Goal: Information Seeking & Learning: Learn about a topic

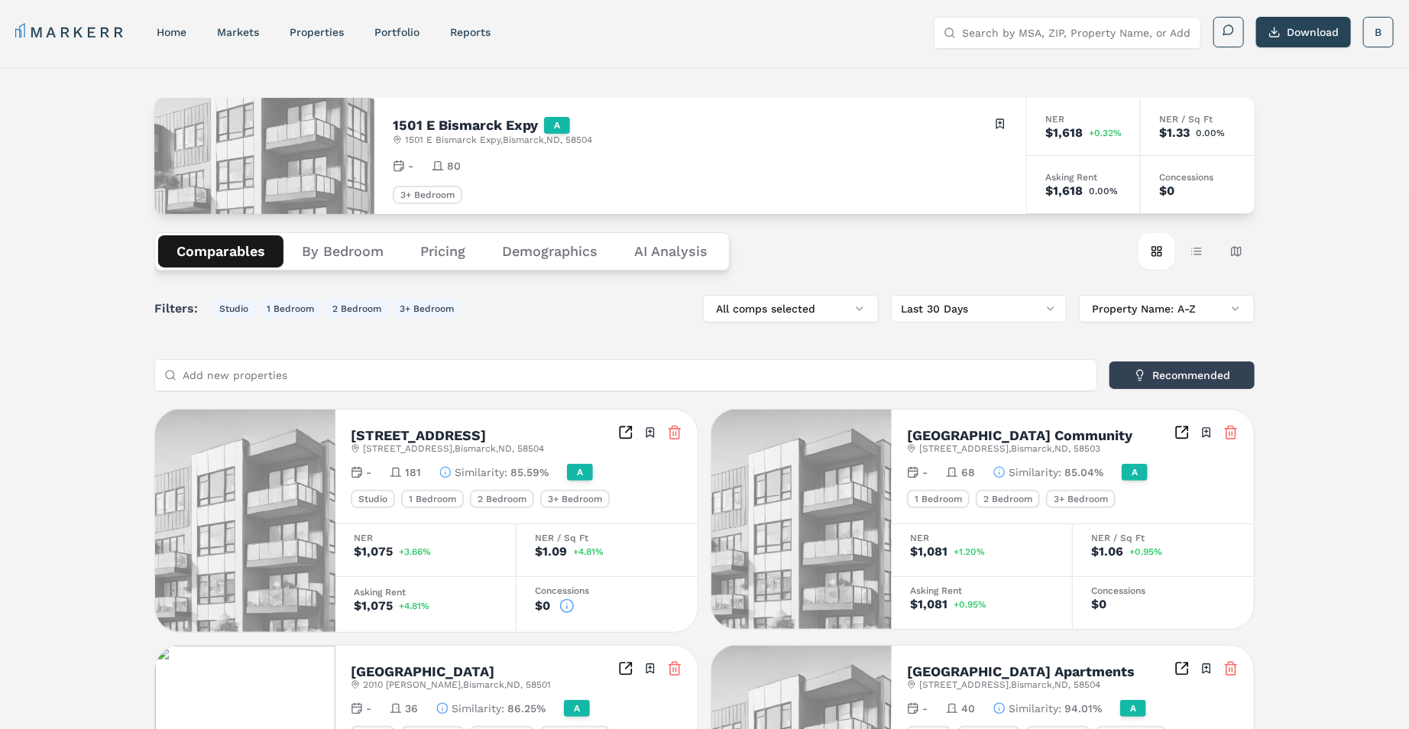
click at [189, 29] on nav "MARKERR home markets properties Portfolio reports" at bounding box center [252, 31] width 475 height 21
click at [175, 27] on link "home" at bounding box center [172, 32] width 30 height 12
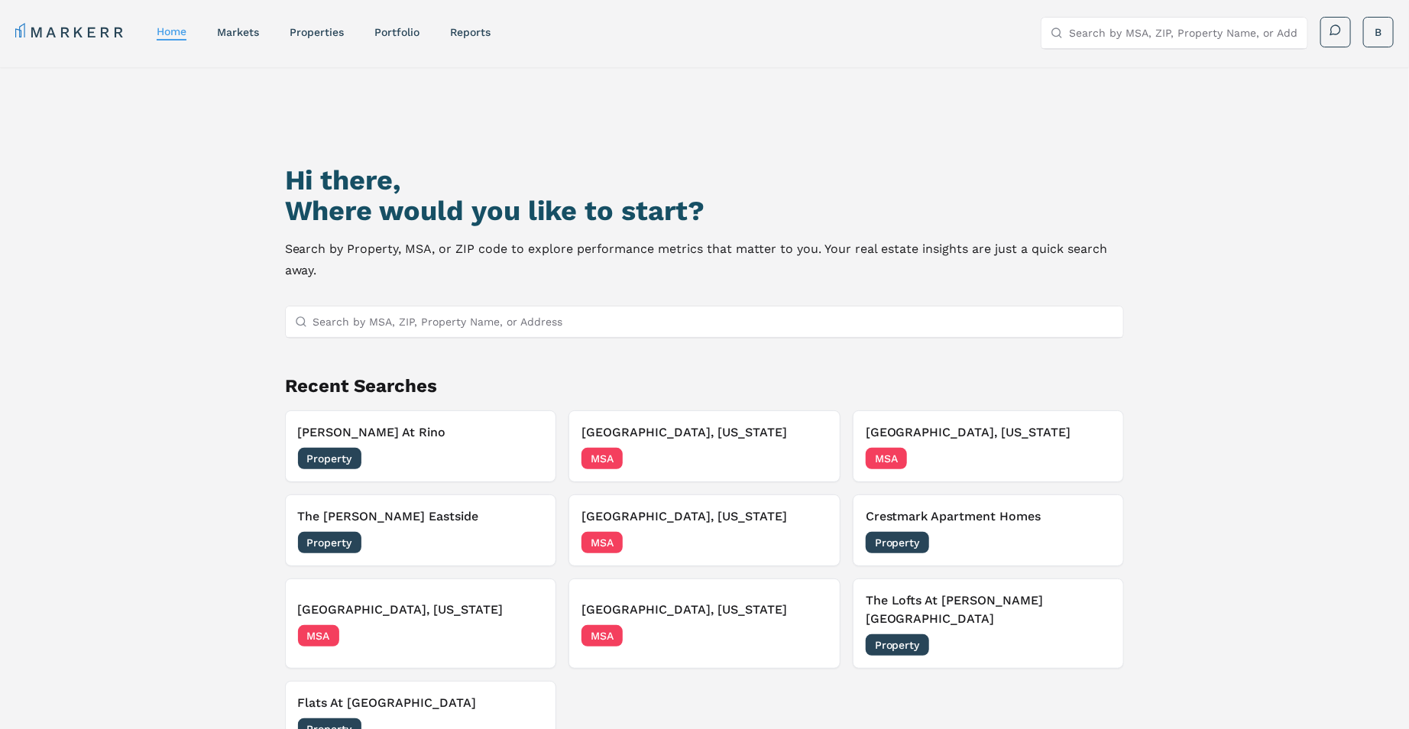
click at [562, 325] on input "Search by MSA, ZIP, Property Name, or Address" at bounding box center [713, 321] width 801 height 31
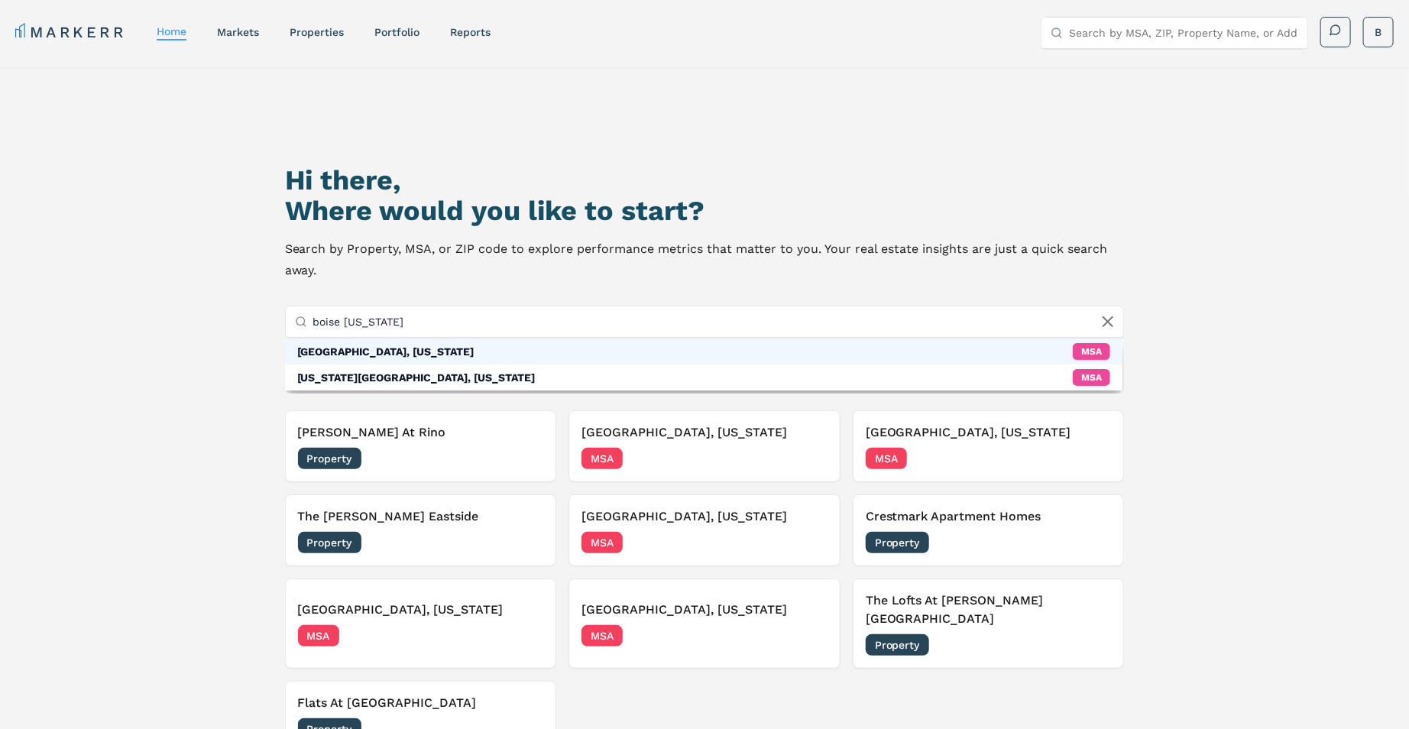
type input "boise [US_STATE]"
click at [363, 348] on div "[GEOGRAPHIC_DATA], [US_STATE] MSA" at bounding box center [704, 351] width 838 height 26
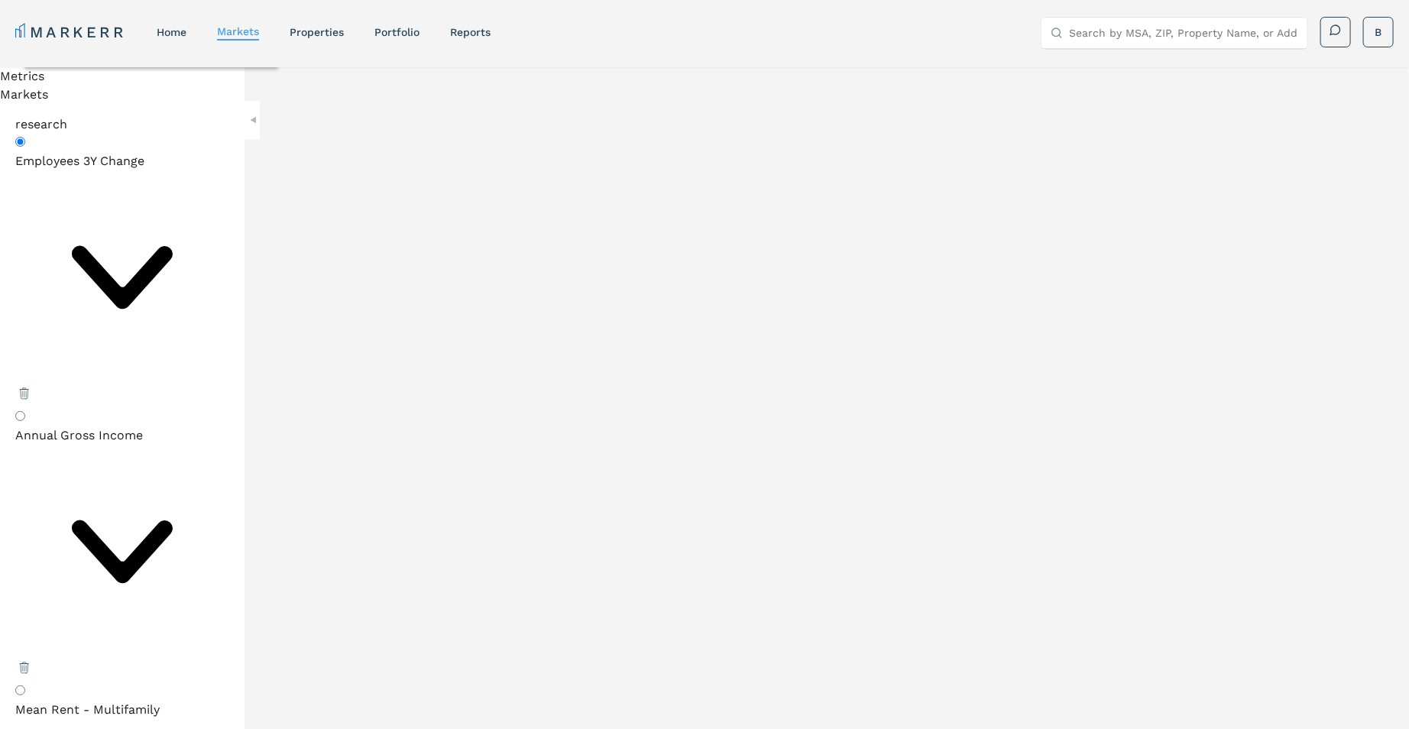
click at [1111, 31] on input "Search by MSA, ZIP, Property Name, or Address" at bounding box center [1183, 33] width 229 height 31
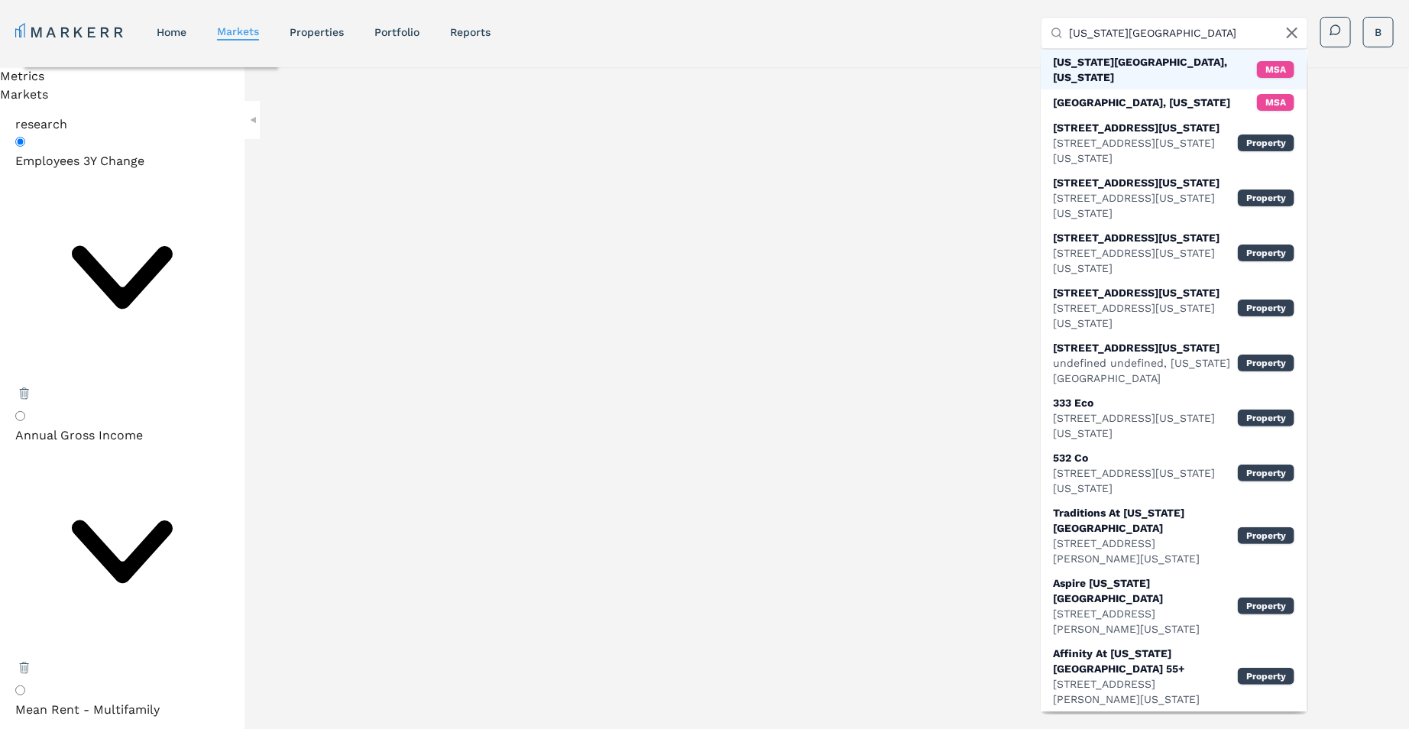
click at [1118, 61] on div "[US_STATE][GEOGRAPHIC_DATA], [US_STATE]" at bounding box center [1155, 69] width 204 height 31
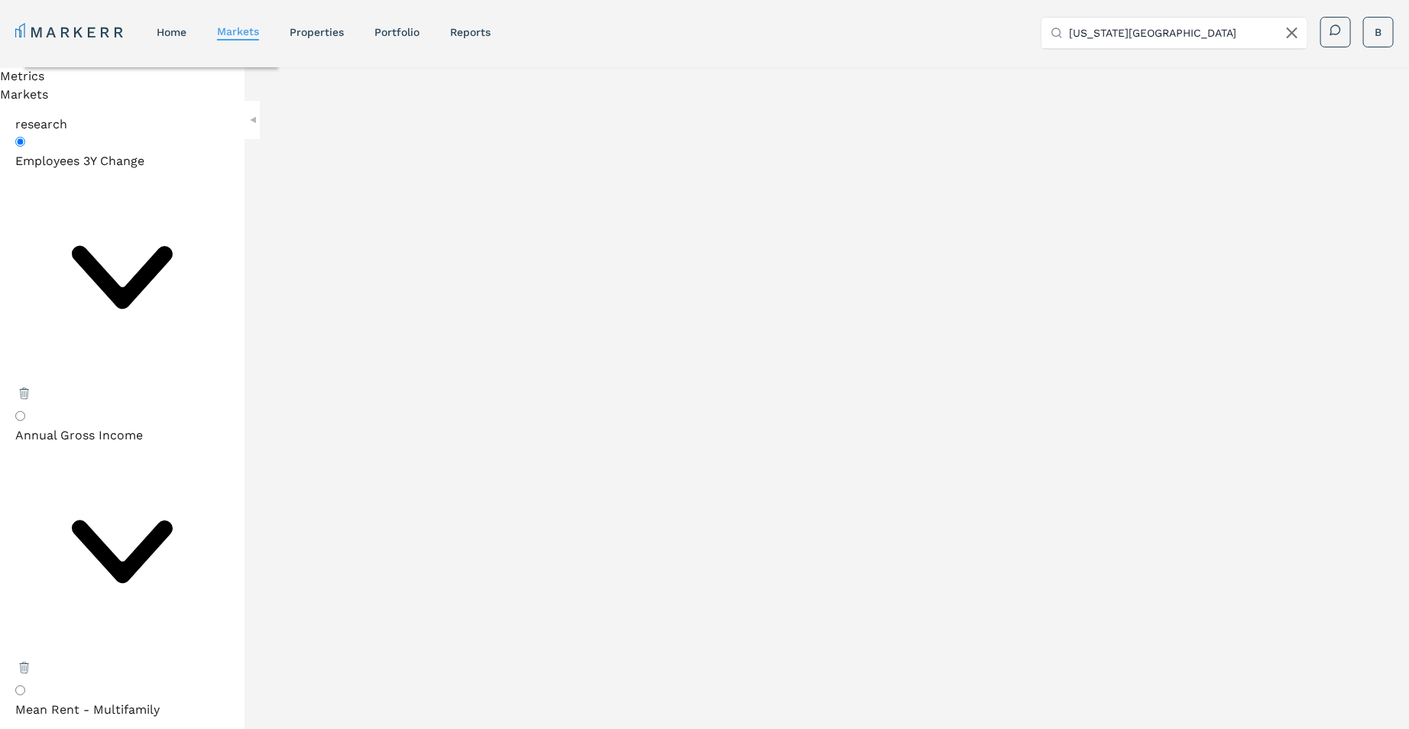
click at [937, 34] on div "MARKERR home markets properties Portfolio reports Search by MSA, ZIP, Property …" at bounding box center [704, 32] width 1378 height 31
drag, startPoint x: 1161, startPoint y: 37, endPoint x: 1069, endPoint y: 38, distance: 92.5
click at [1069, 38] on input "[US_STATE][GEOGRAPHIC_DATA]" at bounding box center [1183, 33] width 229 height 31
type input "c"
type input "[PERSON_NAME]"
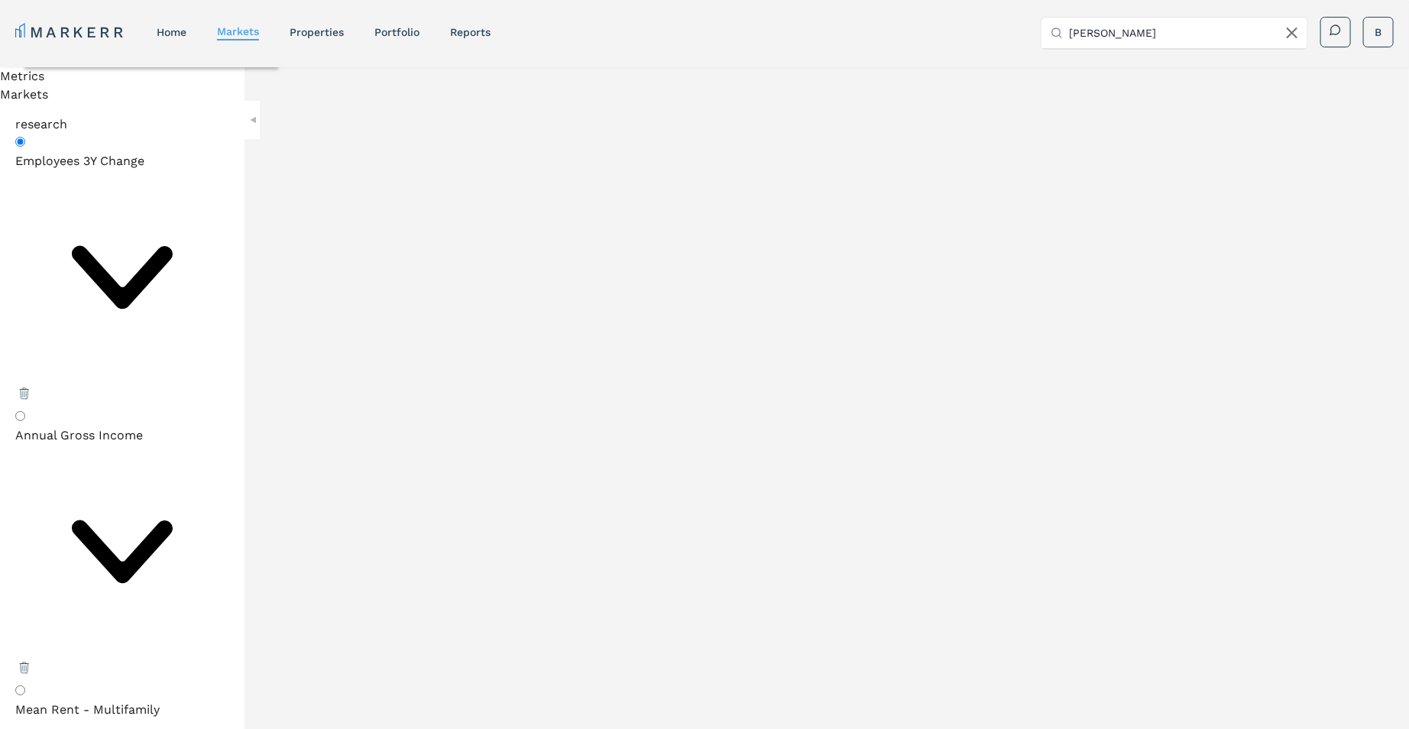
radio input "false"
radio input "true"
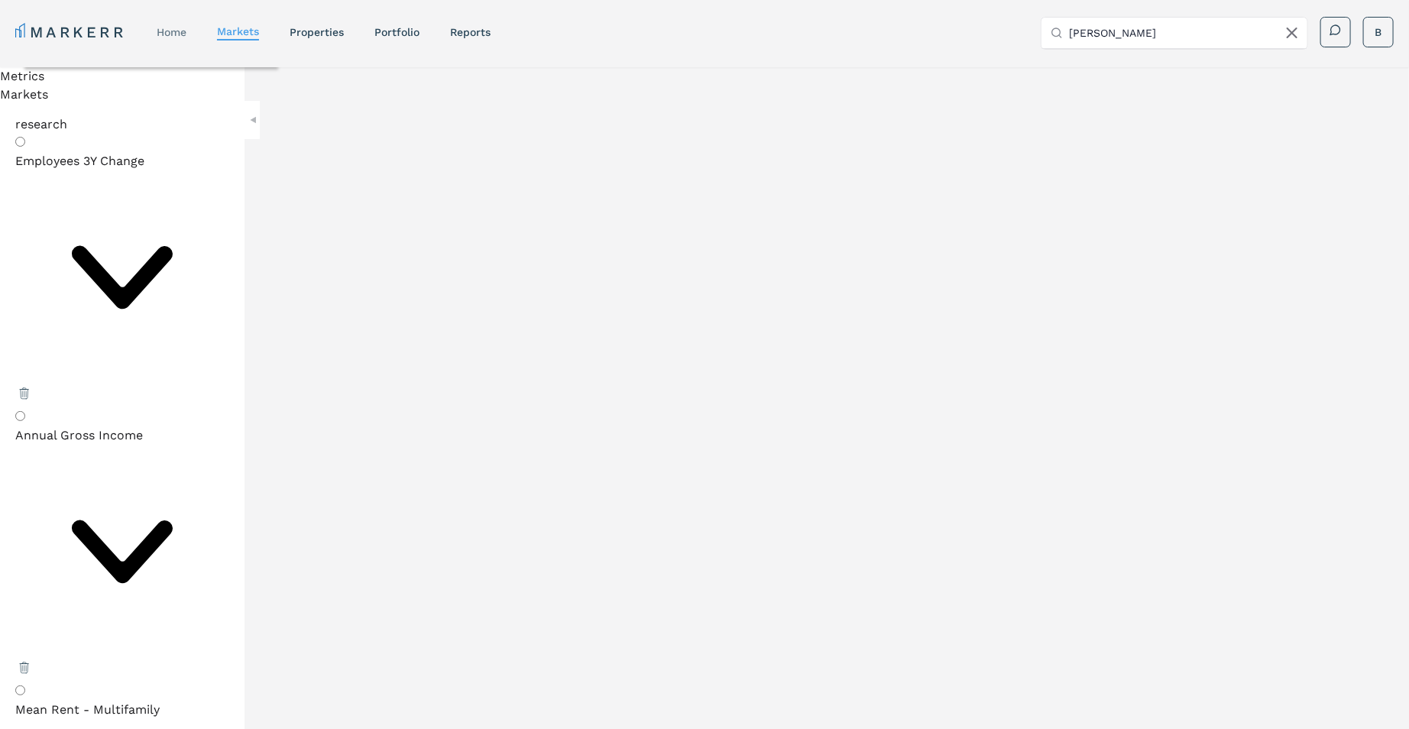
click at [170, 26] on link "home" at bounding box center [172, 32] width 30 height 12
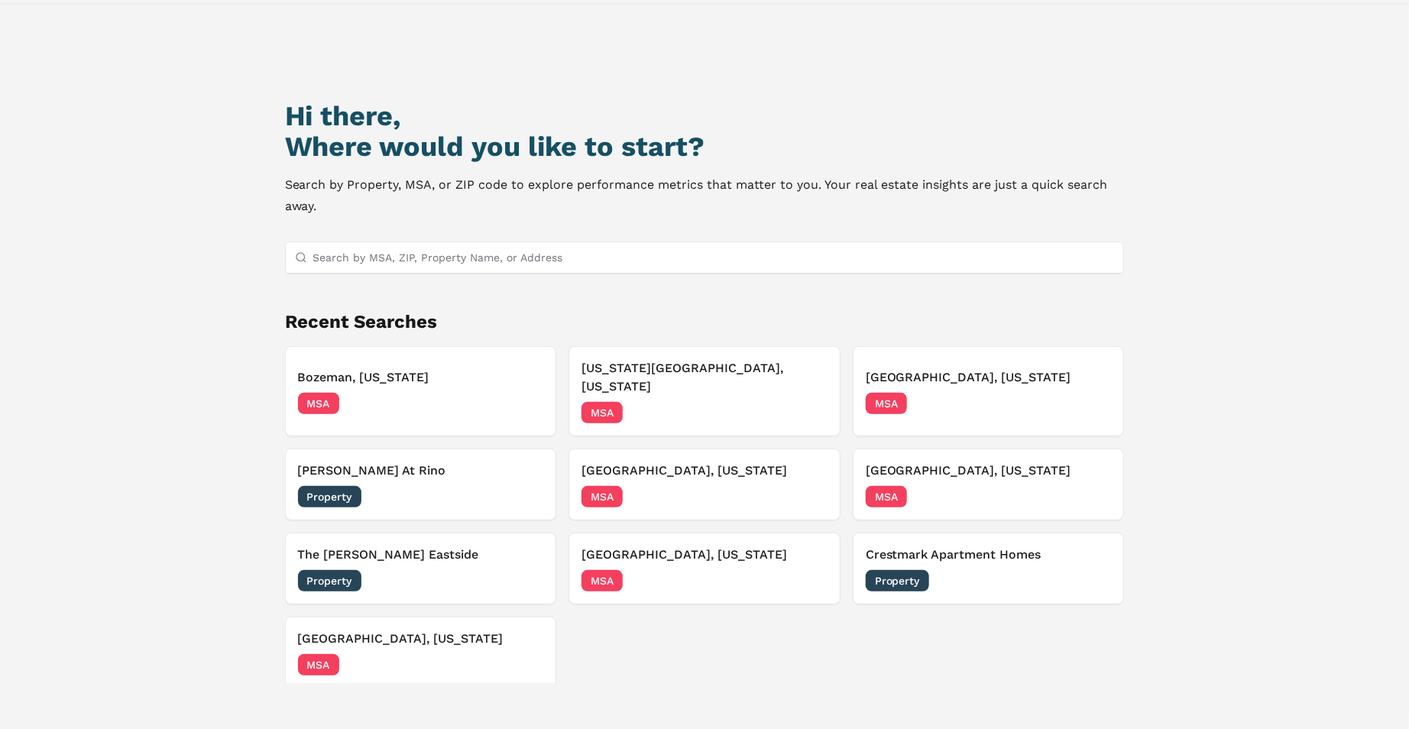
scroll to position [56, 0]
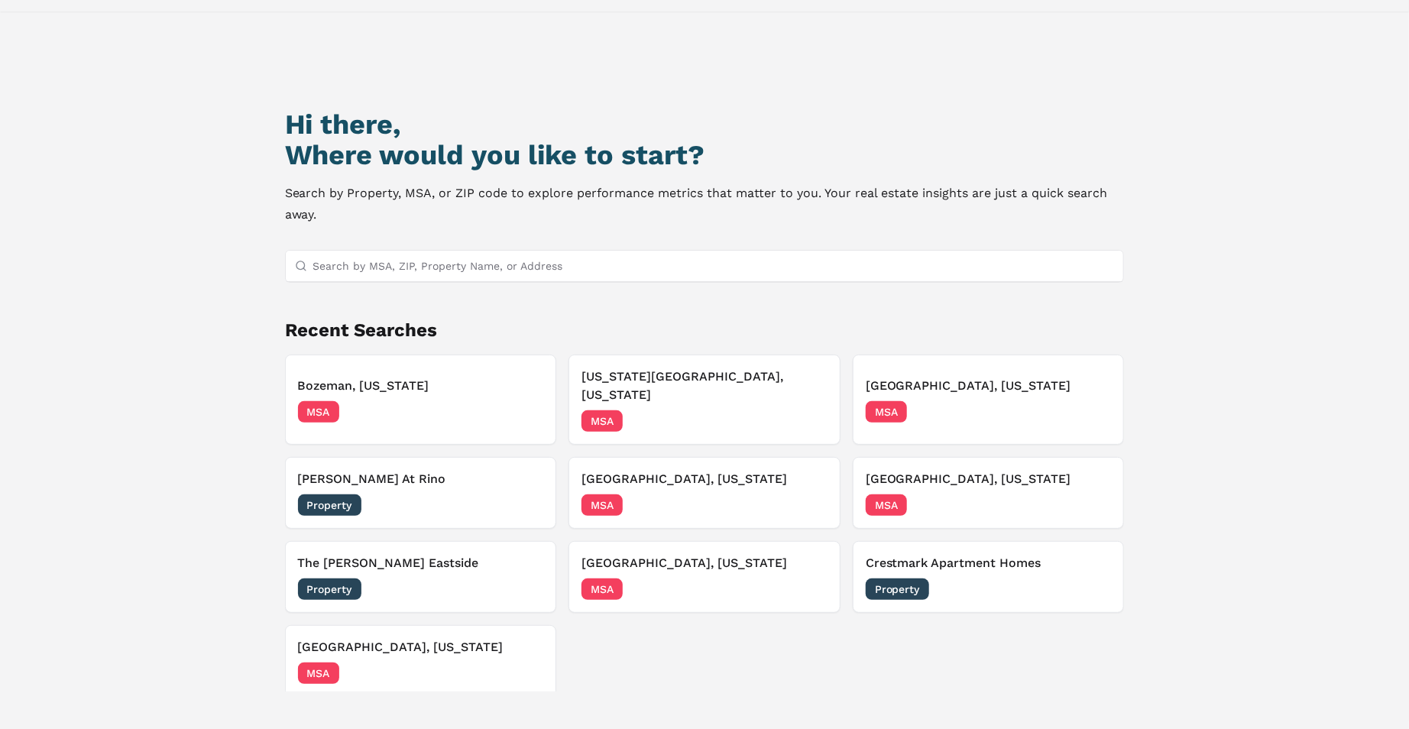
click at [459, 258] on input "Search by MSA, ZIP, Property Name, or Address" at bounding box center [713, 266] width 801 height 31
click at [385, 385] on div "Bozeman, [US_STATE] MSA [DATE]" at bounding box center [421, 400] width 246 height 46
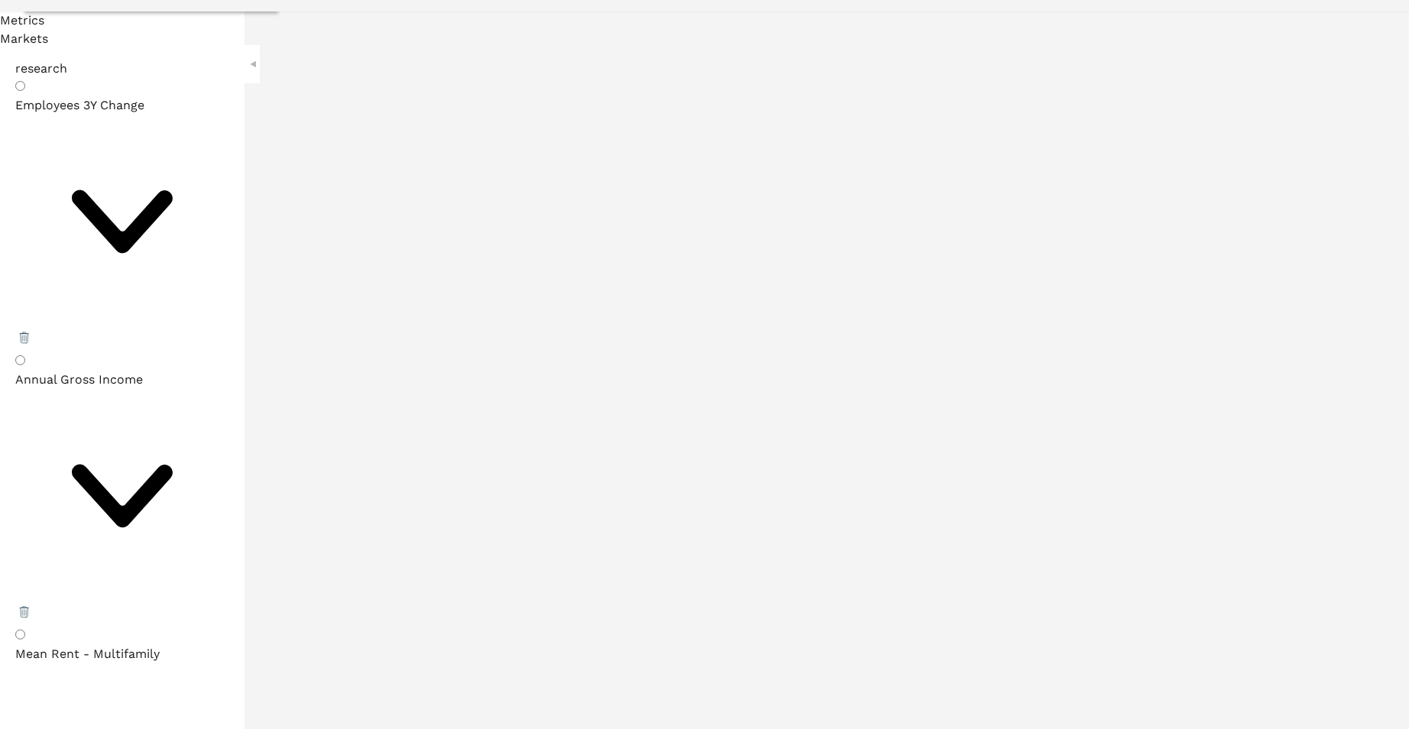
scroll to position [9, 0]
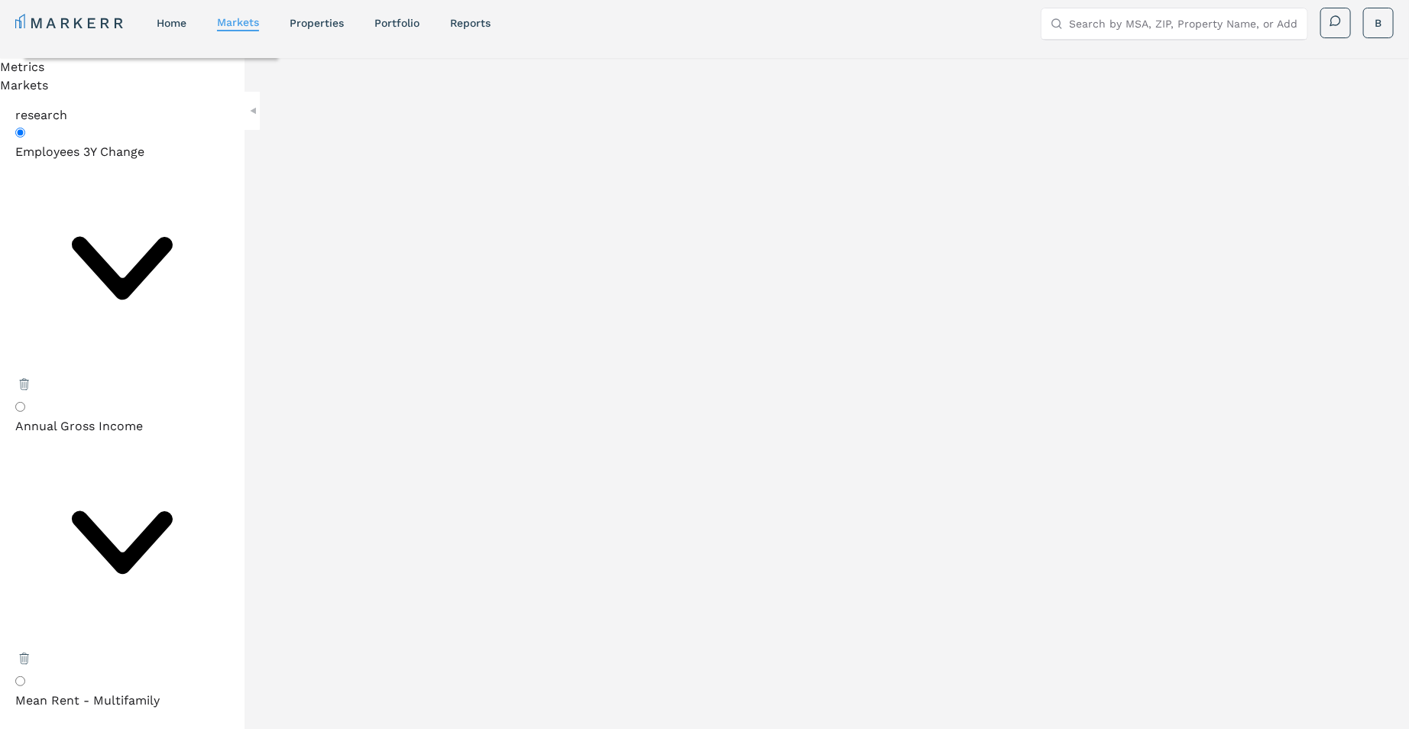
drag, startPoint x: 1230, startPoint y: 200, endPoint x: 1283, endPoint y: 215, distance: 55.4
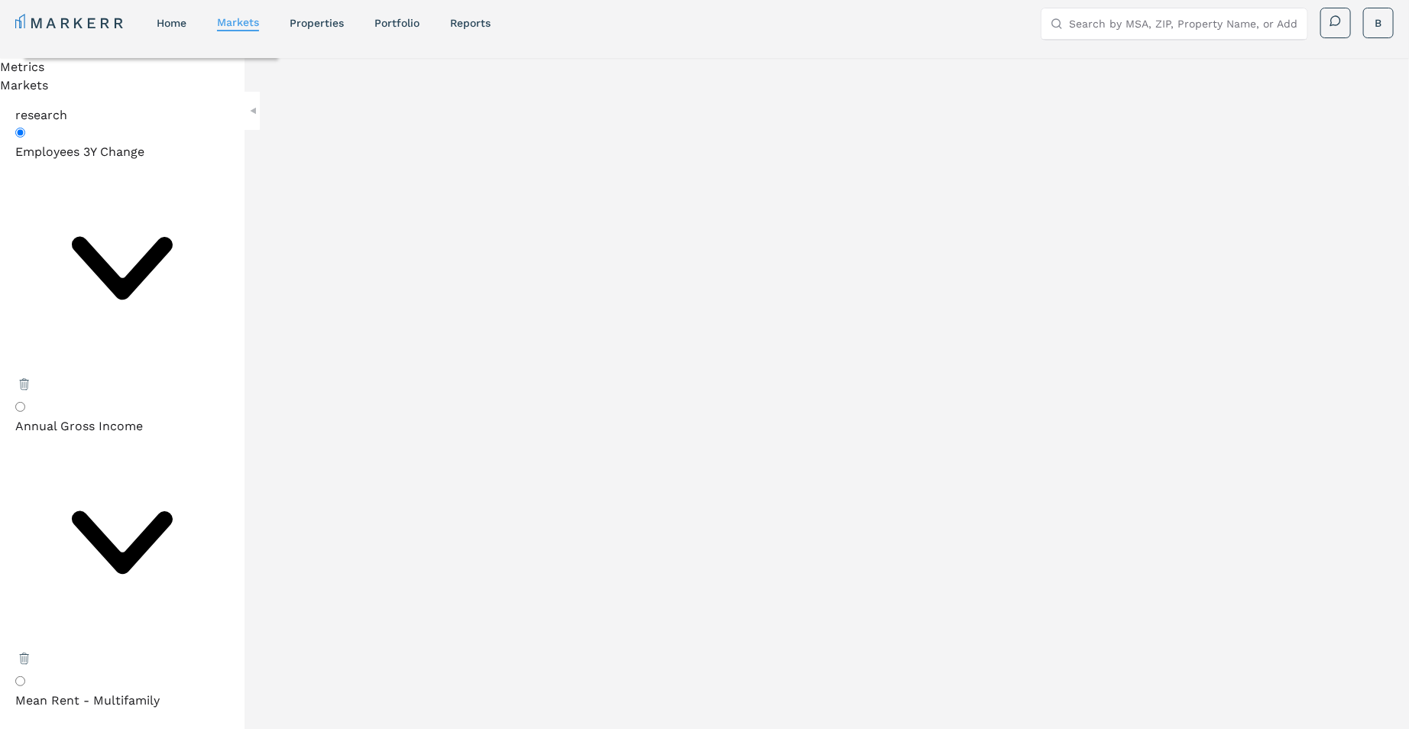
scroll to position [108, 0]
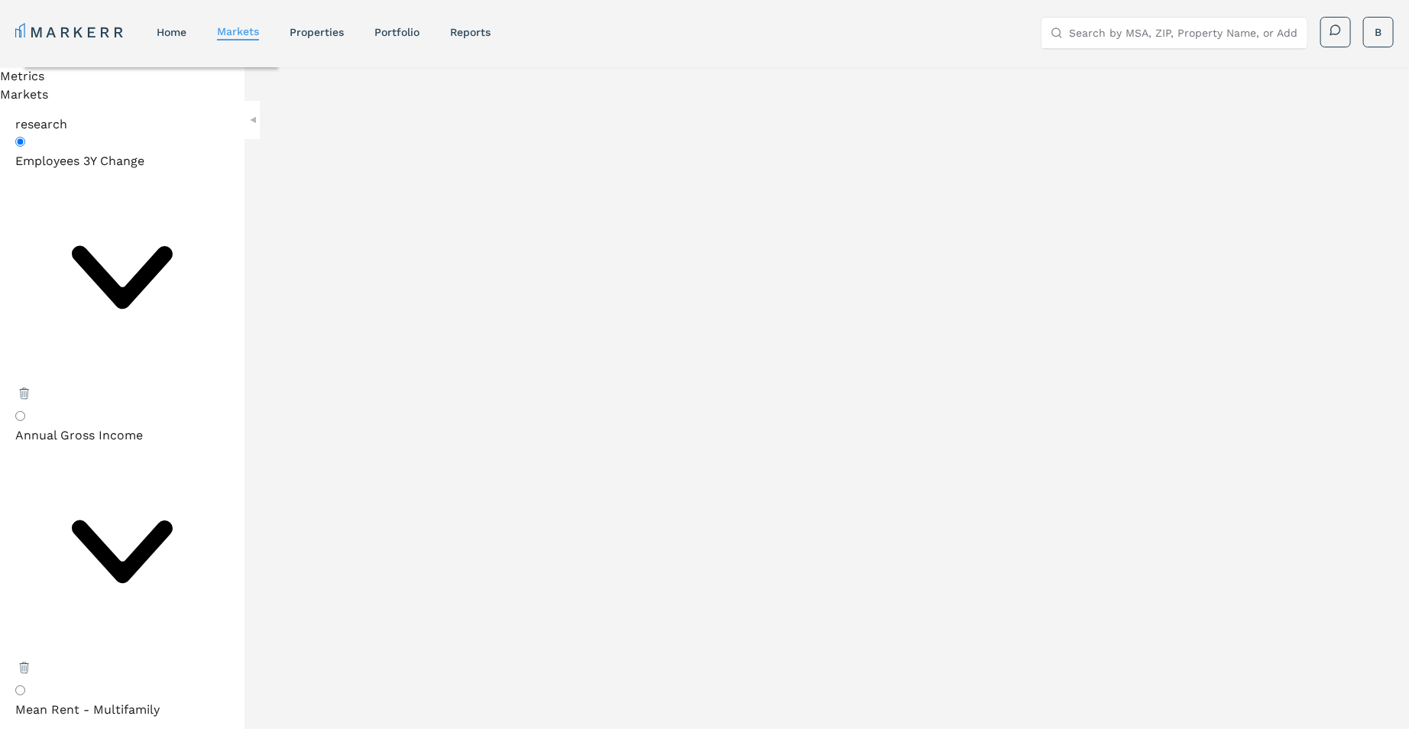
radio input "false"
radio input "true"
click at [229, 34] on link "markets" at bounding box center [238, 31] width 42 height 12
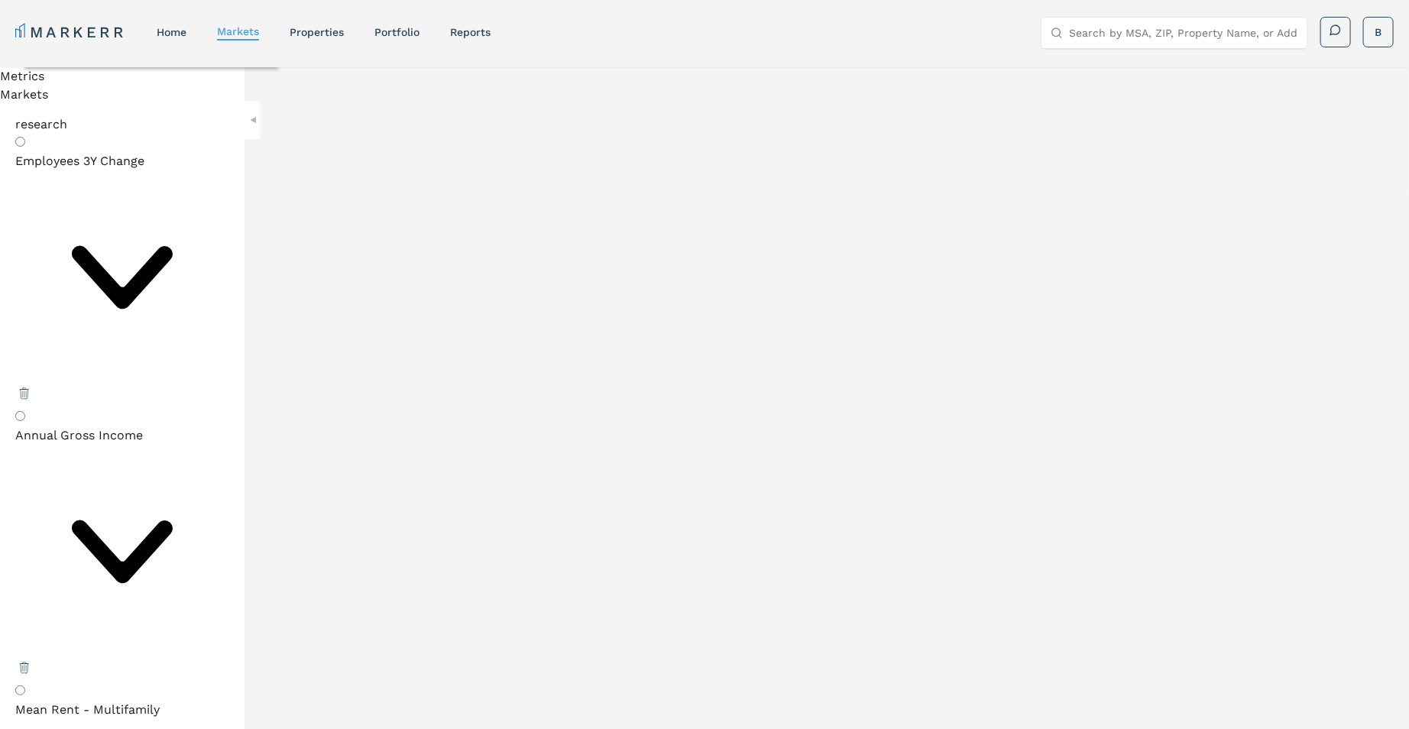
click at [278, 66] on div at bounding box center [151, 50] width 254 height 34
click at [270, 58] on input "text" at bounding box center [161, 50] width 218 height 16
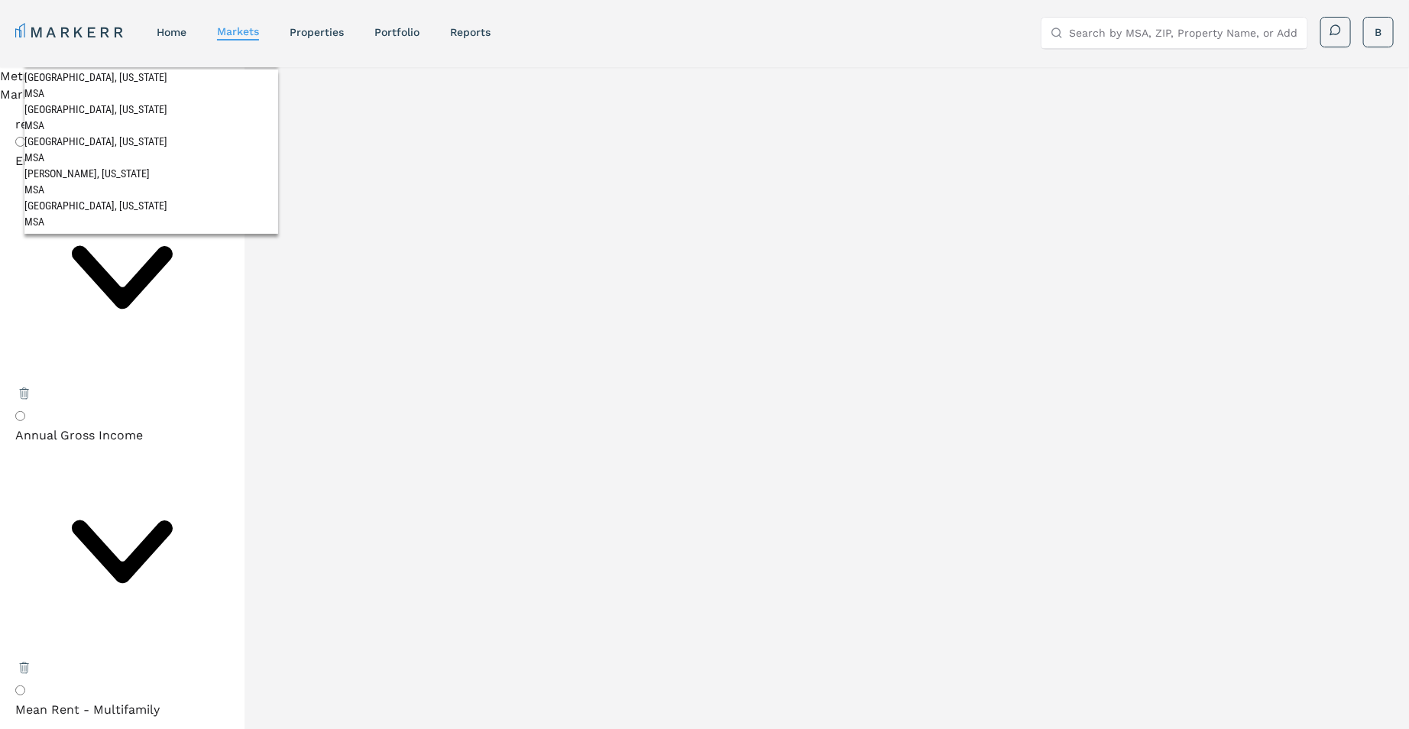
type input "boise"
click at [278, 99] on span "[GEOGRAPHIC_DATA], [US_STATE] MSA" at bounding box center [151, 85] width 254 height 30
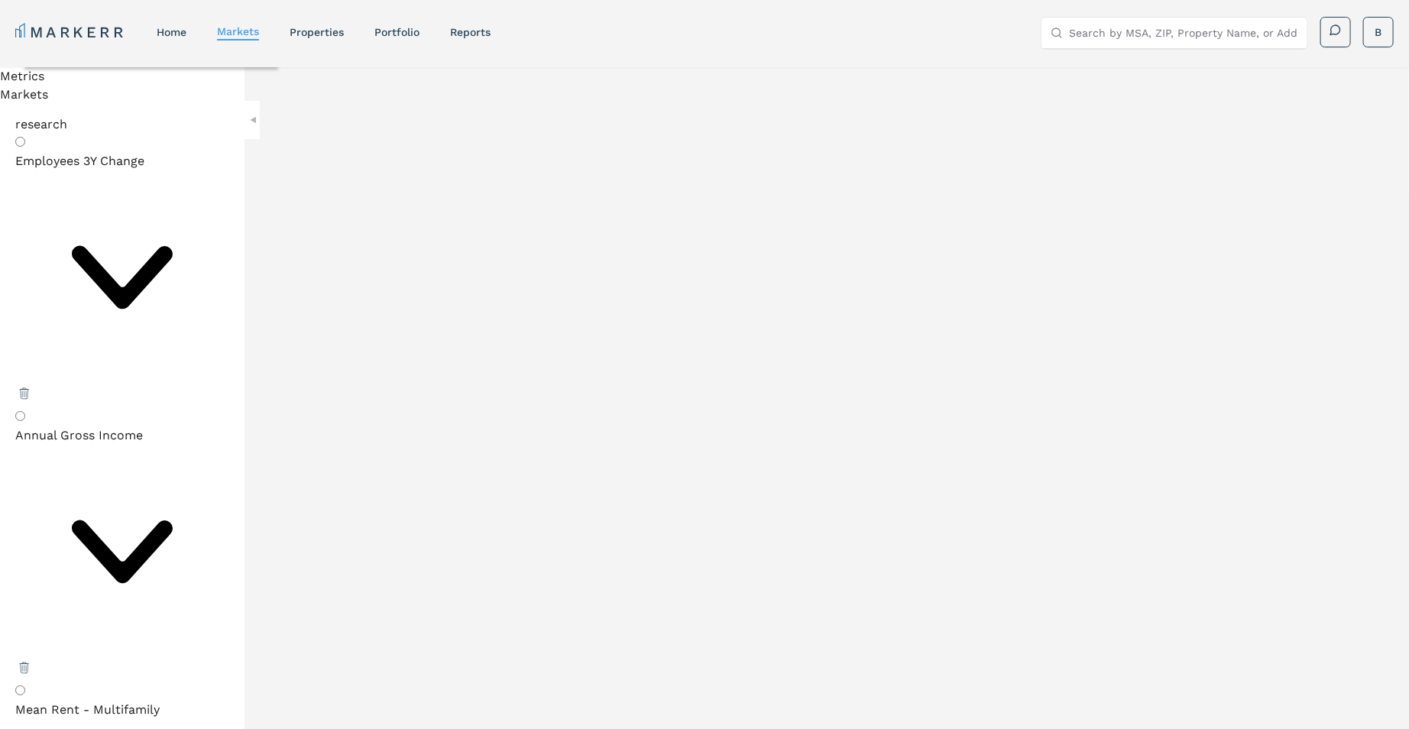
scroll to position [47, 0]
click at [315, 42] on nav "MARKERR home markets properties Portfolio reports" at bounding box center [252, 31] width 475 height 21
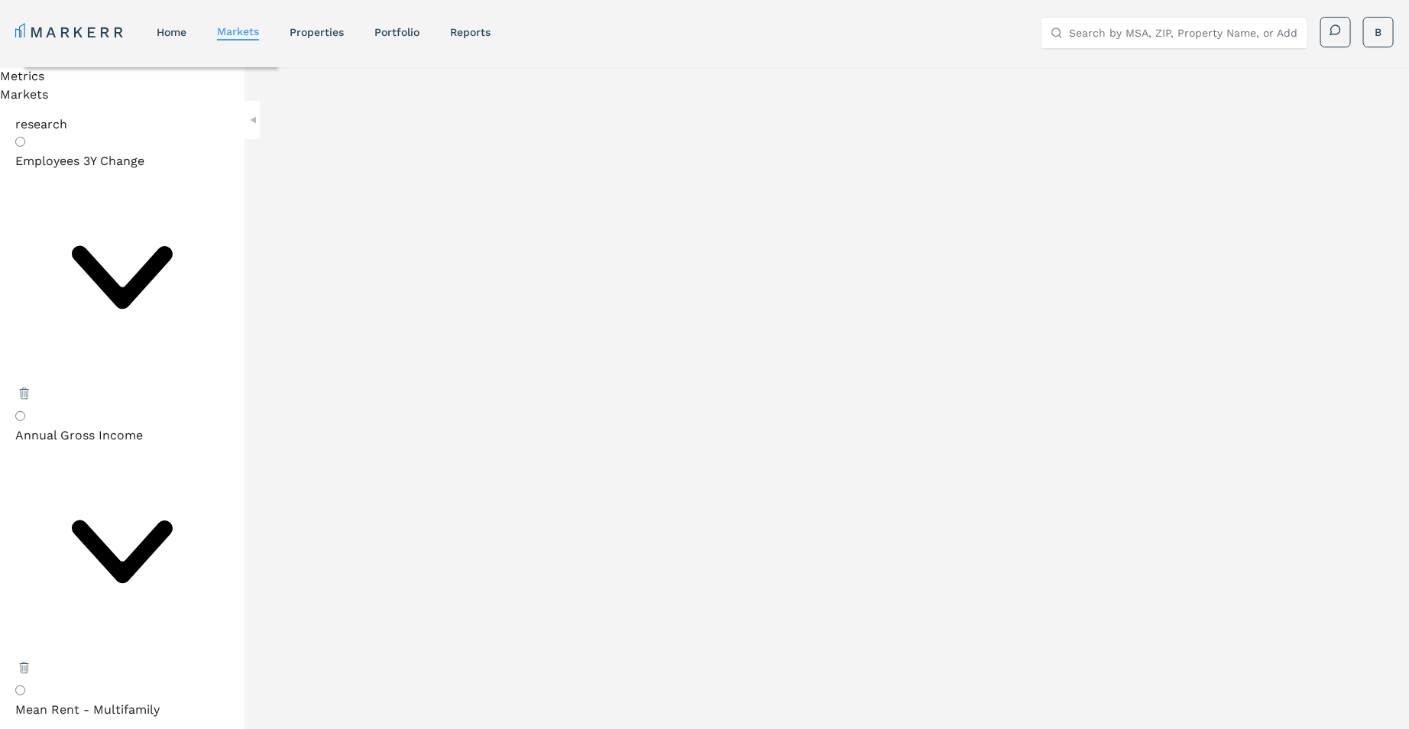
click at [315, 42] on nav "MARKERR home markets properties Portfolio reports" at bounding box center [252, 31] width 475 height 21
click at [320, 40] on nav "MARKERR home markets properties Portfolio reports" at bounding box center [252, 31] width 475 height 21
click at [325, 27] on link "properties" at bounding box center [317, 32] width 54 height 12
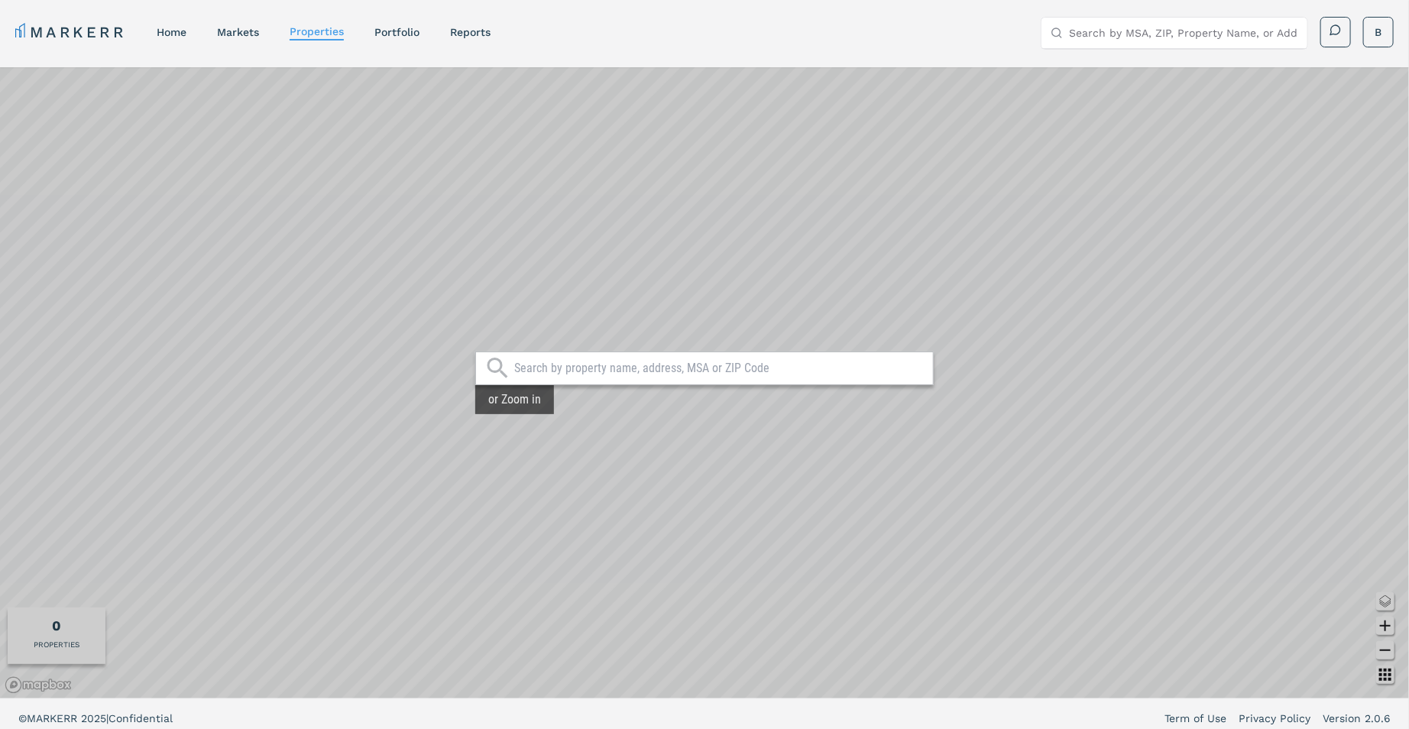
click at [651, 369] on input "text" at bounding box center [719, 368] width 411 height 15
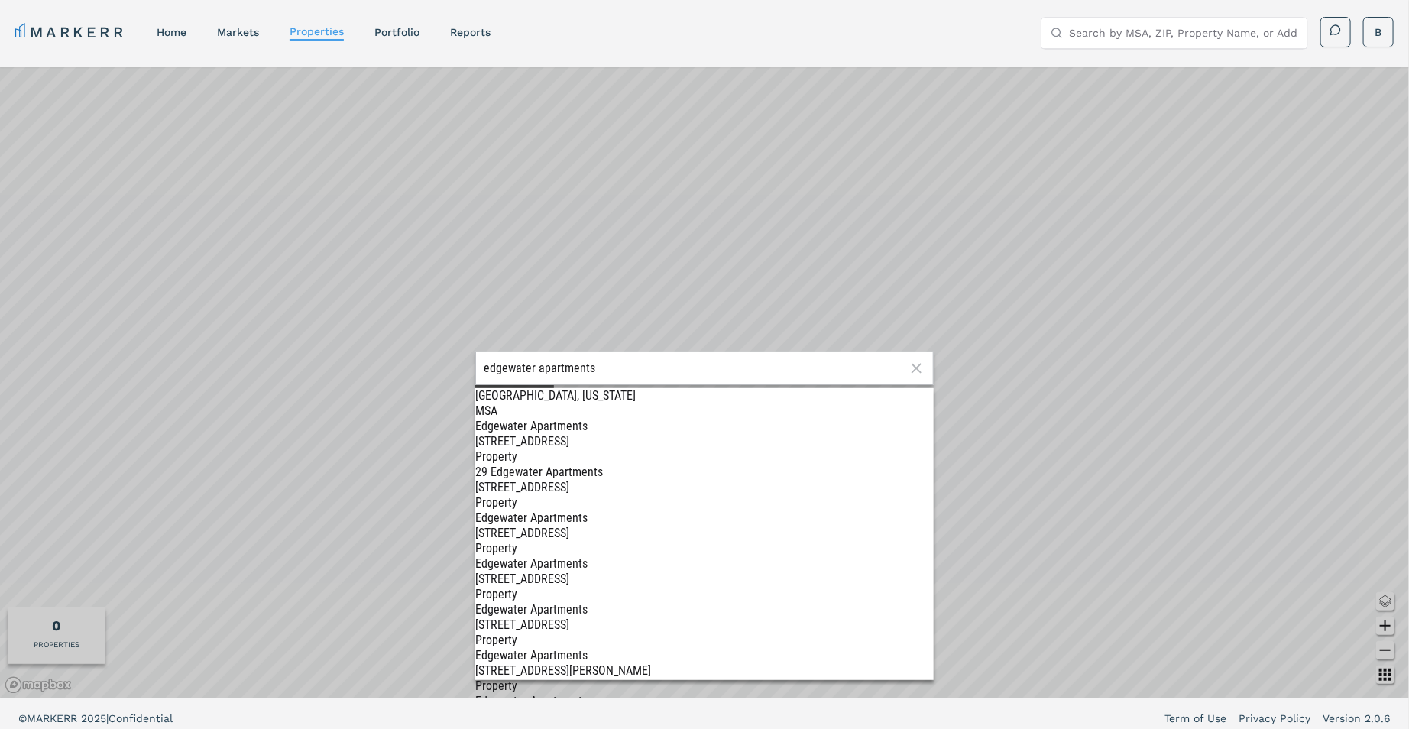
click at [419, 370] on div "edgewater apartments [GEOGRAPHIC_DATA], [US_STATE] [GEOGRAPHIC_DATA] [GEOGRAPHI…" at bounding box center [704, 382] width 1409 height 631
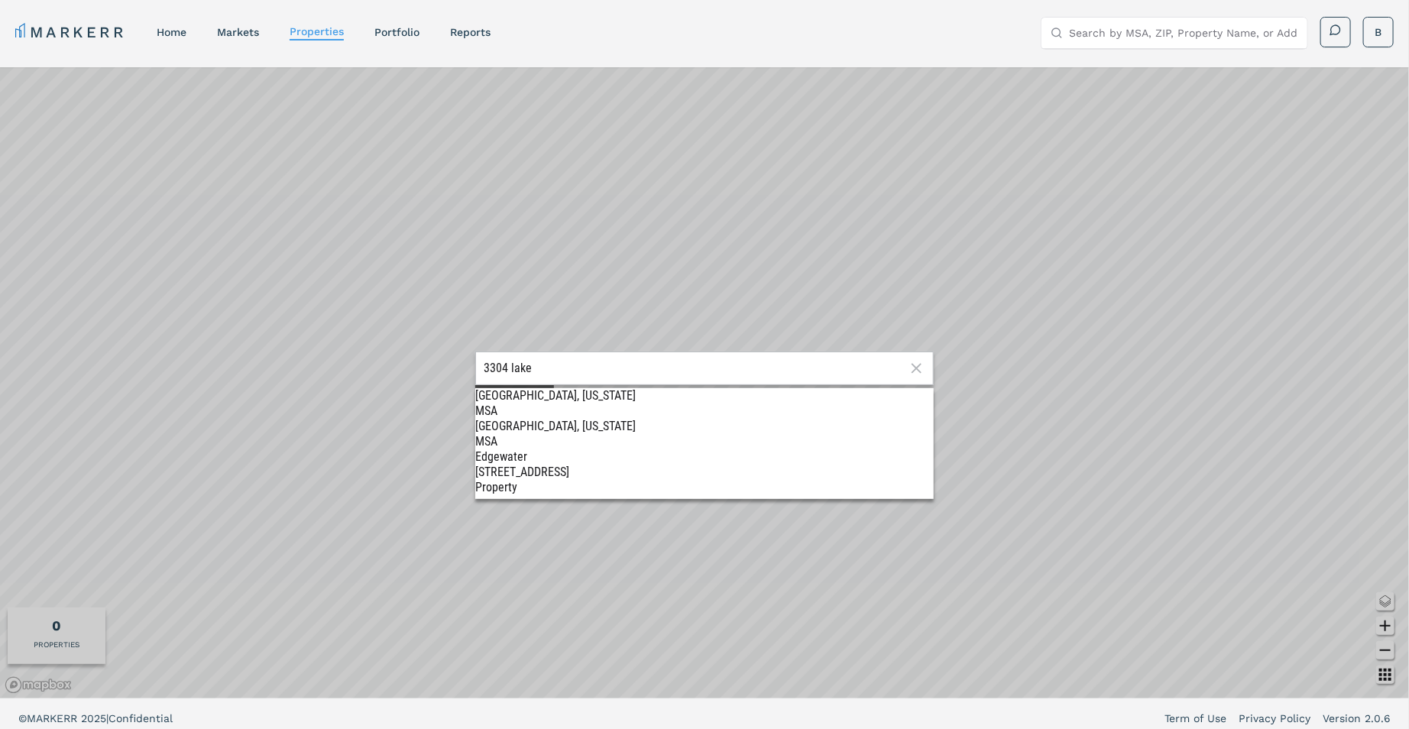
type input "3304 lake"
click at [563, 465] on div "[STREET_ADDRESS]" at bounding box center [704, 472] width 458 height 15
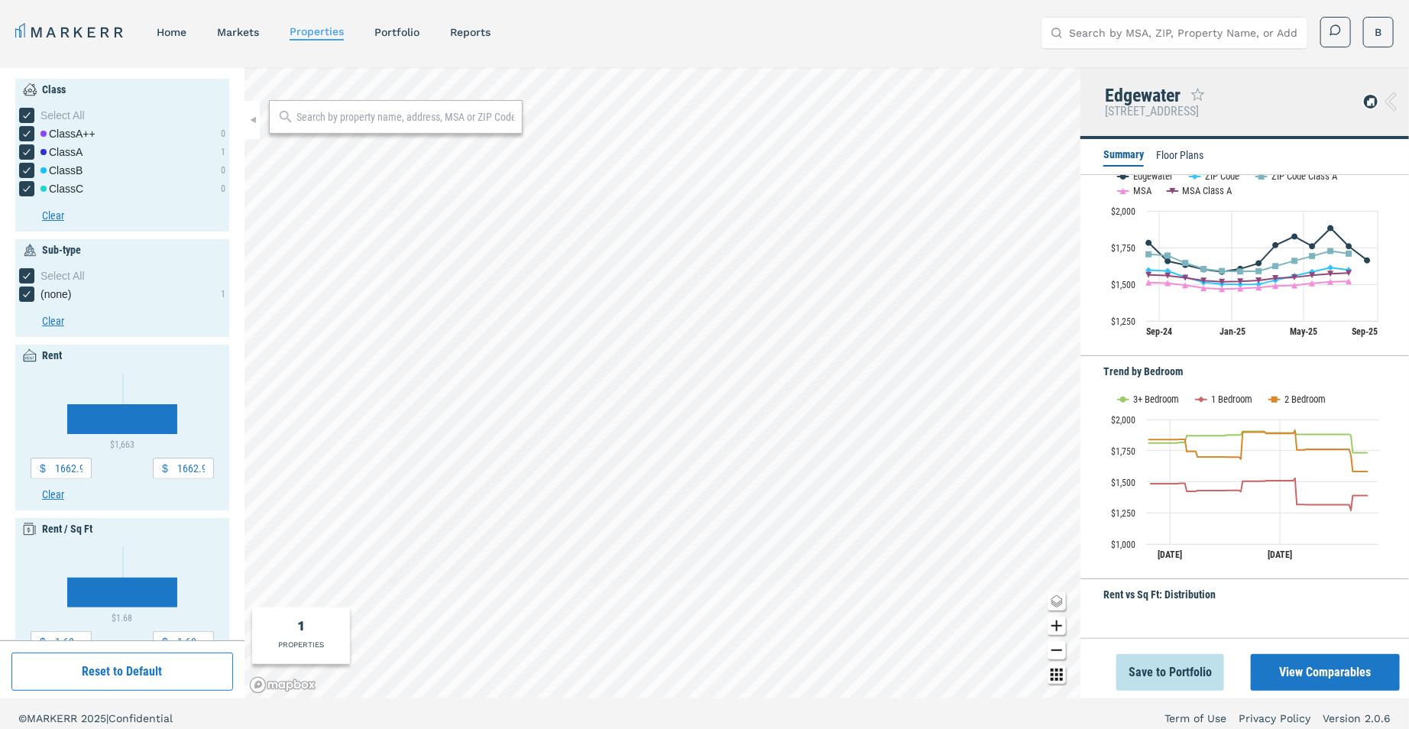
scroll to position [202, 0]
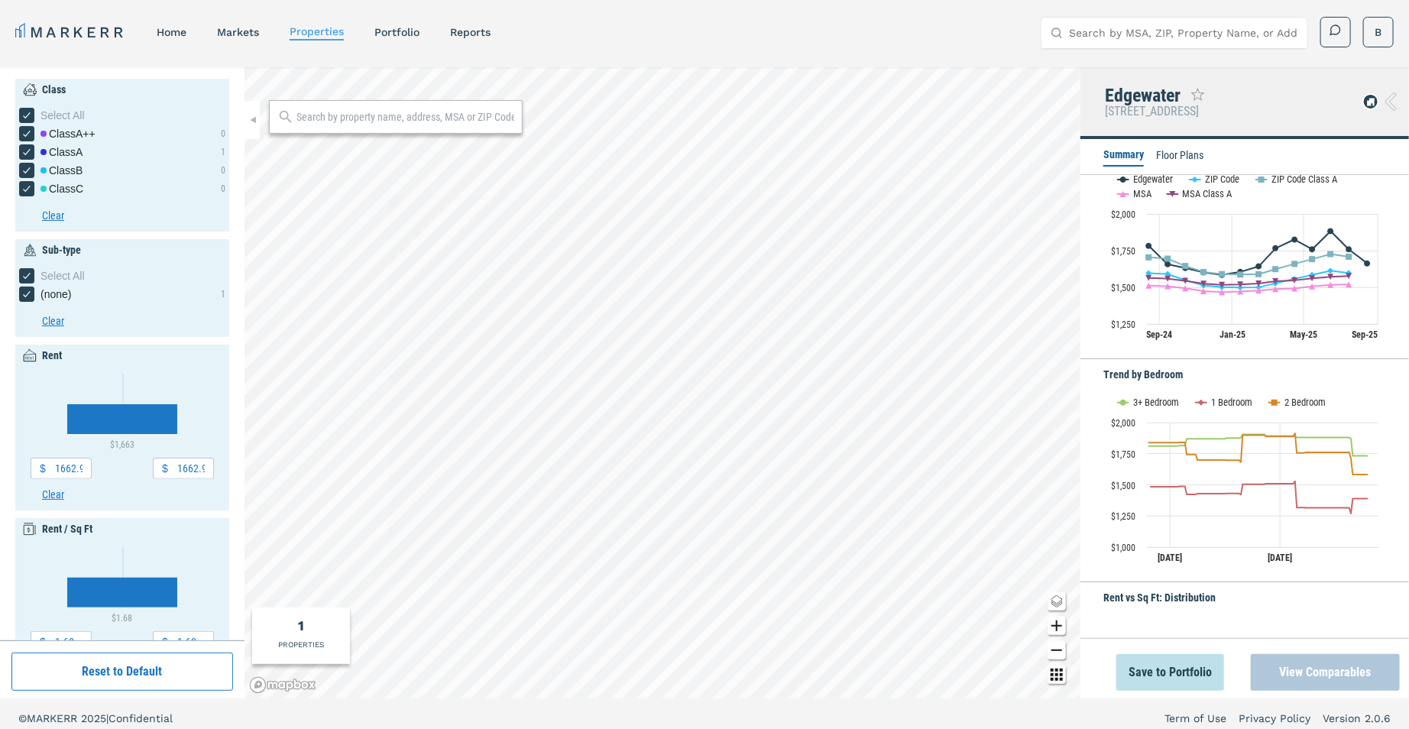
click at [1296, 675] on button "View Comparables" at bounding box center [1325, 672] width 149 height 37
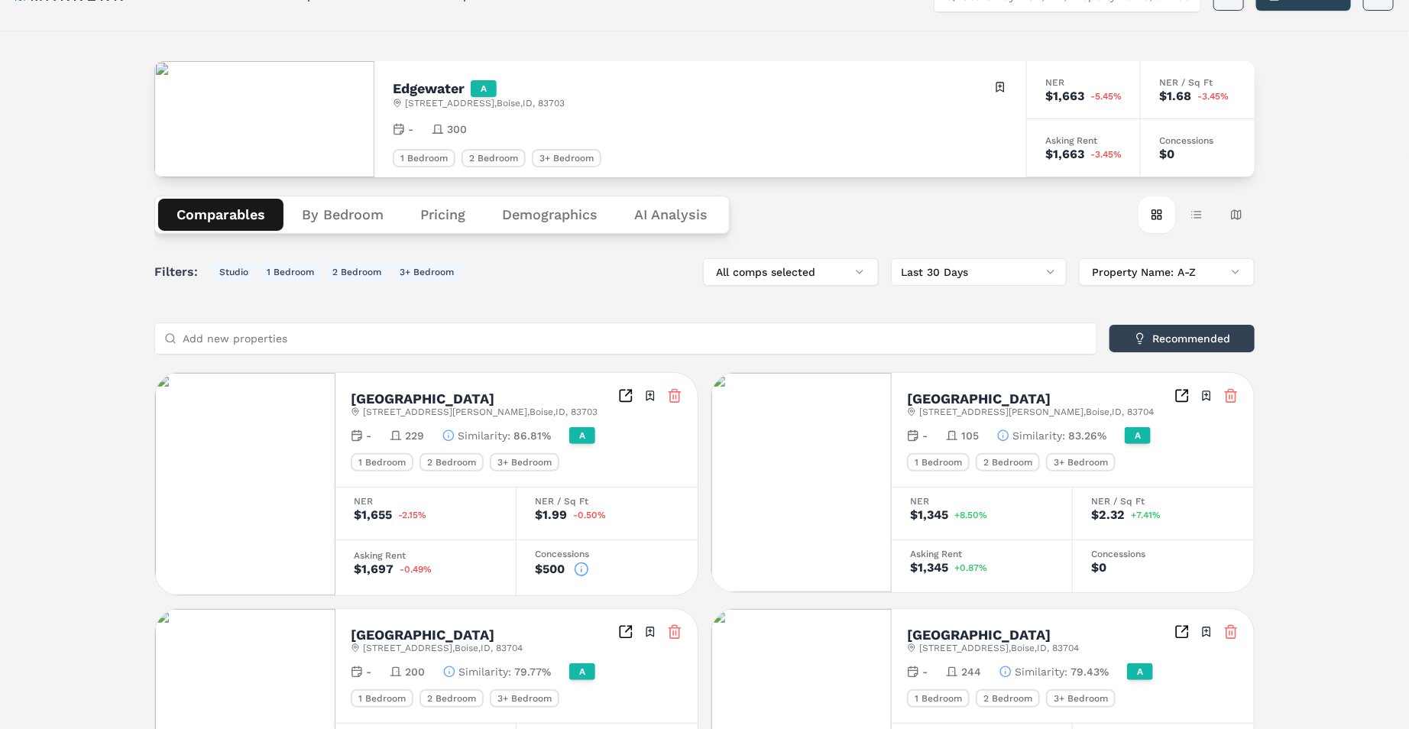
scroll to position [38, 0]
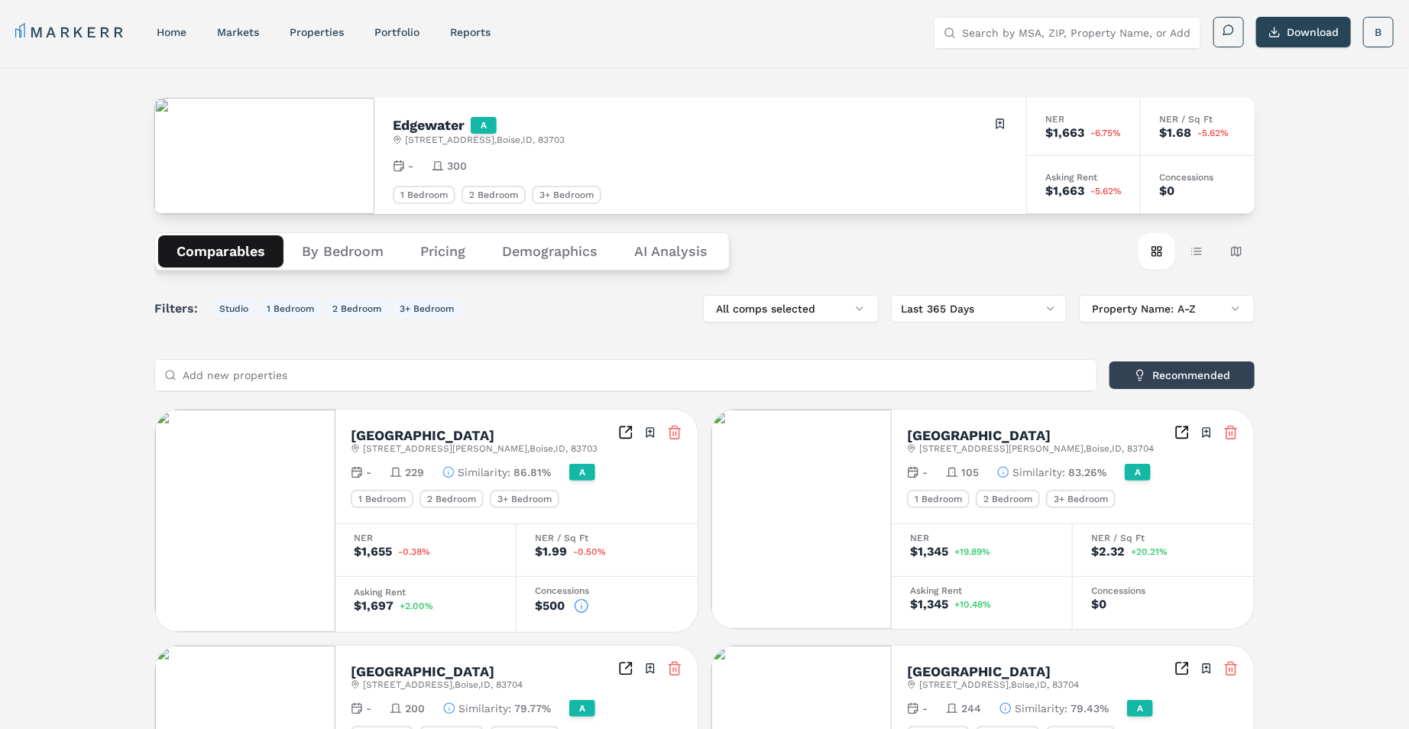
scroll to position [82, 0]
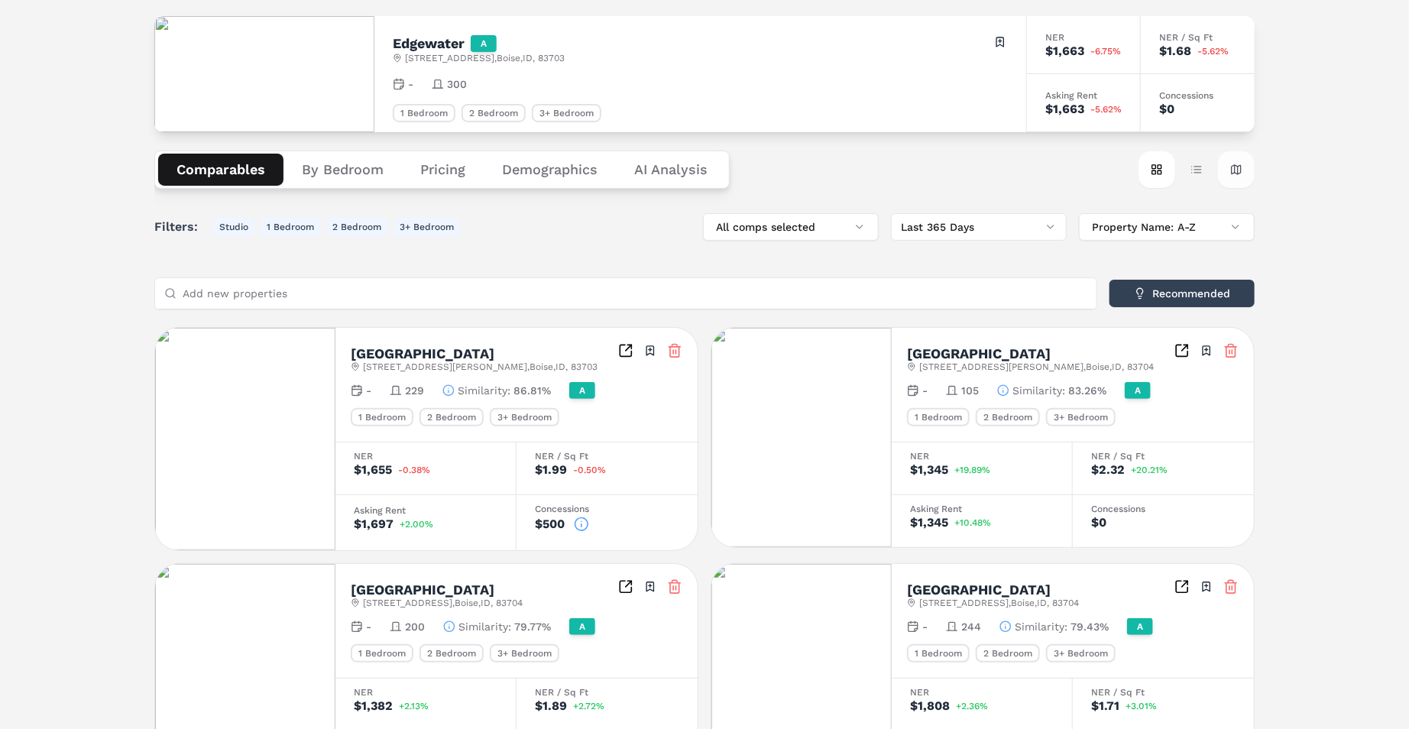
click at [1235, 162] on button "Map view" at bounding box center [1236, 169] width 37 height 37
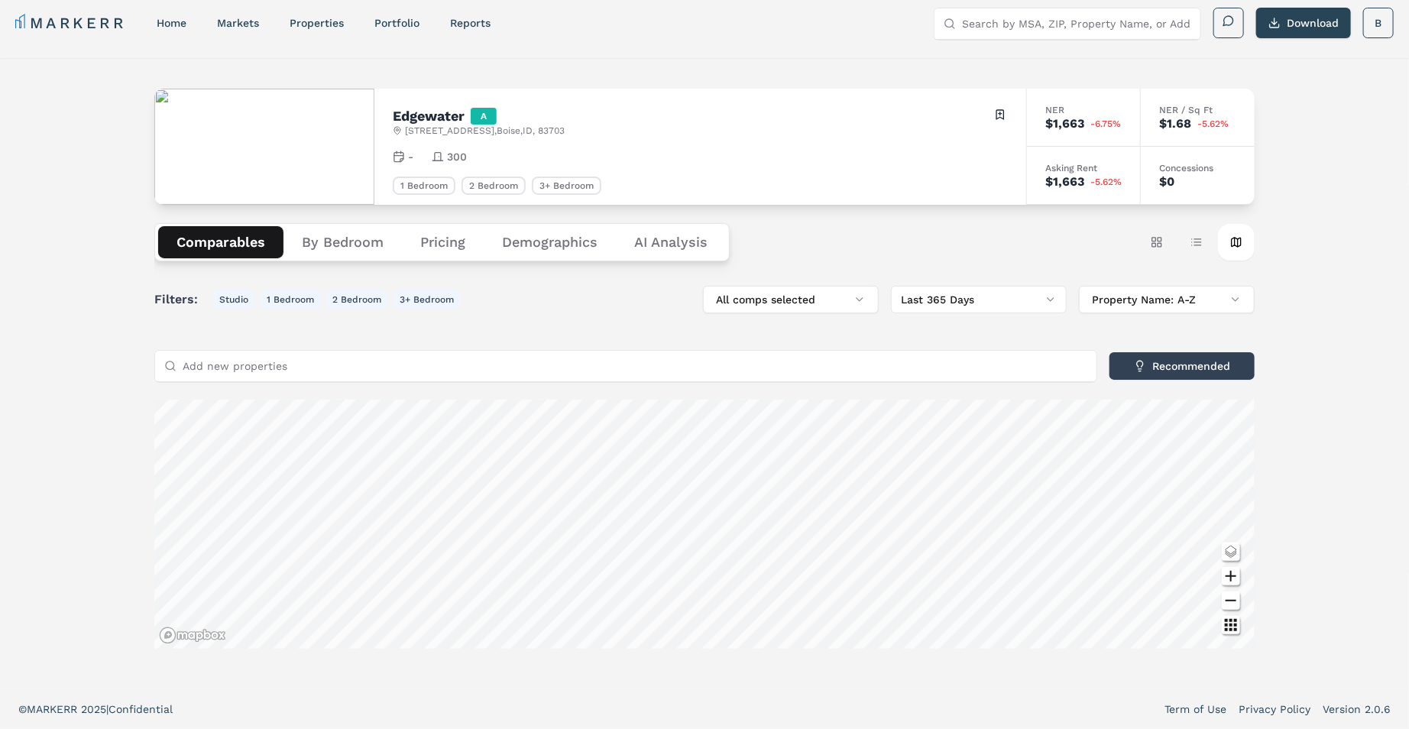
scroll to position [277, 0]
click at [1290, 288] on div "Edgewater A [STREET_ADDRESS] Toggle portfolio menu - 300 1 Bedroom 2 Bedroom 3+…" at bounding box center [704, 373] width 1409 height 631
click at [1193, 235] on button "Table view" at bounding box center [1196, 242] width 37 height 37
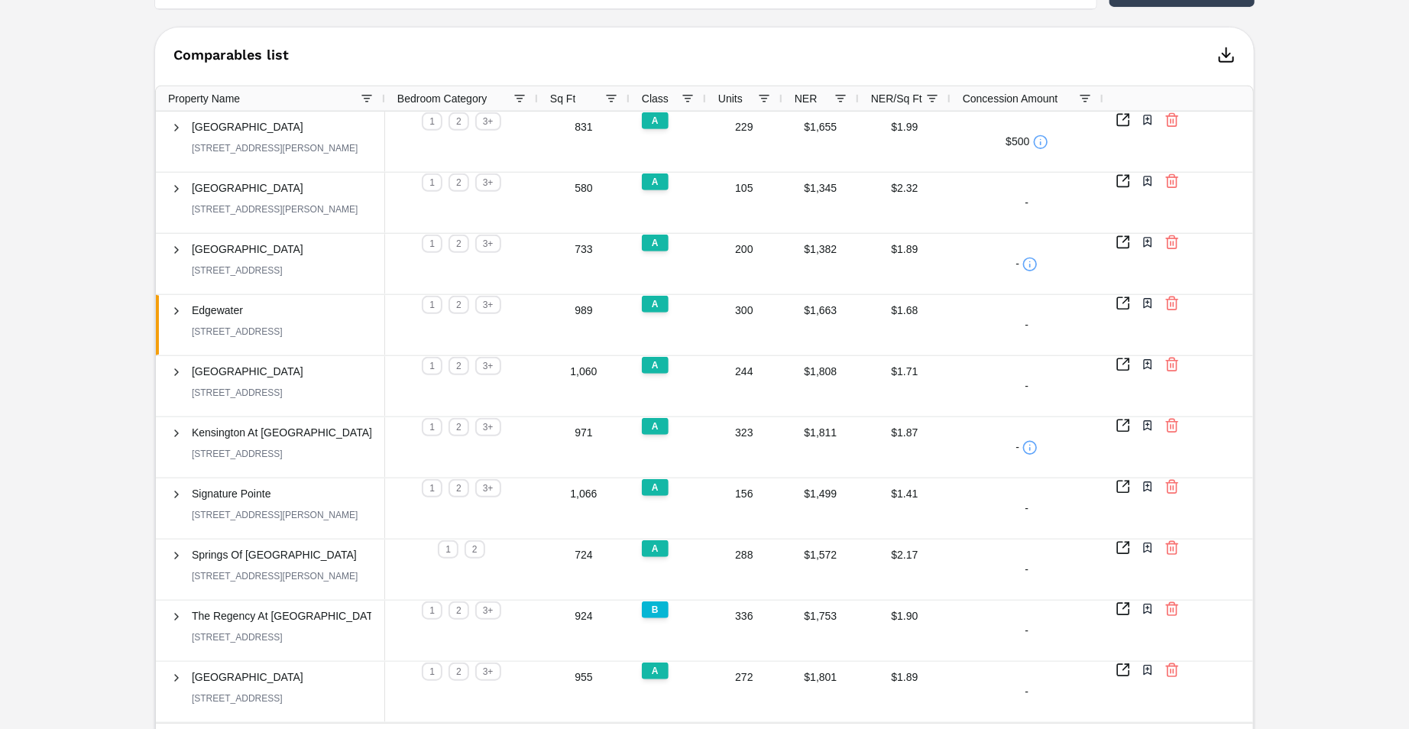
scroll to position [380, 0]
click at [48, 410] on div "Edgewater A [STREET_ADDRESS] Toggle portfolio menu - 300 1 Bedroom 2 Bedroom 3+…" at bounding box center [704, 240] width 1409 height 1106
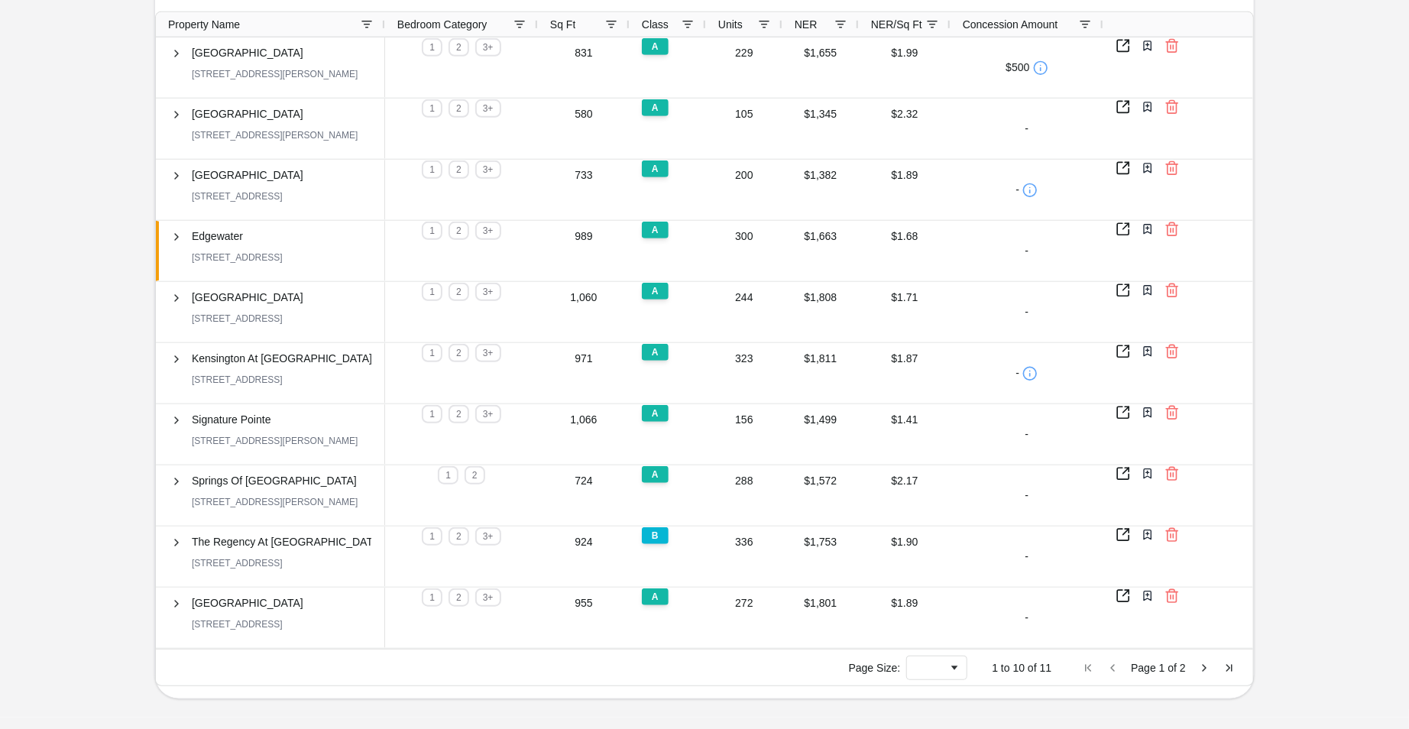
scroll to position [0, 0]
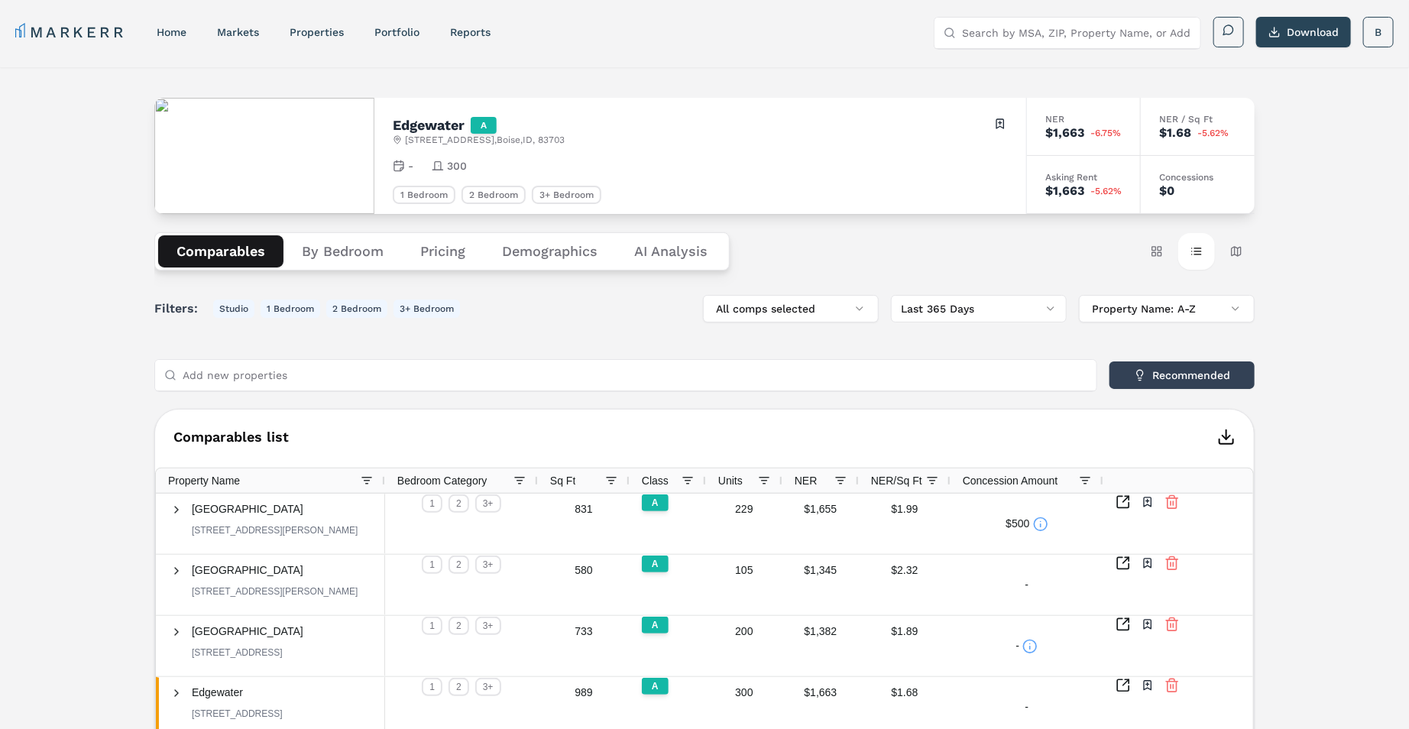
click at [348, 251] on button "By Bedroom" at bounding box center [342, 251] width 118 height 32
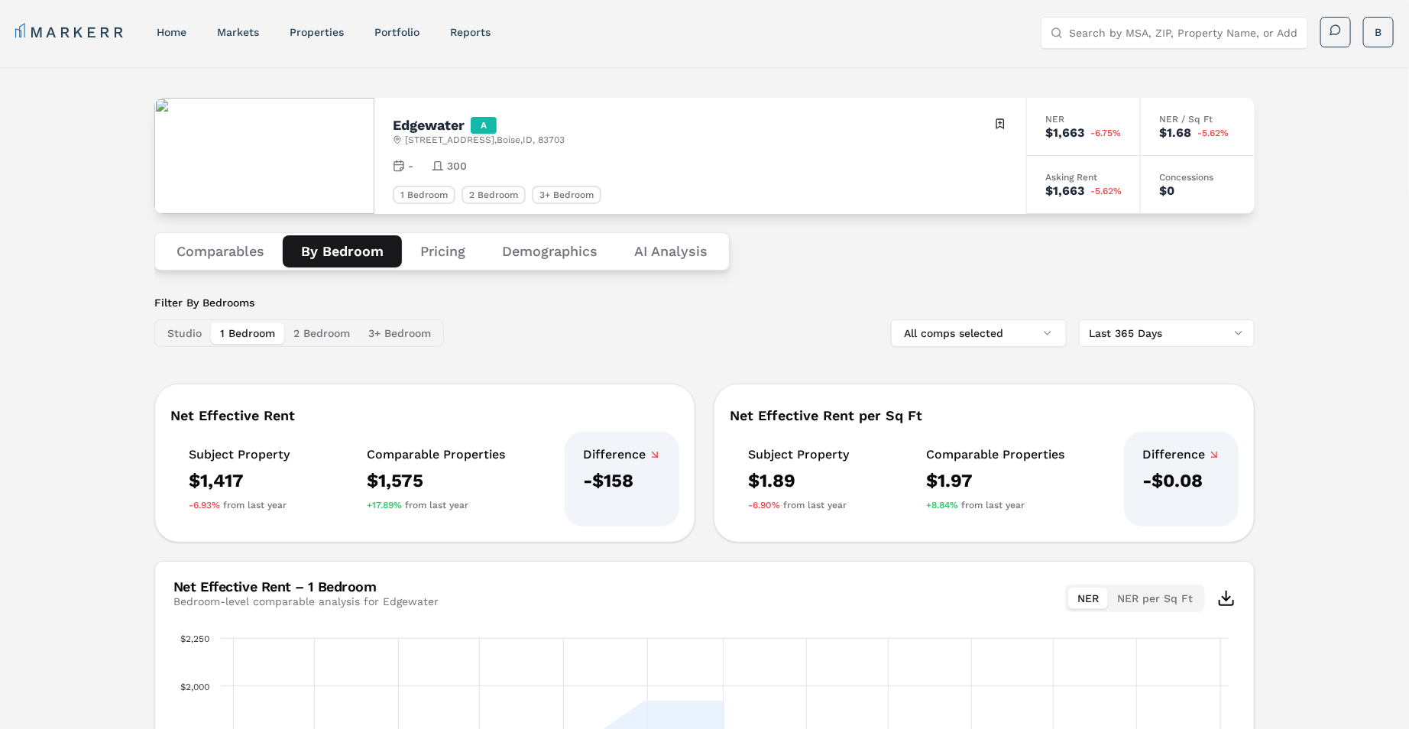
click at [55, 357] on div "Edgewater A [STREET_ADDRESS] Toggle portfolio menu - 300 1 Bedroom 2 Bedroom 3+…" at bounding box center [704, 520] width 1409 height 906
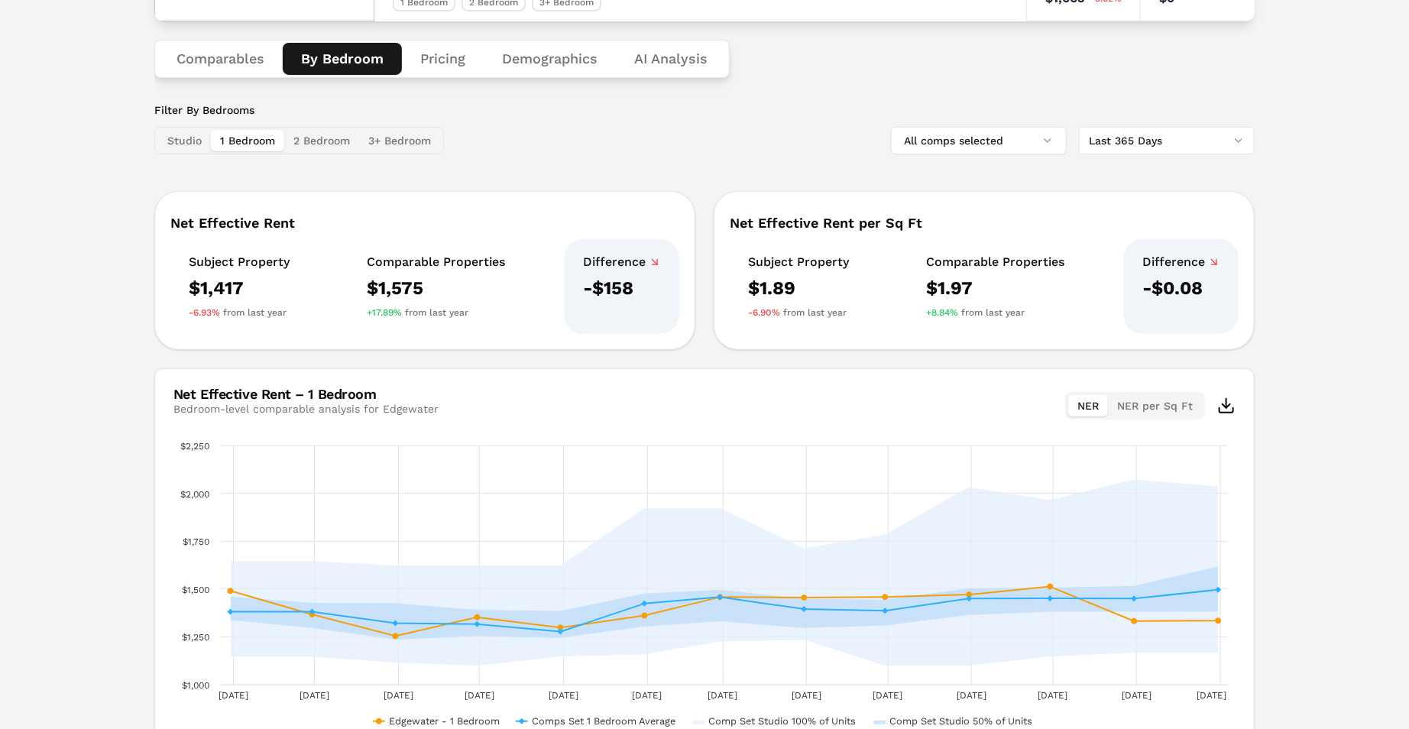
scroll to position [192, 0]
click at [318, 142] on button "2 Bedroom" at bounding box center [321, 141] width 75 height 21
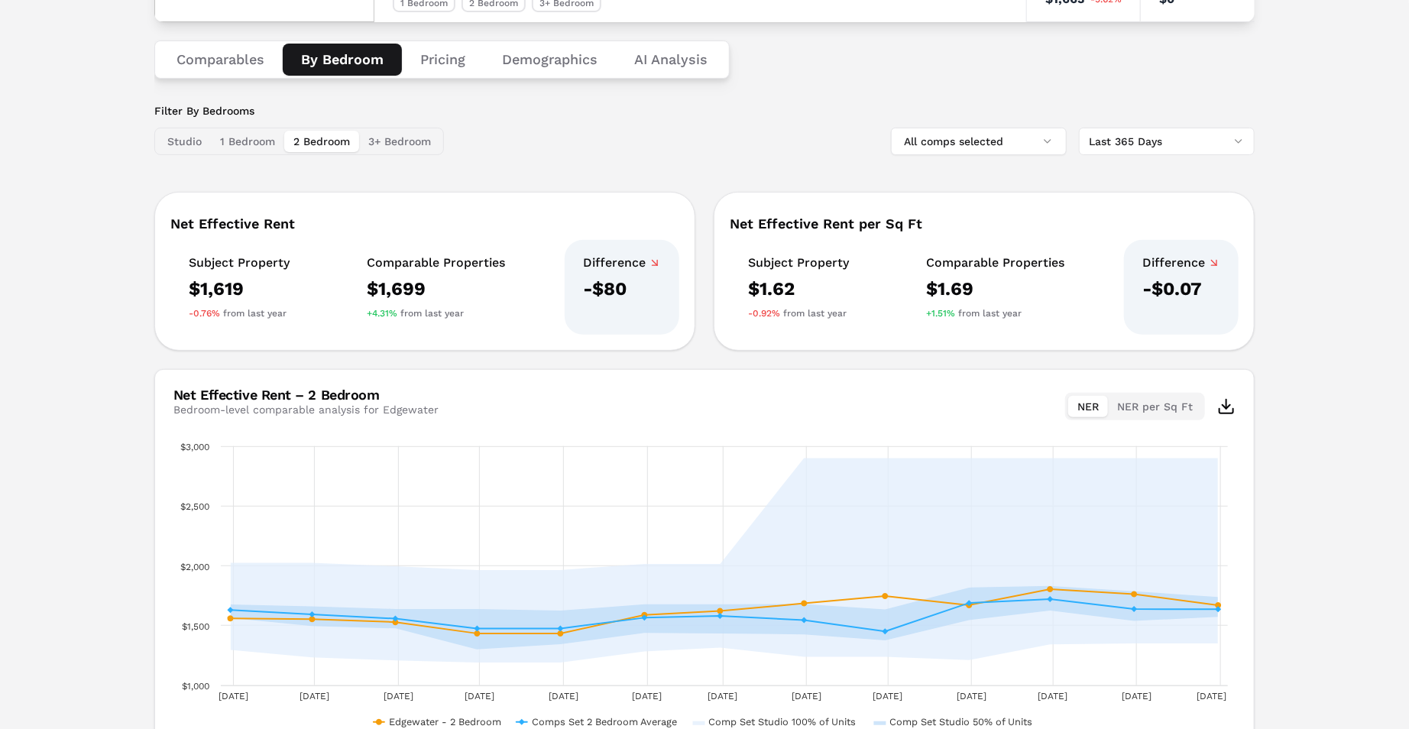
click at [1206, 139] on html "MARKERR home markets properties Portfolio reports Search by MSA, ZIP, Property …" at bounding box center [704, 314] width 1409 height 1013
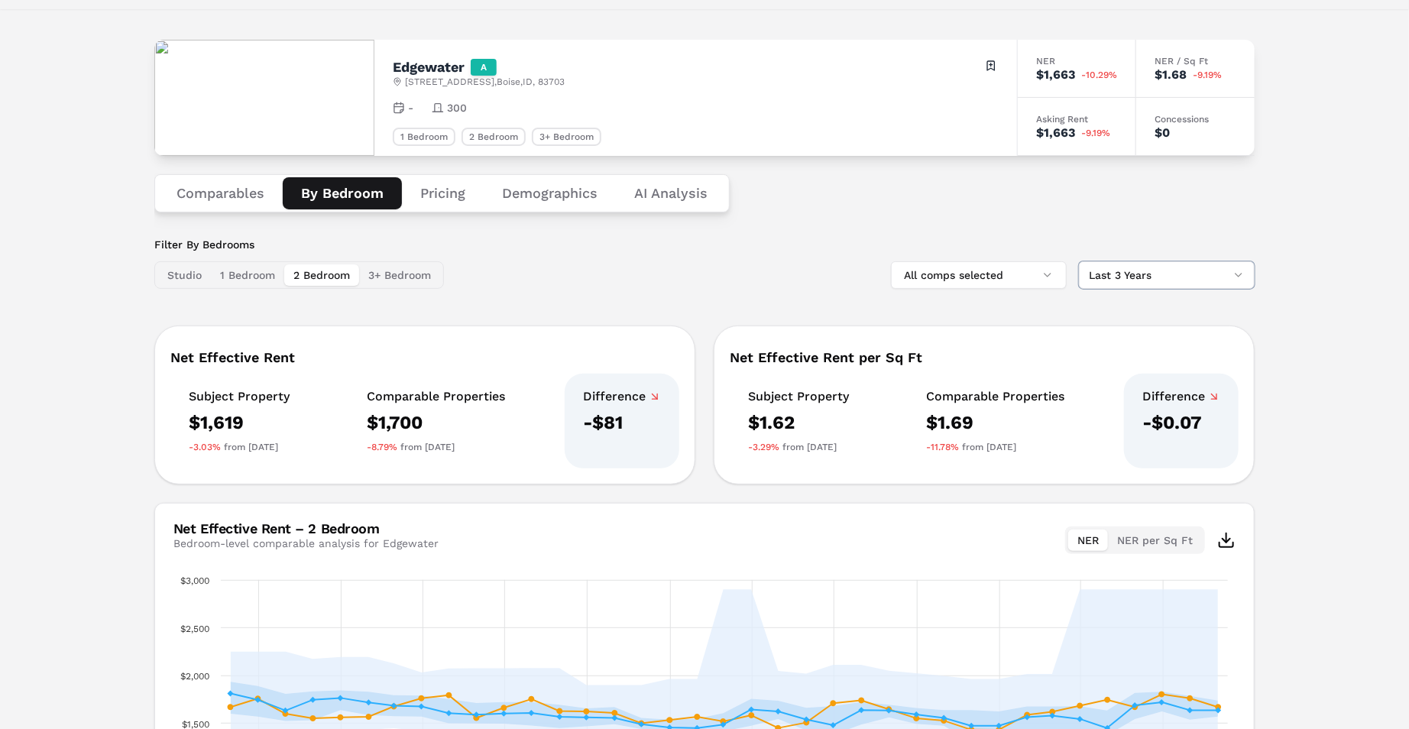
scroll to position [50, 0]
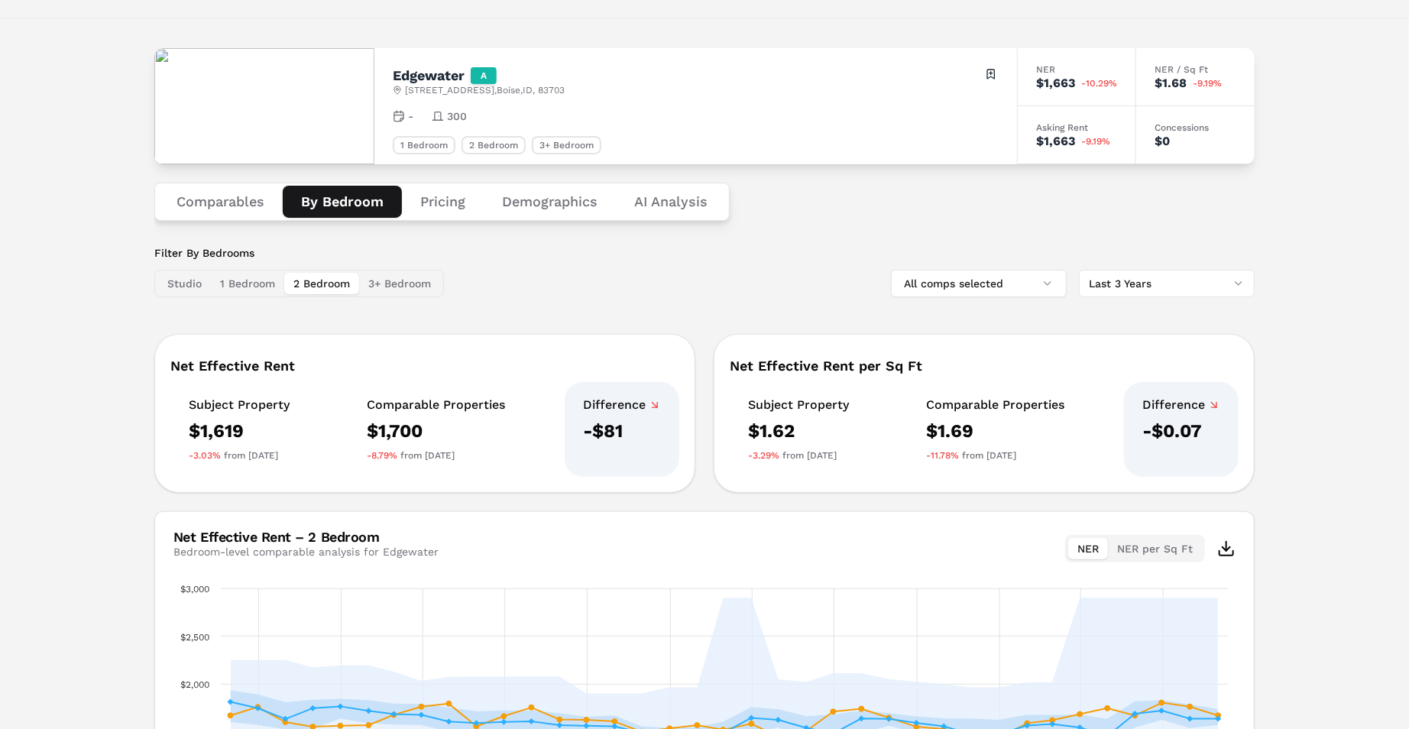
click at [552, 188] on button "Demographics" at bounding box center [550, 202] width 132 height 32
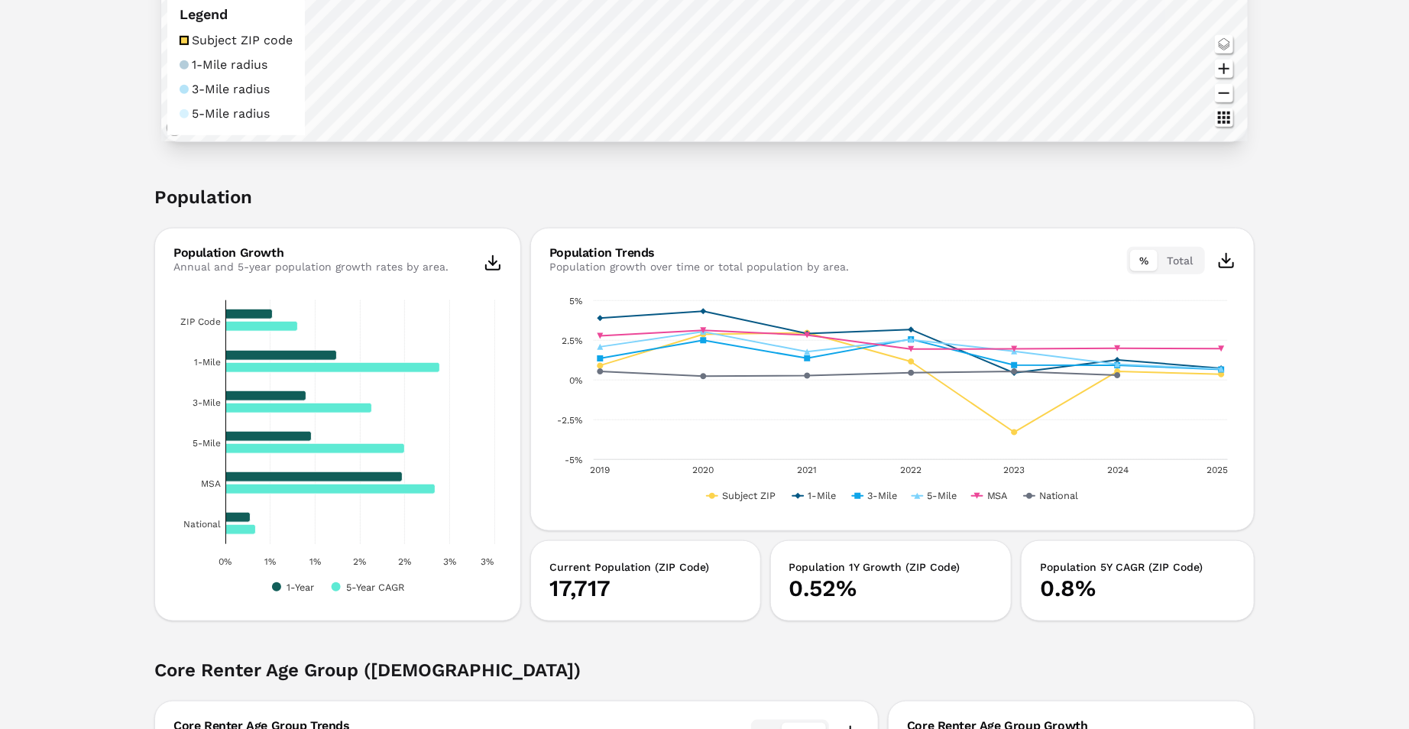
scroll to position [562, 0]
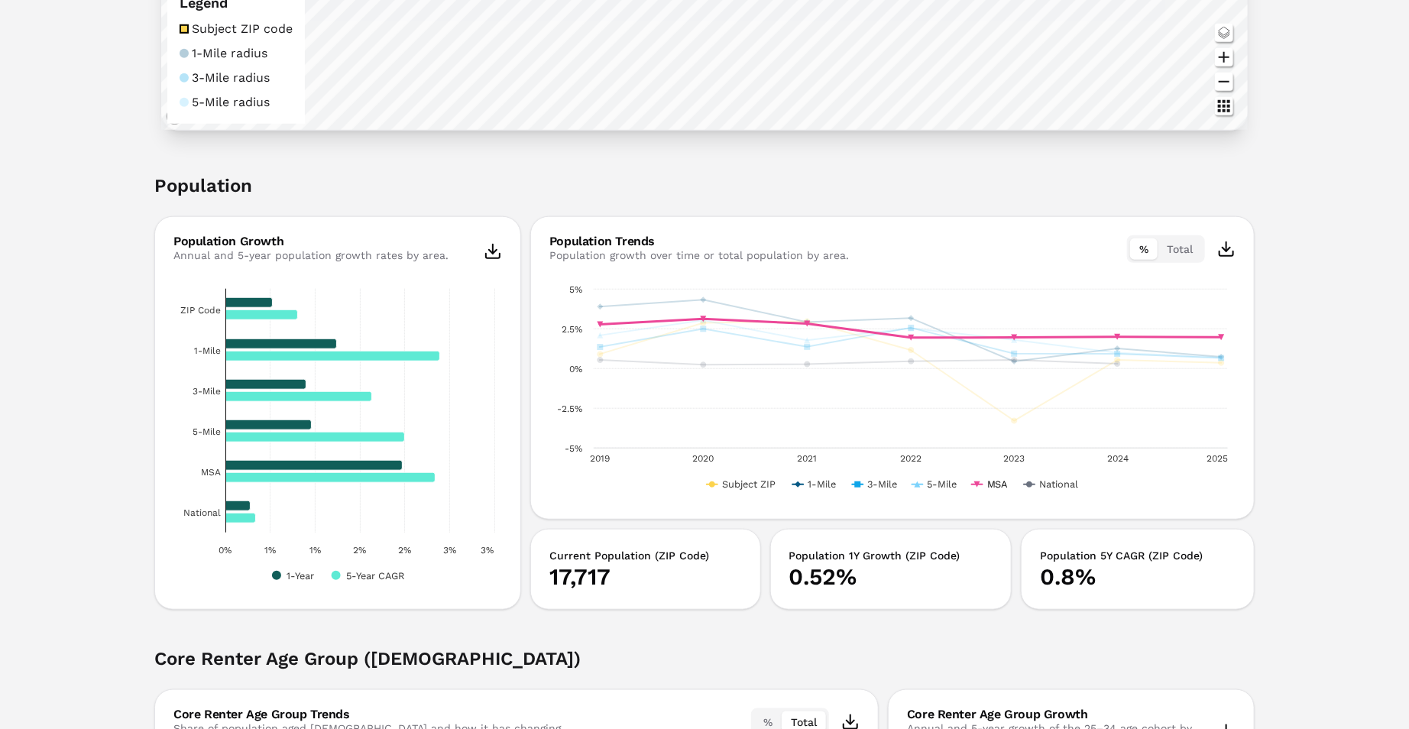
click at [997, 483] on text "MSA" at bounding box center [997, 483] width 21 height 11
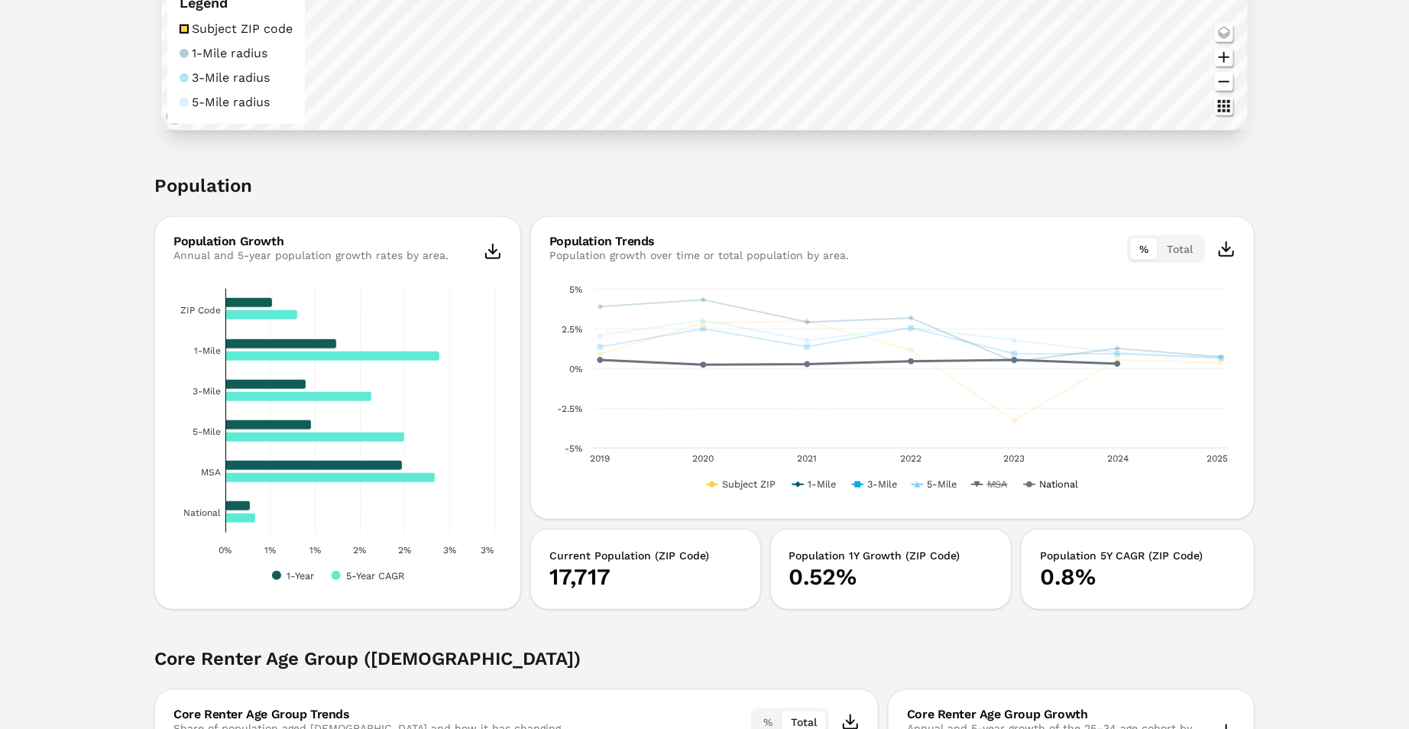
click at [1060, 484] on text "National" at bounding box center [1058, 483] width 39 height 11
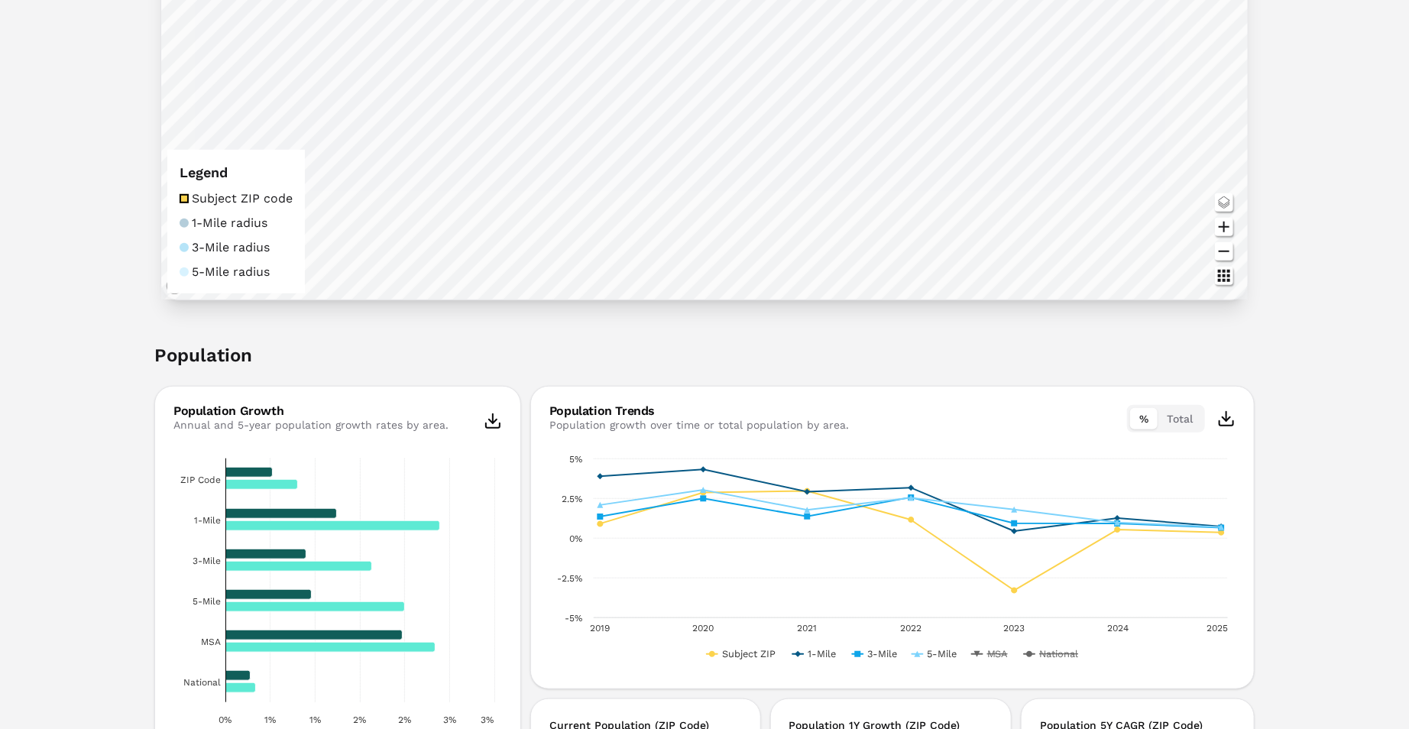
scroll to position [0, 0]
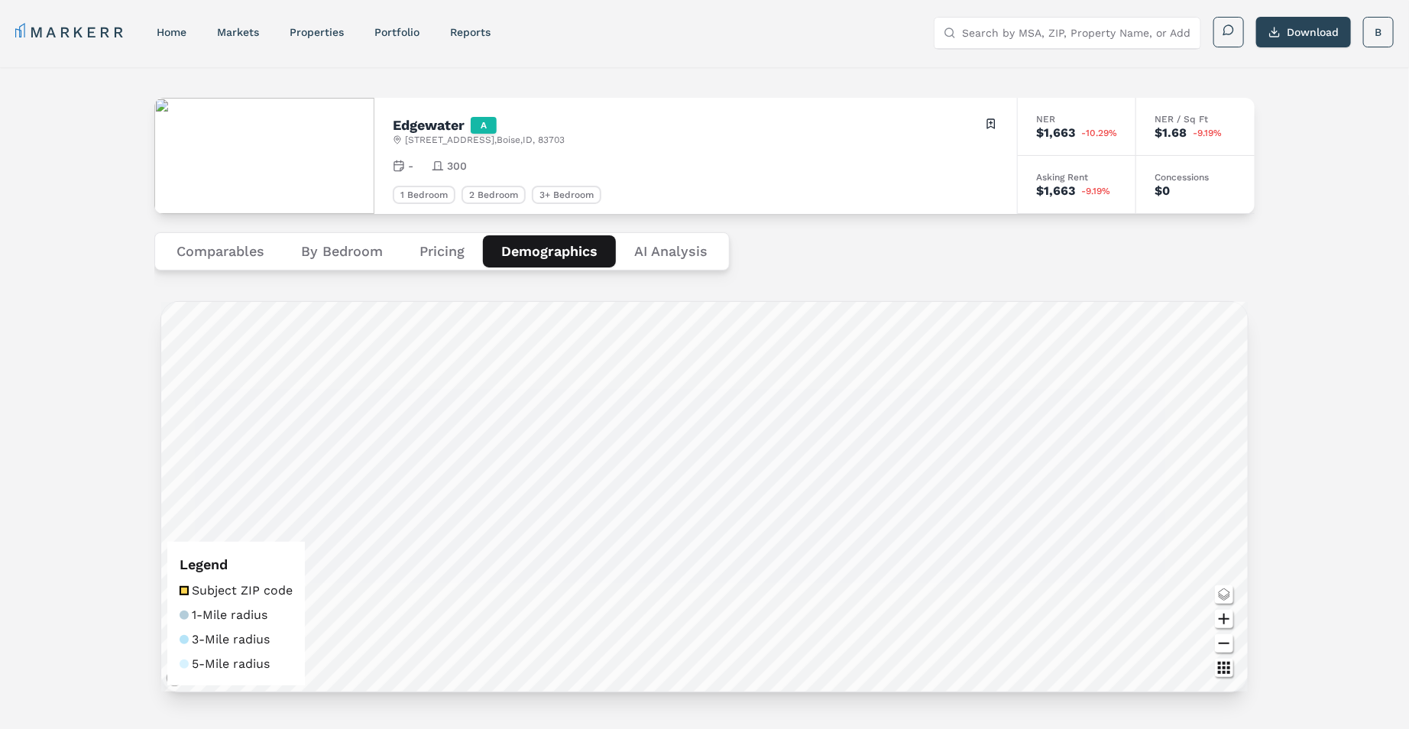
click at [678, 260] on Analysis "AI Analysis" at bounding box center [671, 251] width 110 height 32
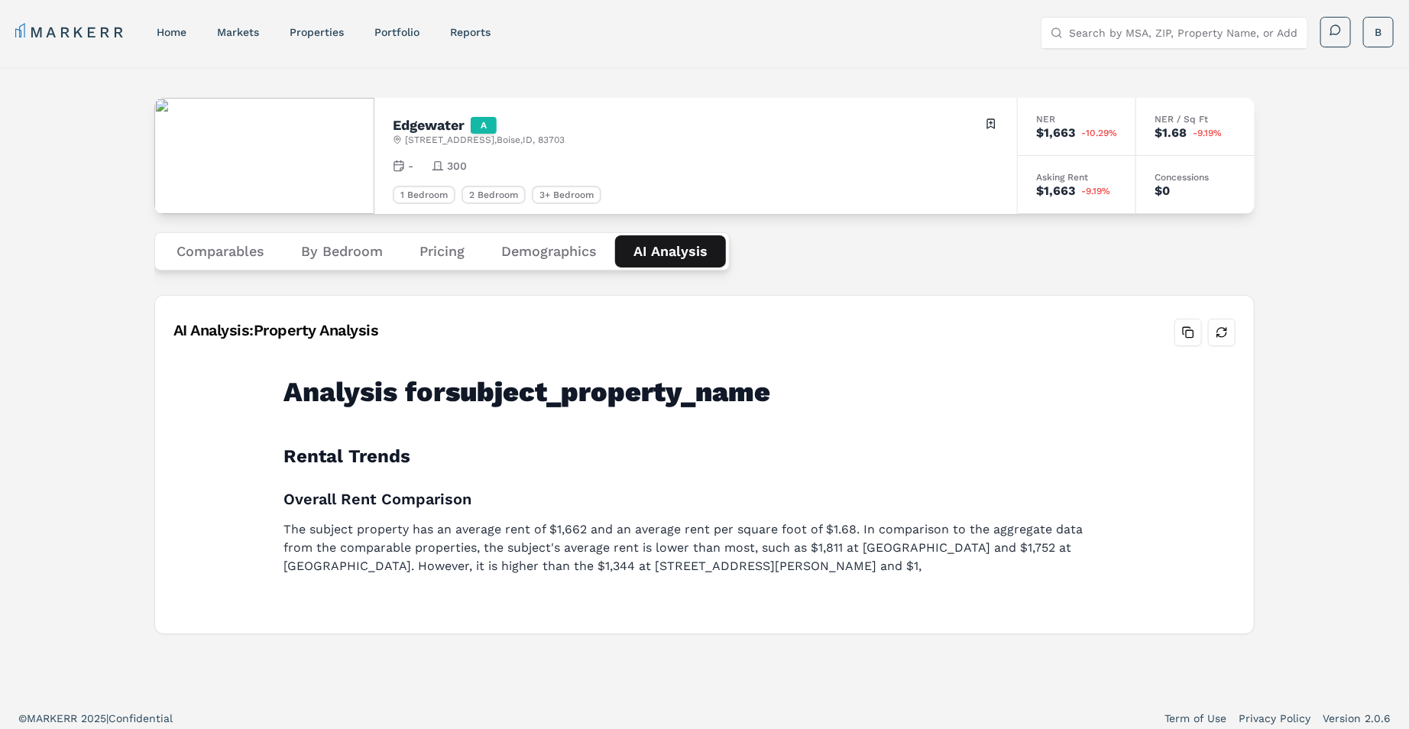
click at [1319, 269] on div "Edgewater A [STREET_ADDRESS] Toggle portfolio menu - 300 1 Bedroom 2 Bedroom 3+…" at bounding box center [704, 382] width 1409 height 631
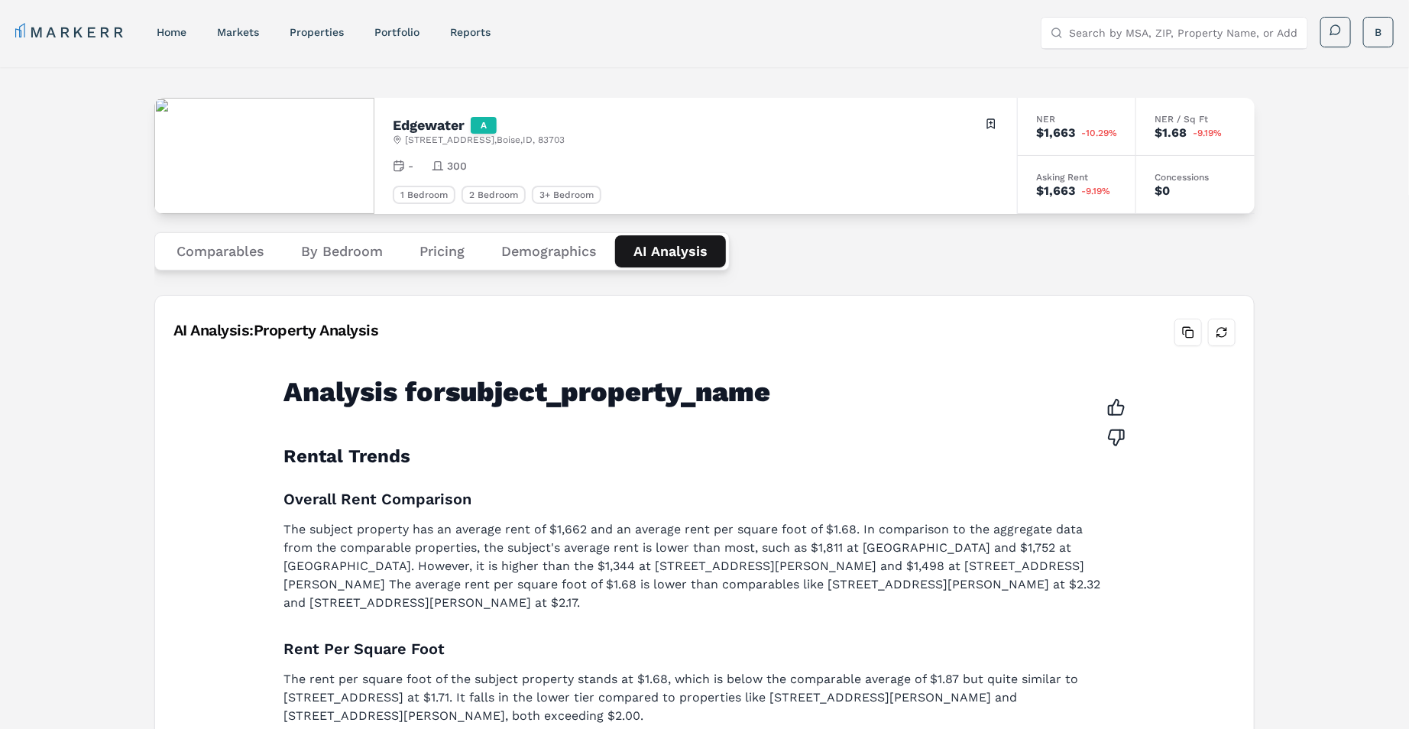
click at [1288, 224] on div "Edgewater A [STREET_ADDRESS] Toggle portfolio menu - 300 1 Bedroom 2 Bedroom 3+…" at bounding box center [704, 677] width 1409 height 1221
click at [420, 246] on button "Pricing" at bounding box center [442, 251] width 82 height 32
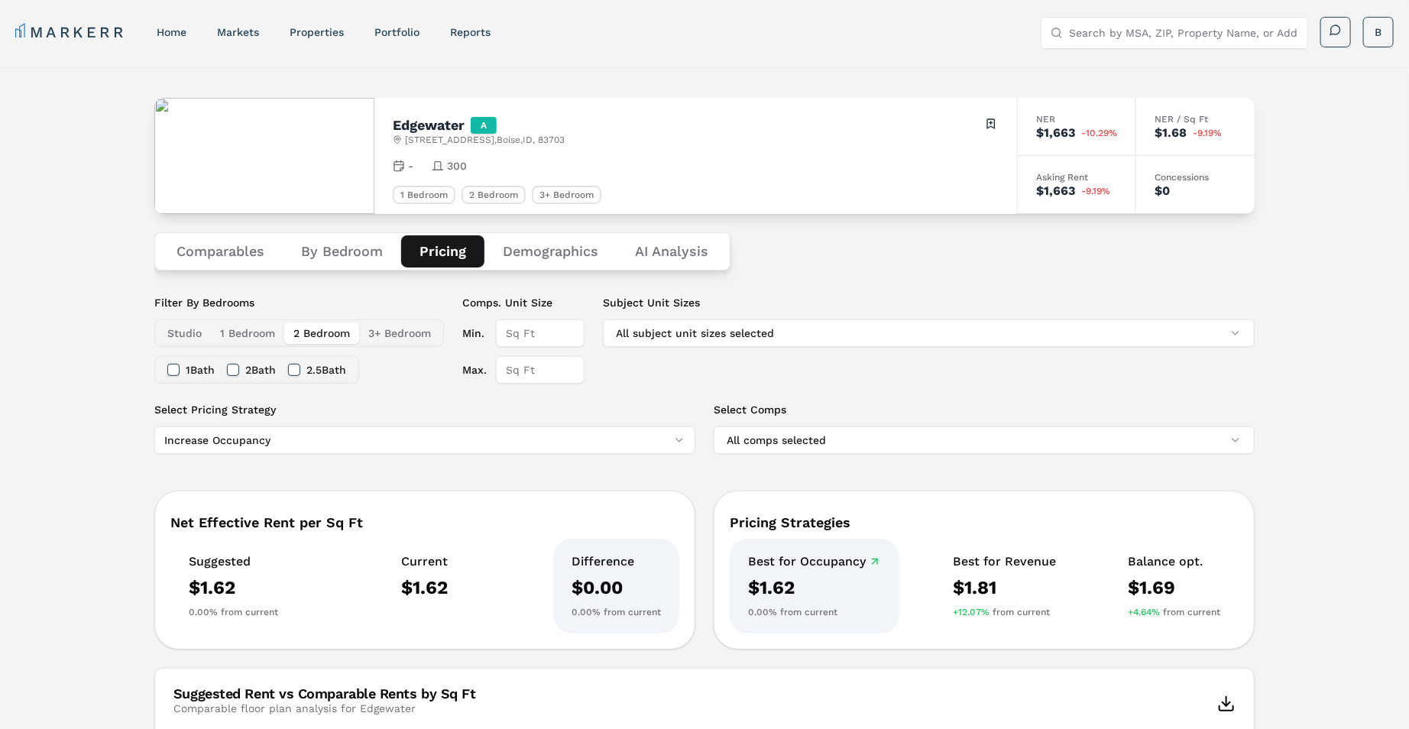
click at [1310, 264] on div "Edgewater A [STREET_ADDRESS] Toggle portfolio menu - 300 1 Bedroom 2 Bedroom 3+…" at bounding box center [704, 727] width 1409 height 1321
click at [262, 333] on button "1 Bedroom" at bounding box center [247, 332] width 73 height 21
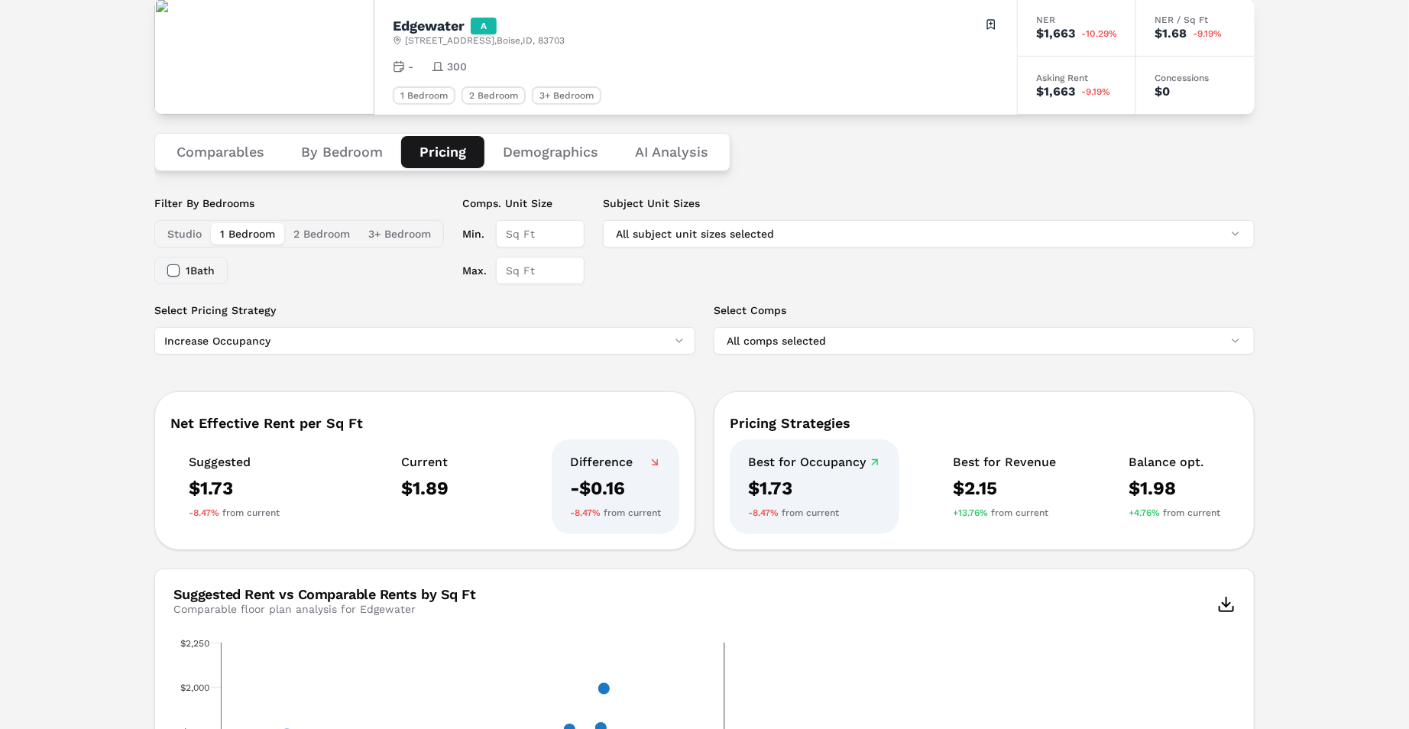
scroll to position [87, 0]
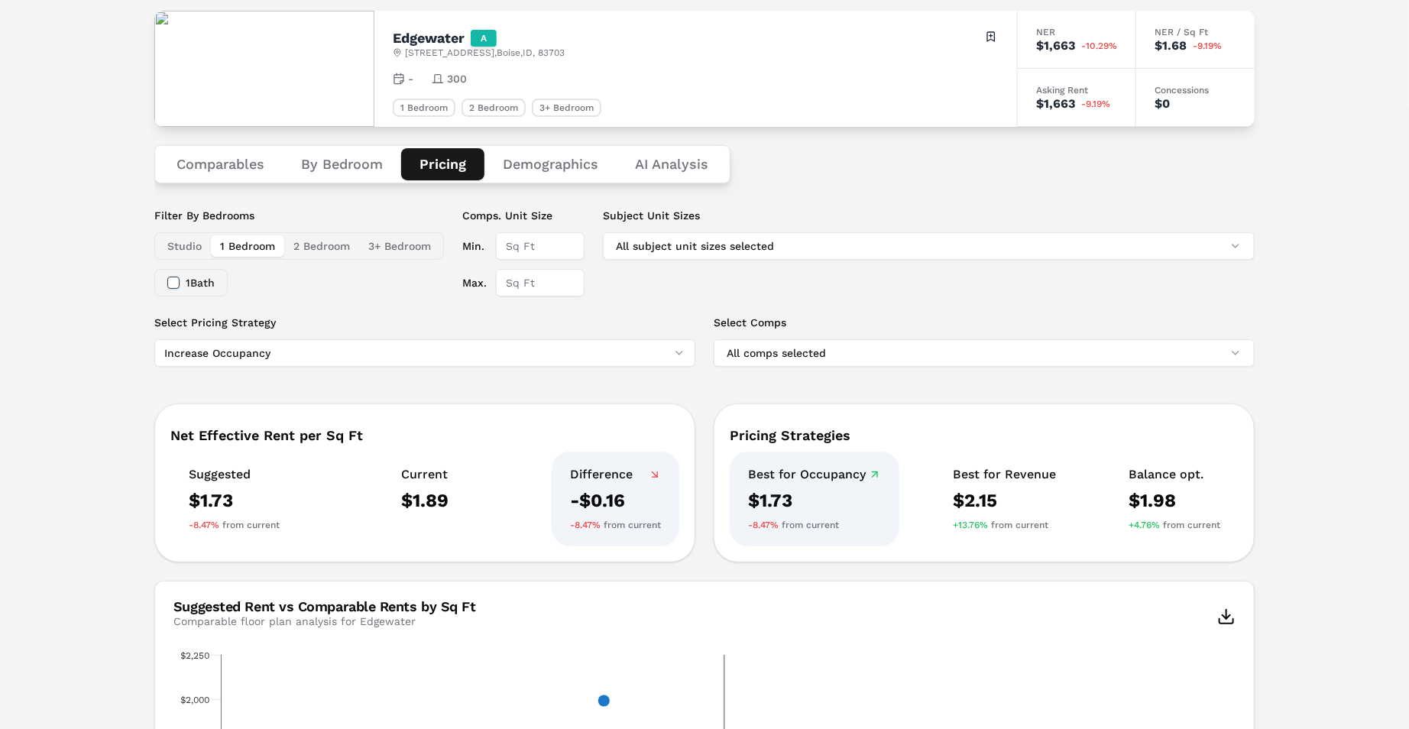
click at [330, 247] on button "2 Bedroom" at bounding box center [321, 245] width 75 height 21
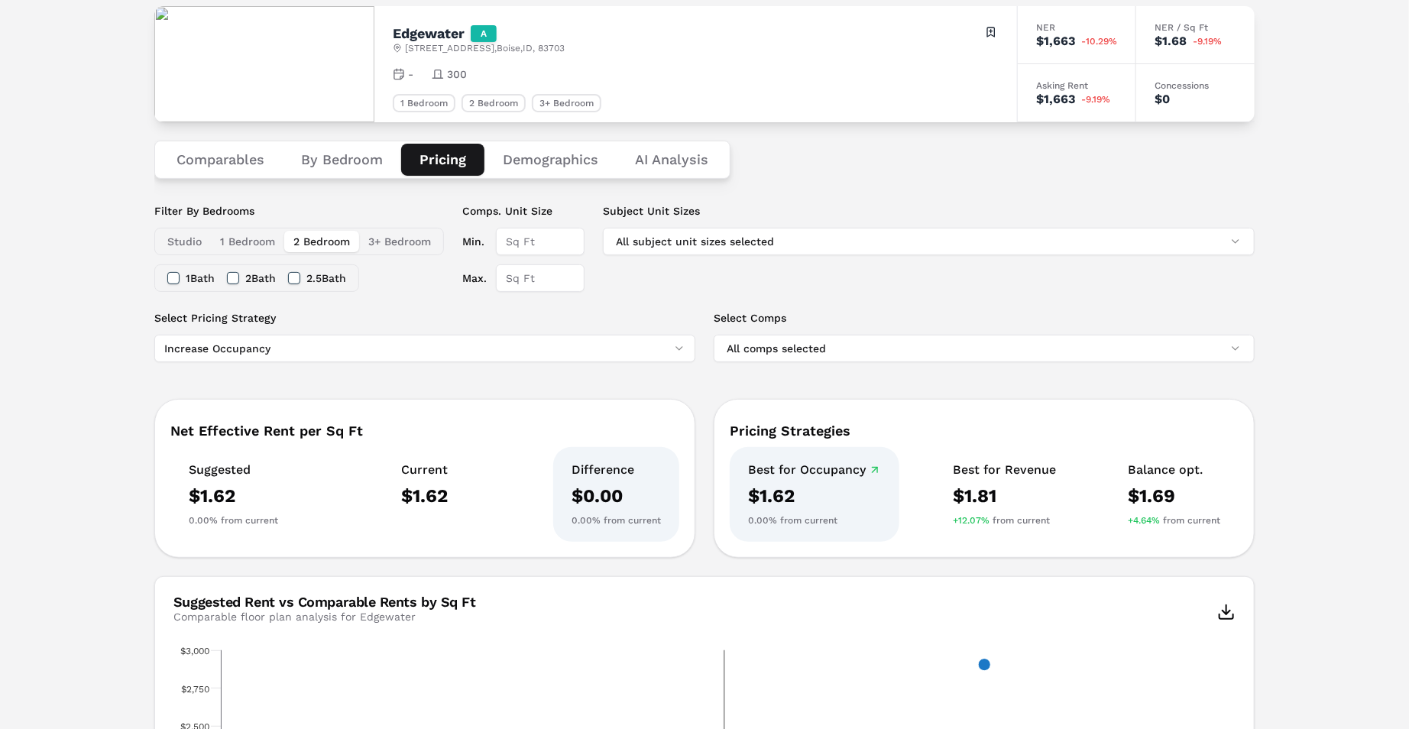
scroll to position [58, 0]
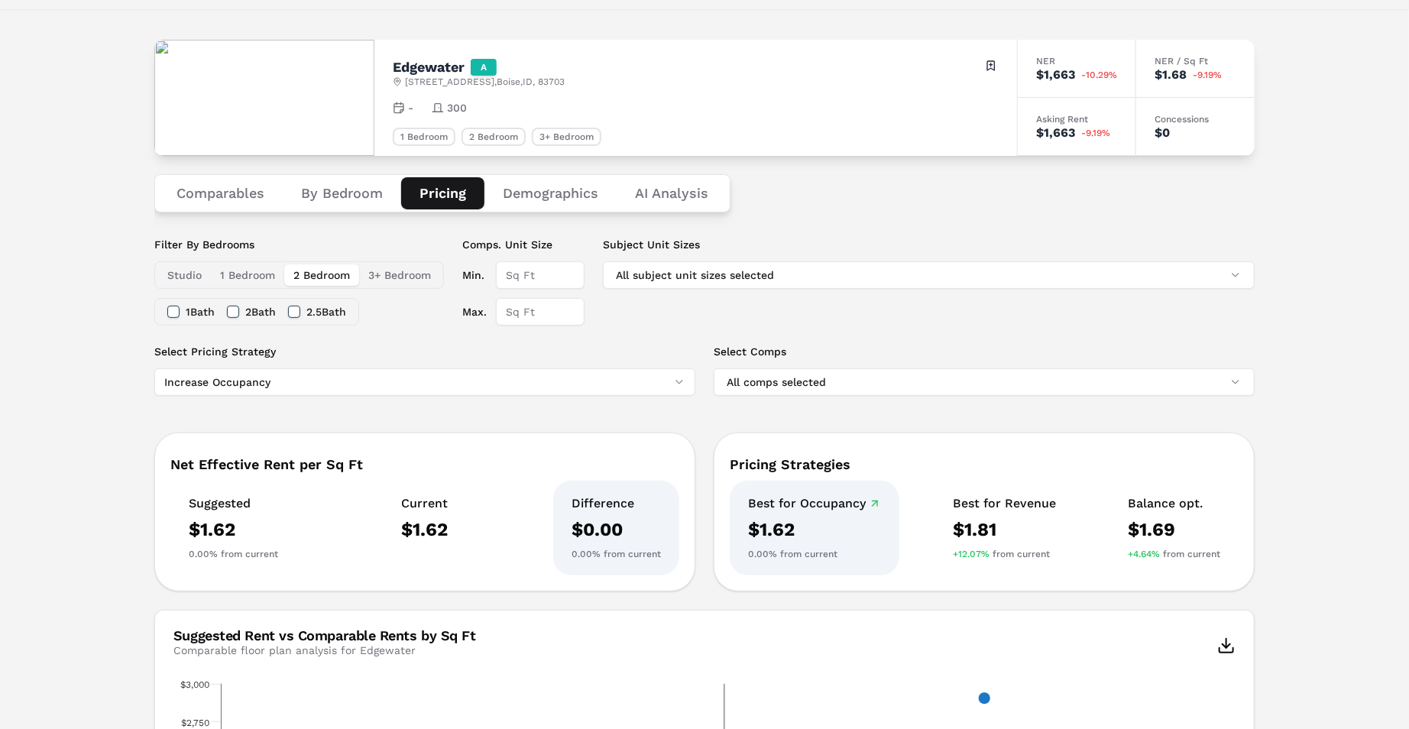
click at [513, 309] on input "Max." at bounding box center [540, 312] width 89 height 28
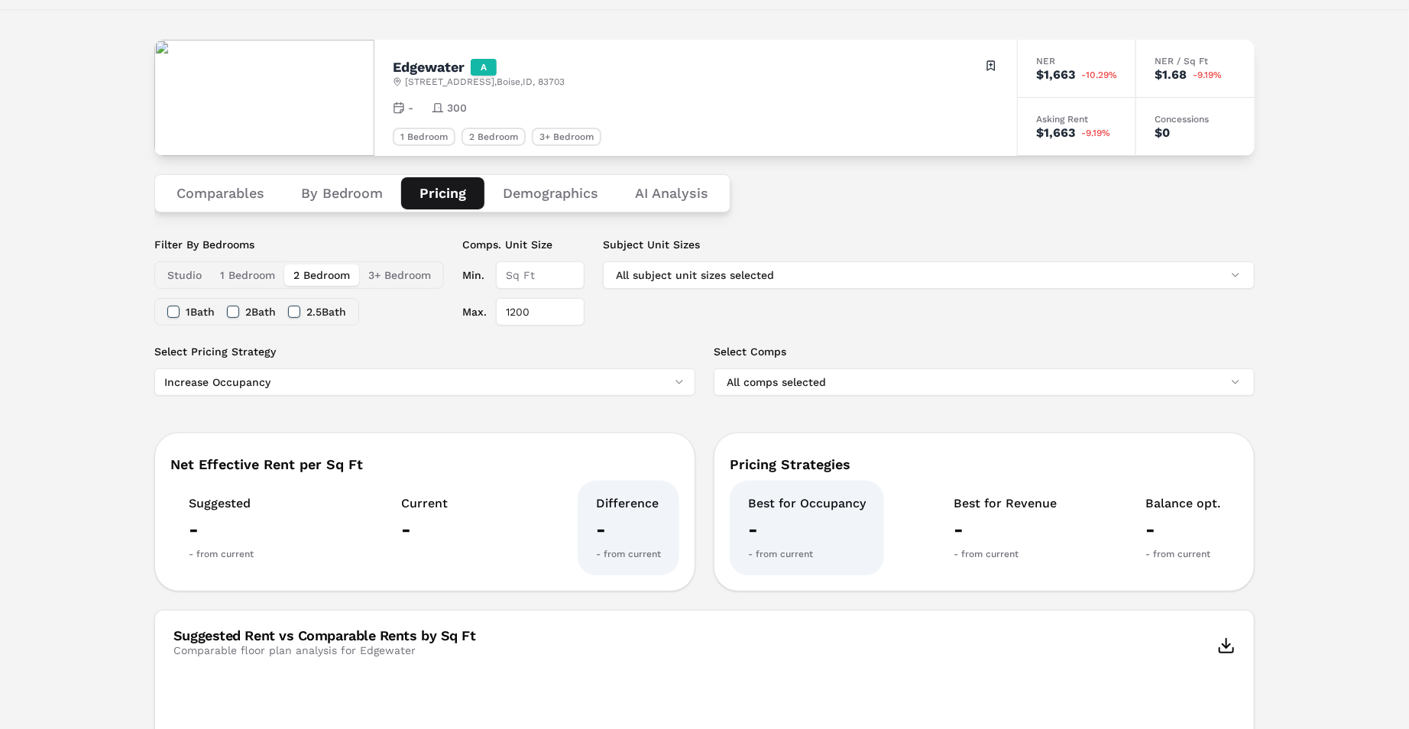
type input "1200"
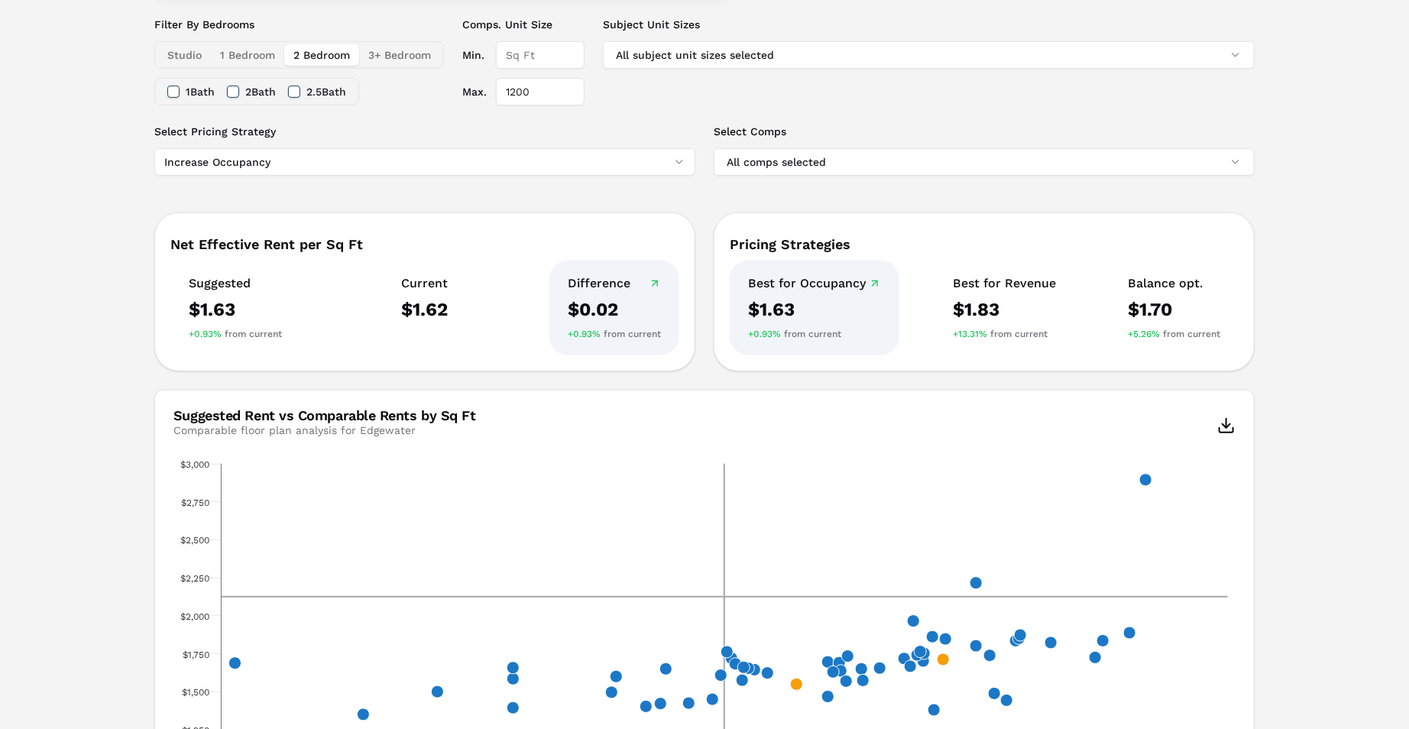
scroll to position [277, 0]
click at [309, 169] on html "MARKERR home markets properties Portfolio reports Search by MSA, ZIP, Property …" at bounding box center [704, 448] width 1409 height 1451
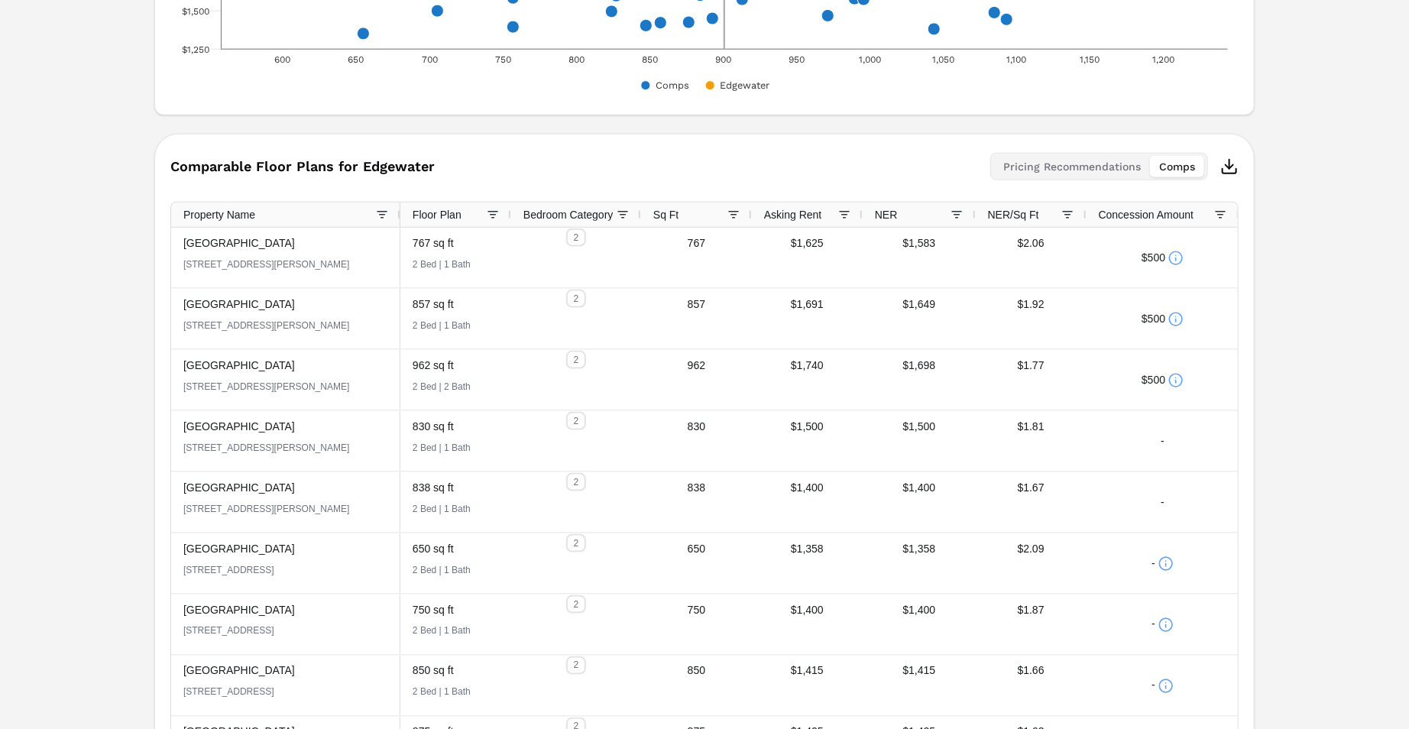
scroll to position [1020, 0]
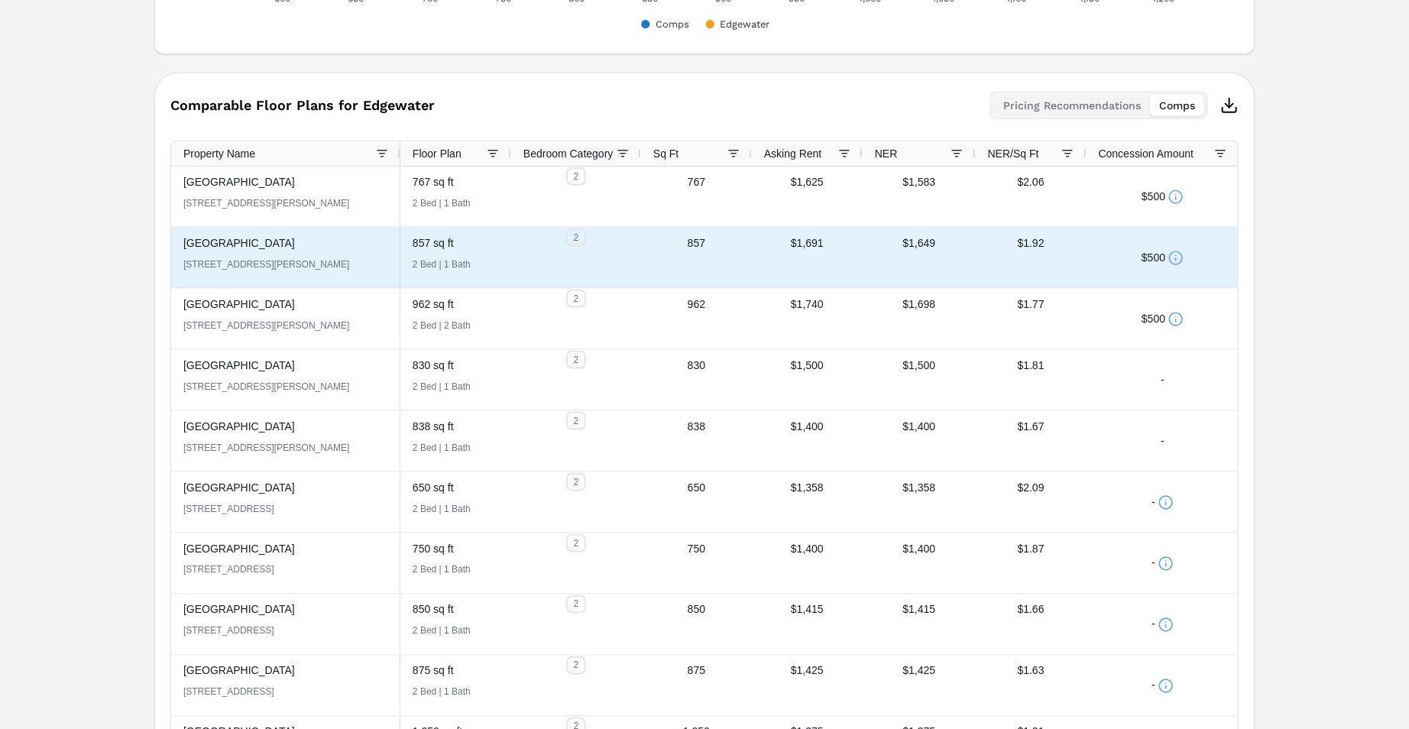
click at [1173, 257] on icon at bounding box center [1175, 258] width 15 height 15
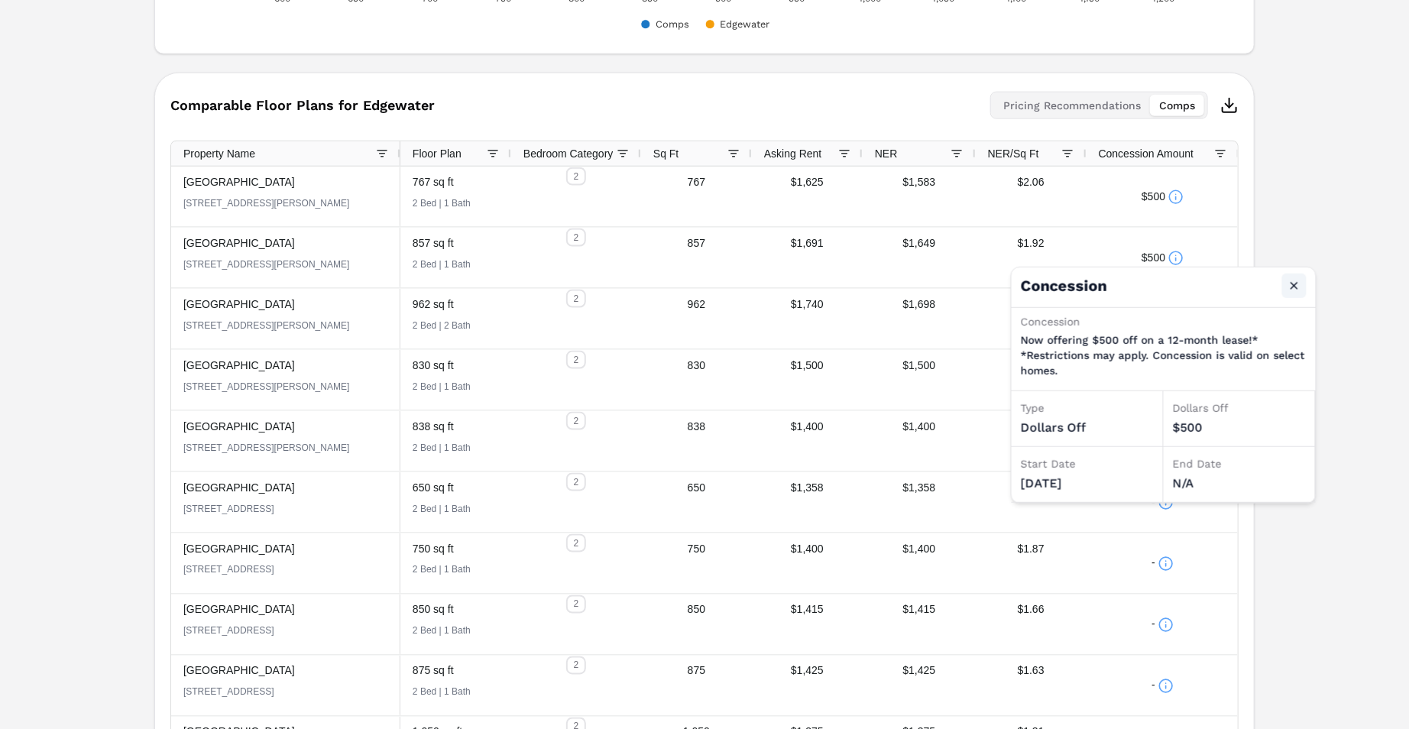
click at [1286, 277] on button "Close" at bounding box center [1294, 286] width 24 height 24
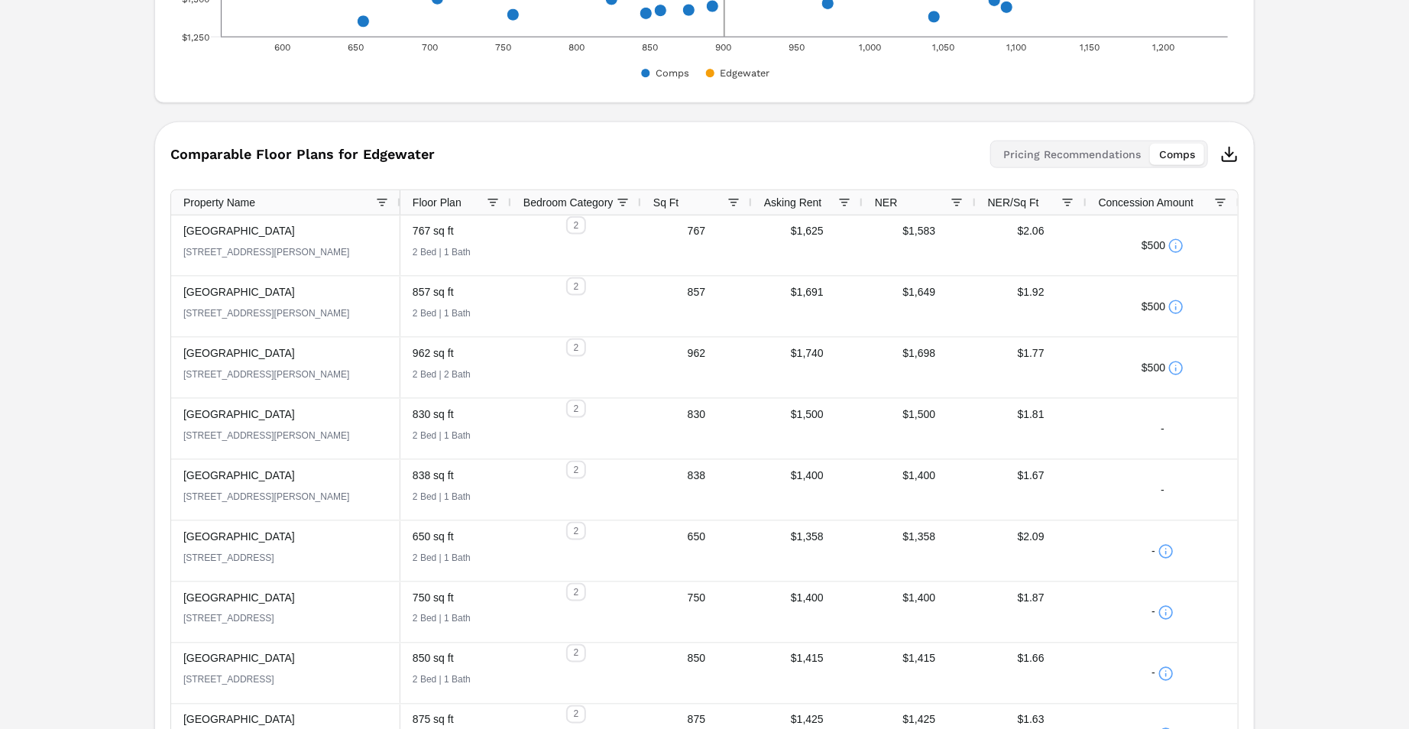
scroll to position [970, 0]
click at [1229, 154] on line "button" at bounding box center [1229, 152] width 0 height 9
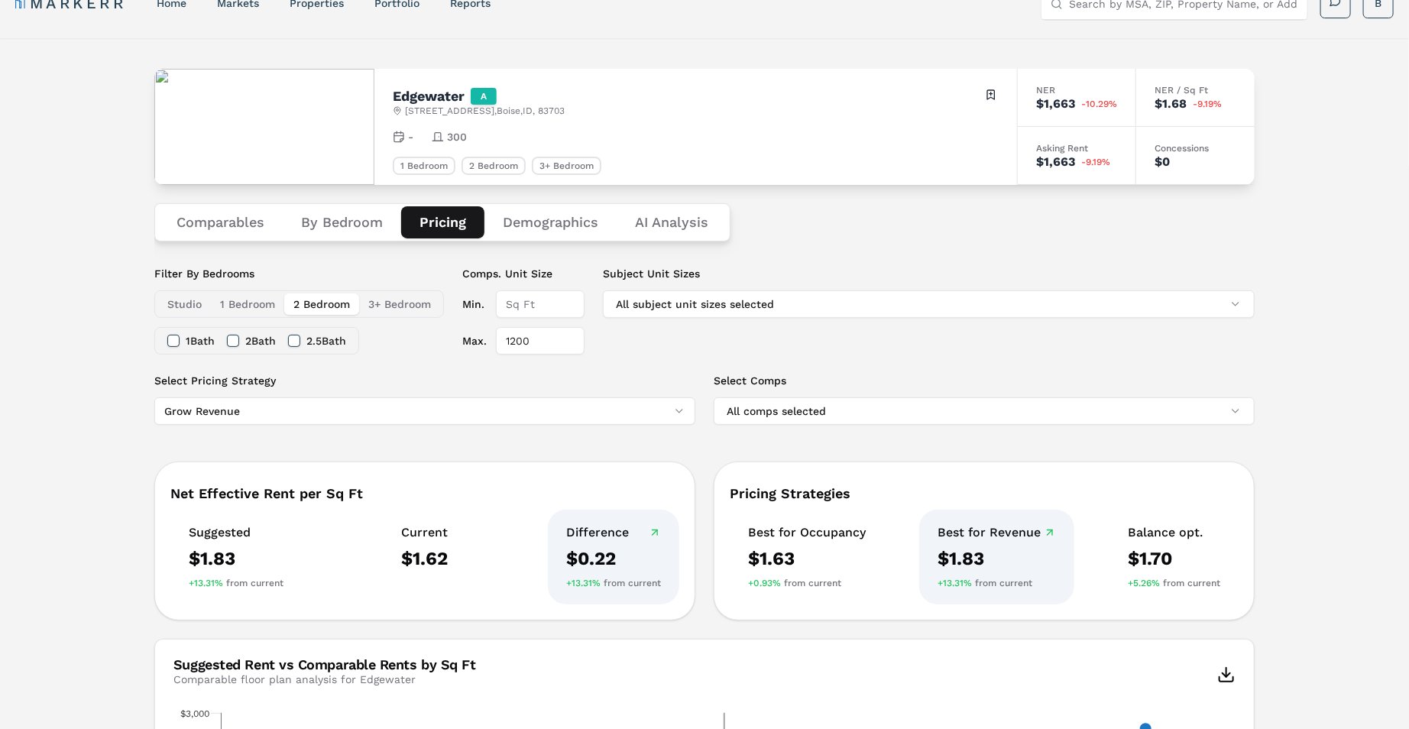
scroll to position [0, 0]
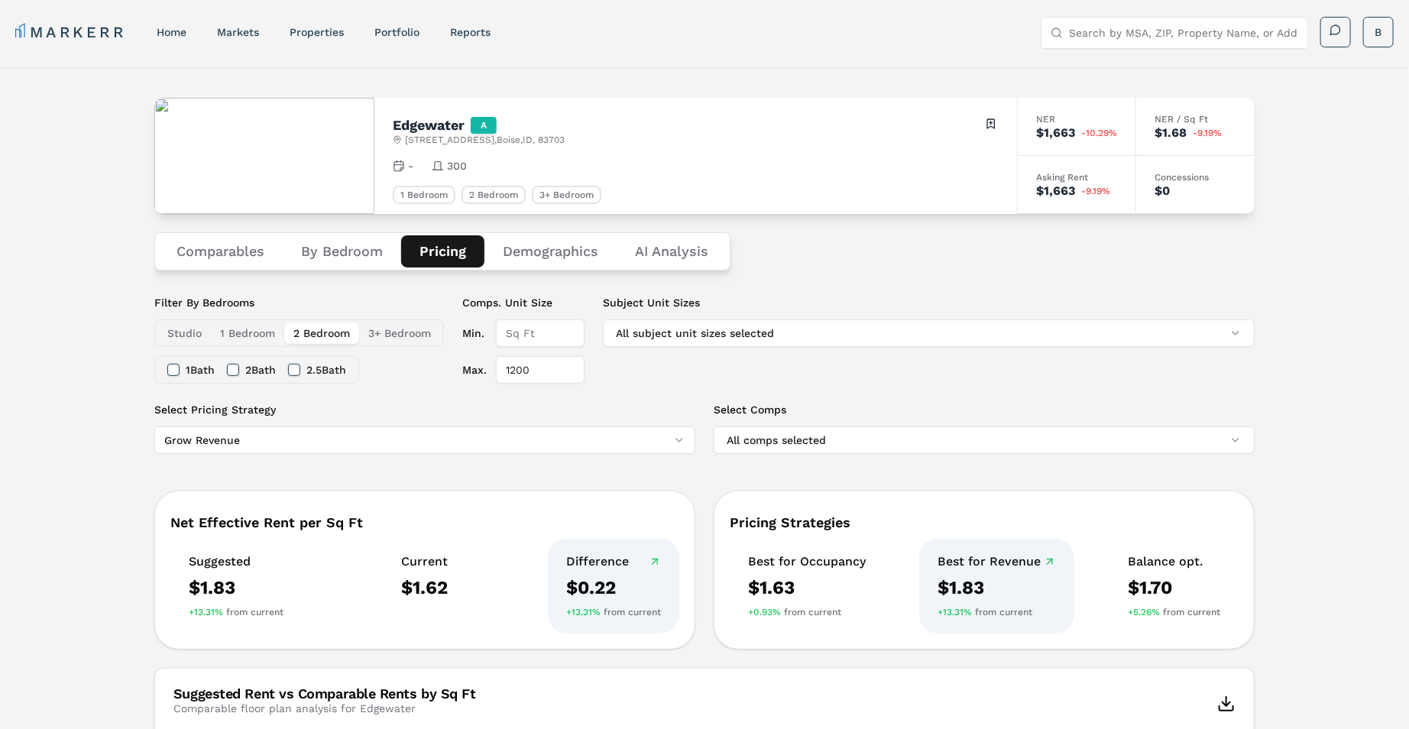
click at [238, 34] on link "markets" at bounding box center [238, 32] width 42 height 12
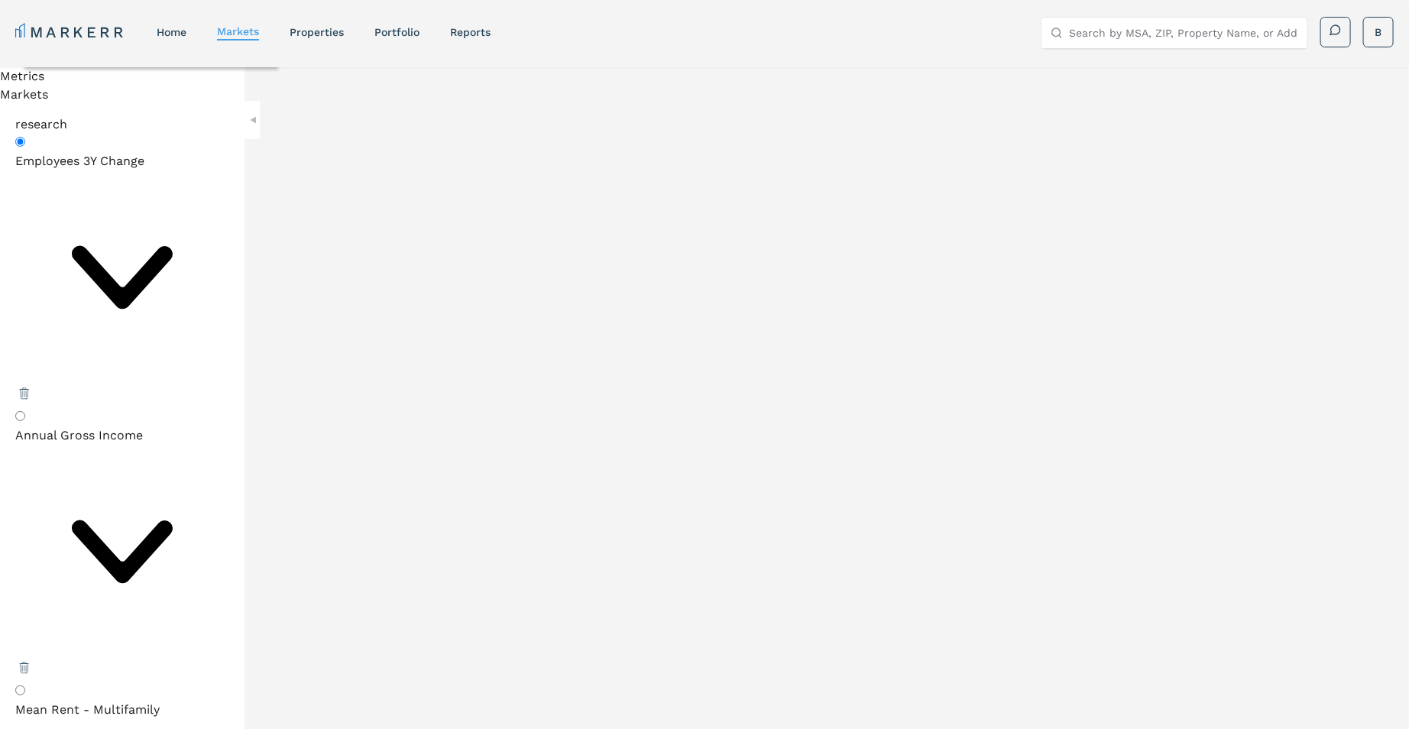
click at [25, 411] on input "Annual Gross Income" at bounding box center [20, 416] width 10 height 10
radio input "false"
radio input "true"
click at [173, 520] on icon at bounding box center [122, 551] width 101 height 63
click at [270, 58] on input "text" at bounding box center [161, 50] width 218 height 16
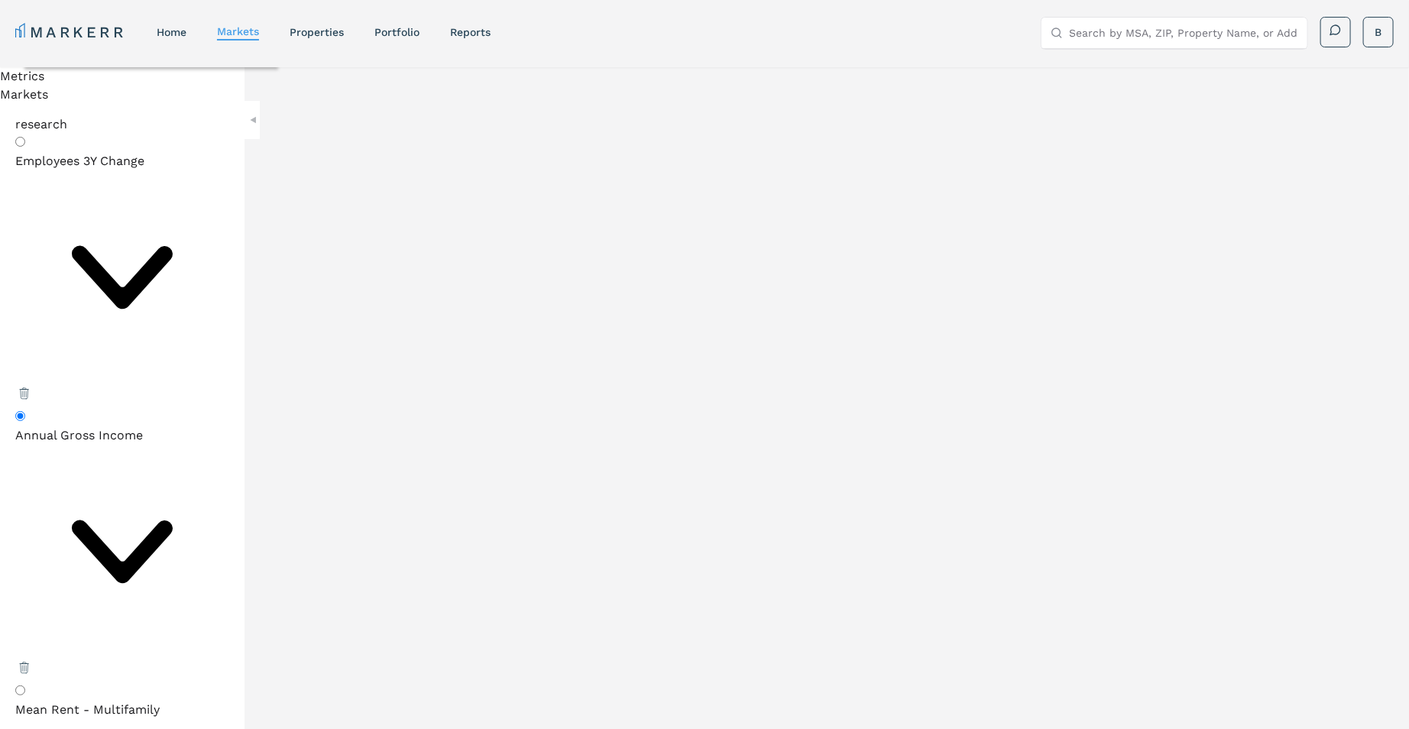
click at [197, 445] on icon at bounding box center [122, 552] width 214 height 214
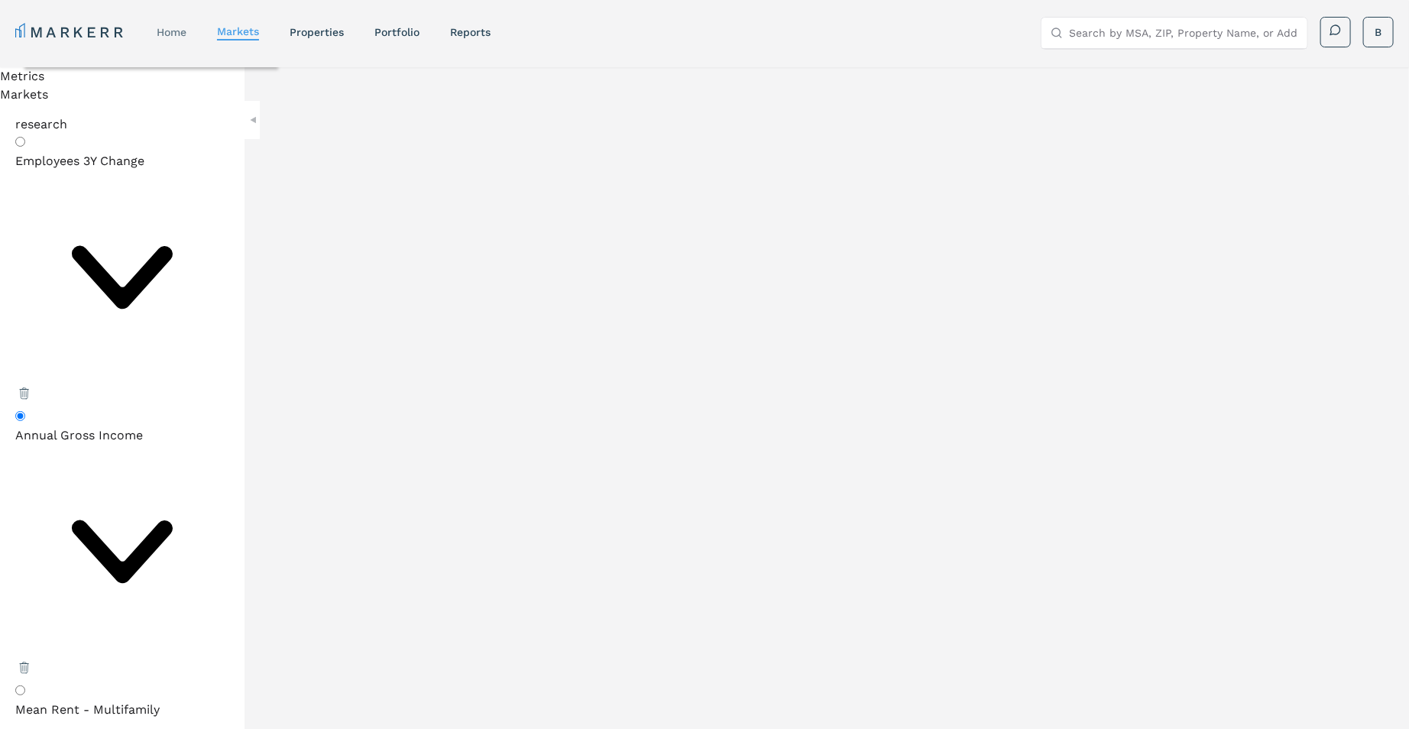
click at [176, 31] on link "home" at bounding box center [172, 32] width 30 height 12
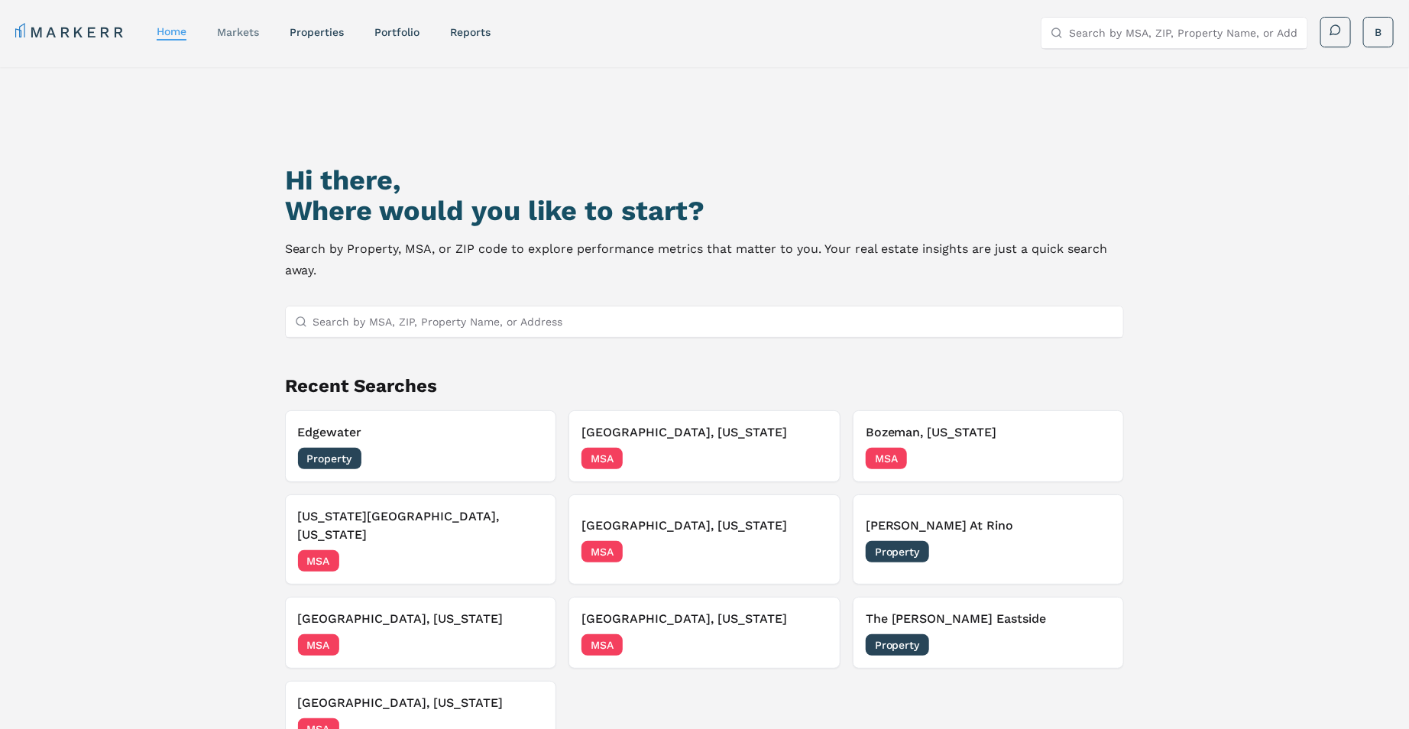
click at [244, 26] on link "markets" at bounding box center [238, 32] width 42 height 12
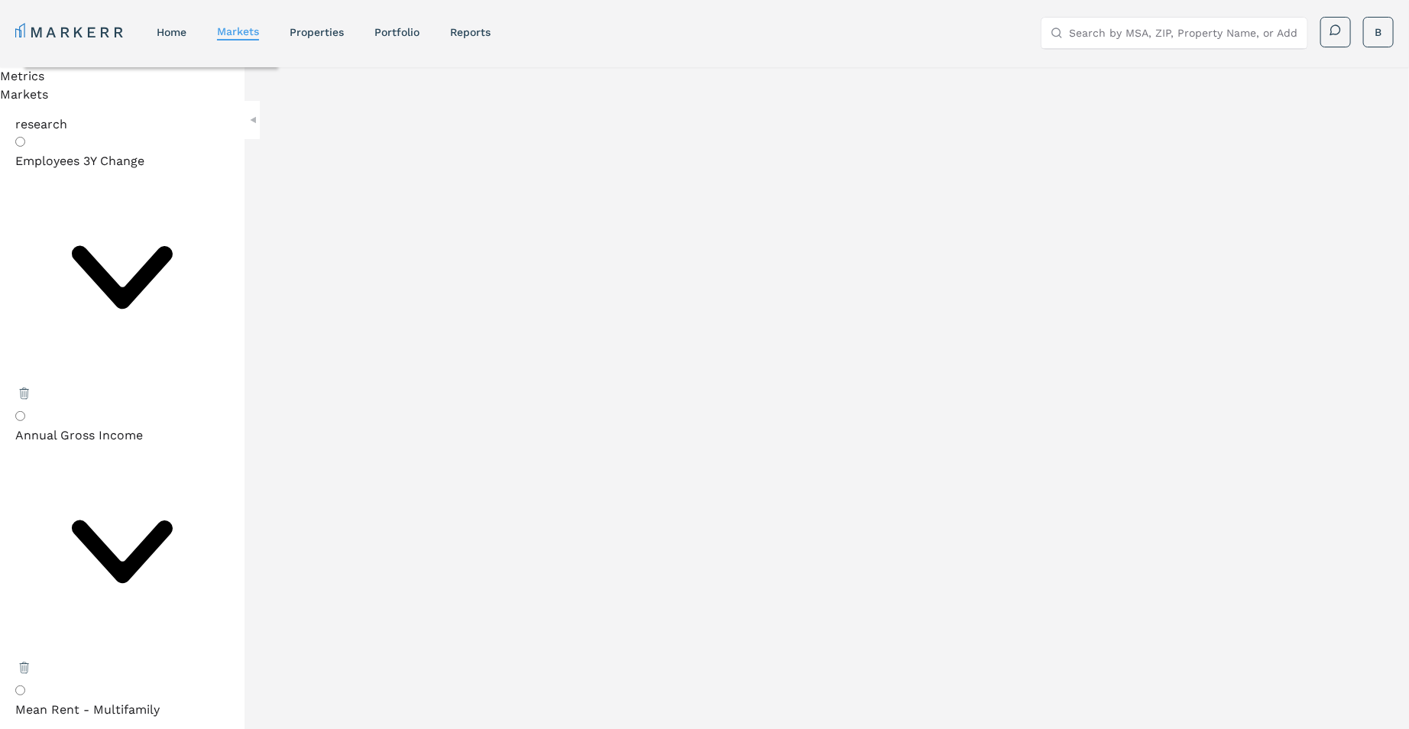
radio input "true"
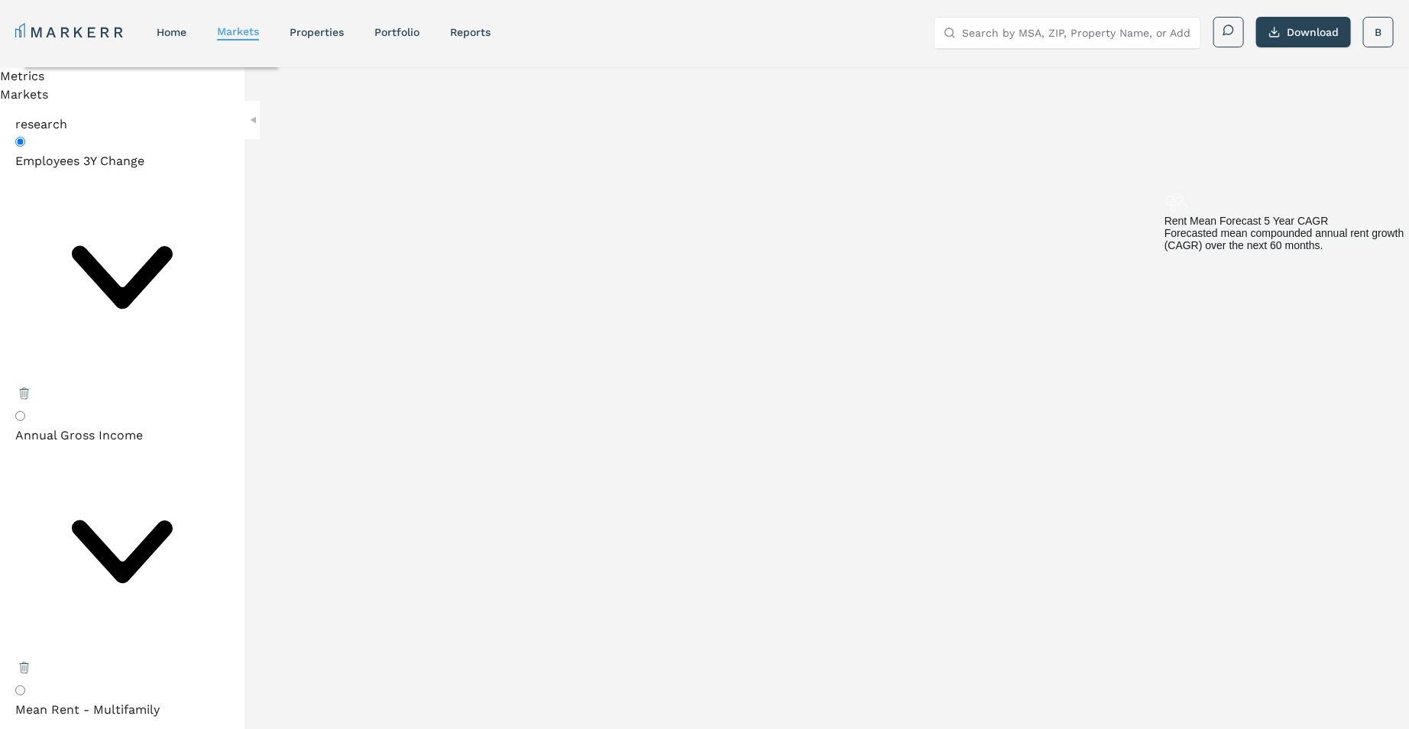
click at [1303, 30] on button "Download" at bounding box center [1303, 32] width 95 height 31
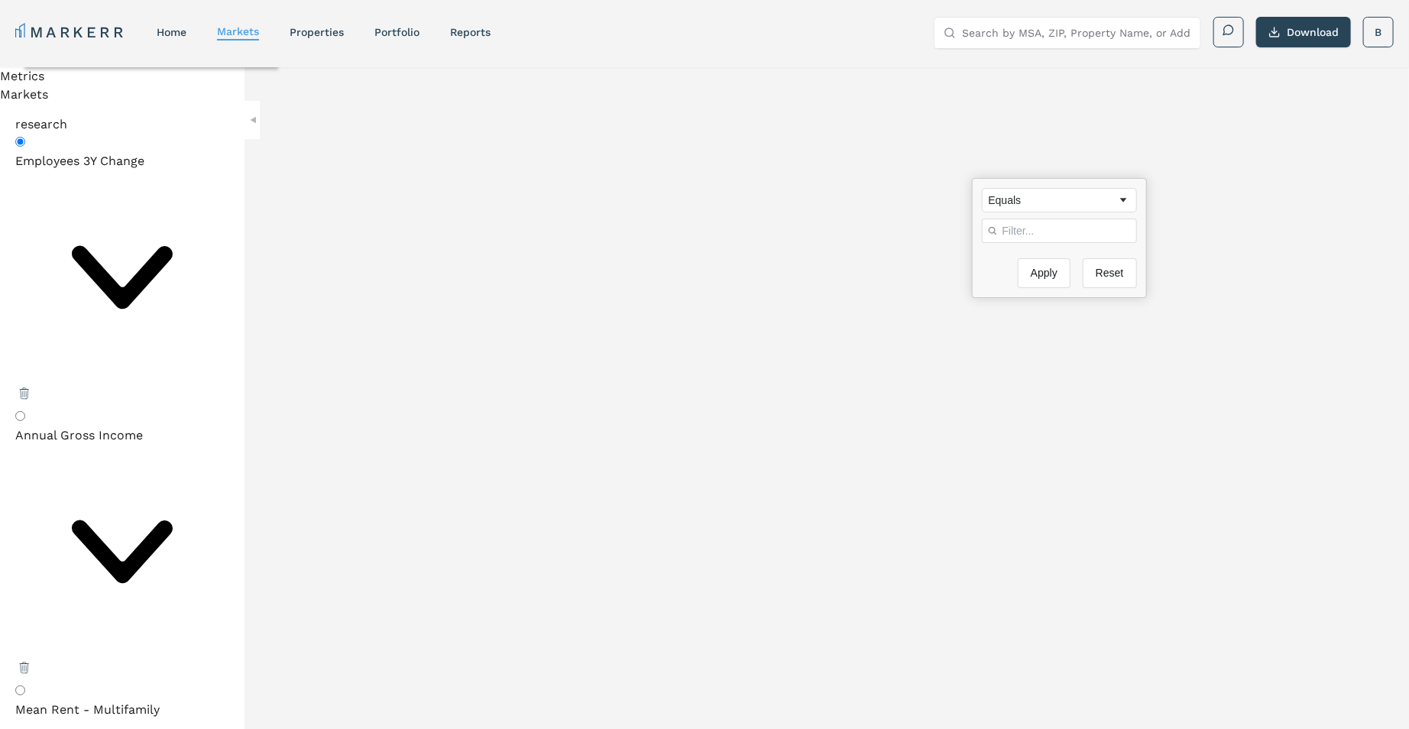
click at [1050, 228] on input "Filter Value" at bounding box center [1059, 230] width 155 height 24
type input "600000"
click at [1035, 279] on div "Equals" at bounding box center [1053, 280] width 129 height 12
click at [1035, 356] on button "Apply" at bounding box center [1044, 353] width 53 height 30
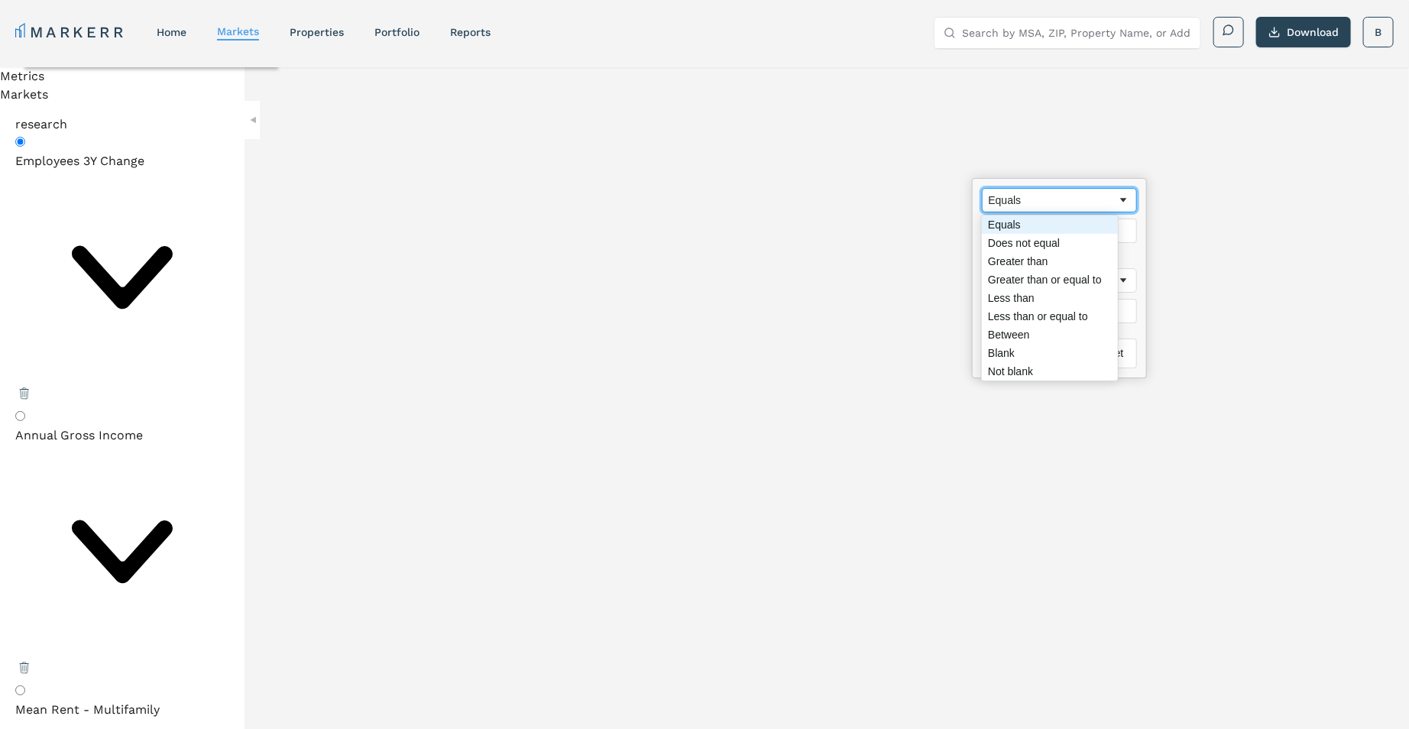
click at [1094, 195] on div "Equals" at bounding box center [1053, 200] width 129 height 12
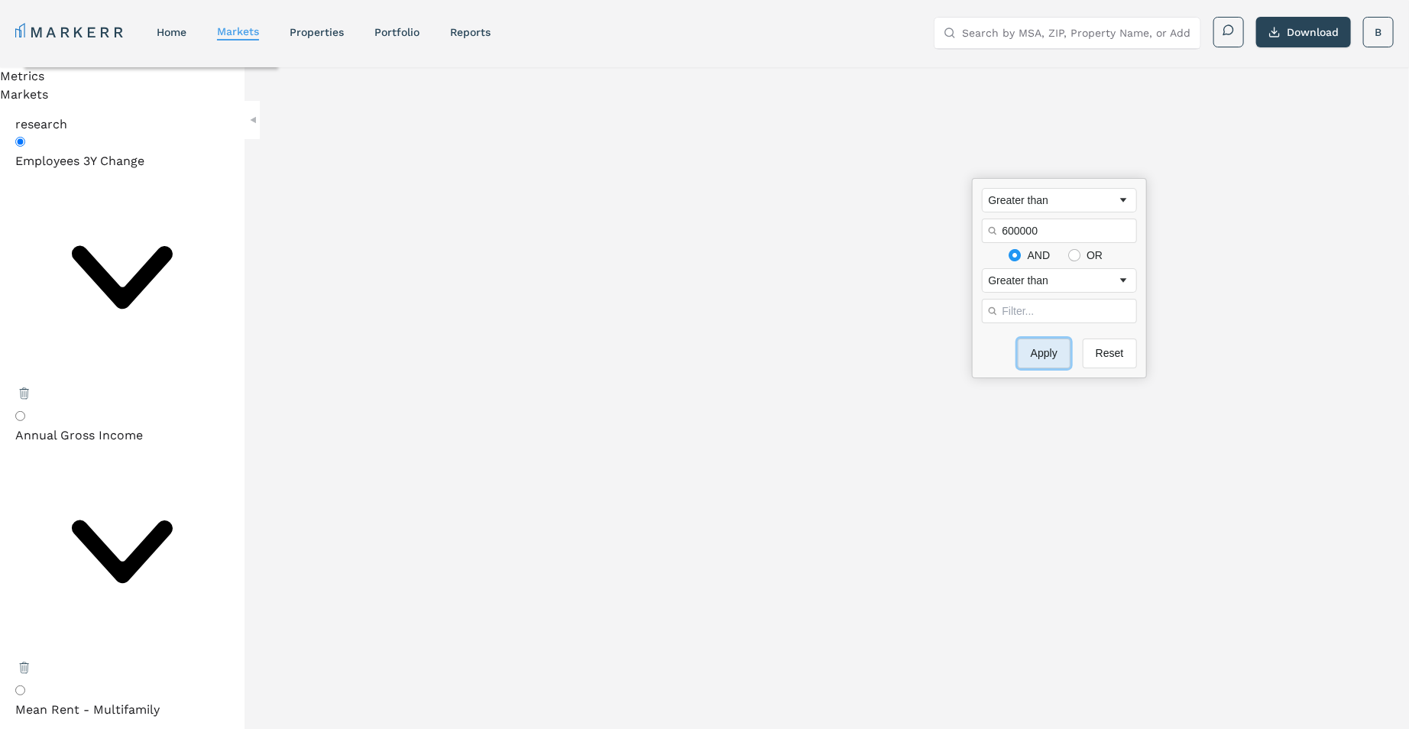
click at [1032, 356] on button "Apply" at bounding box center [1044, 353] width 53 height 30
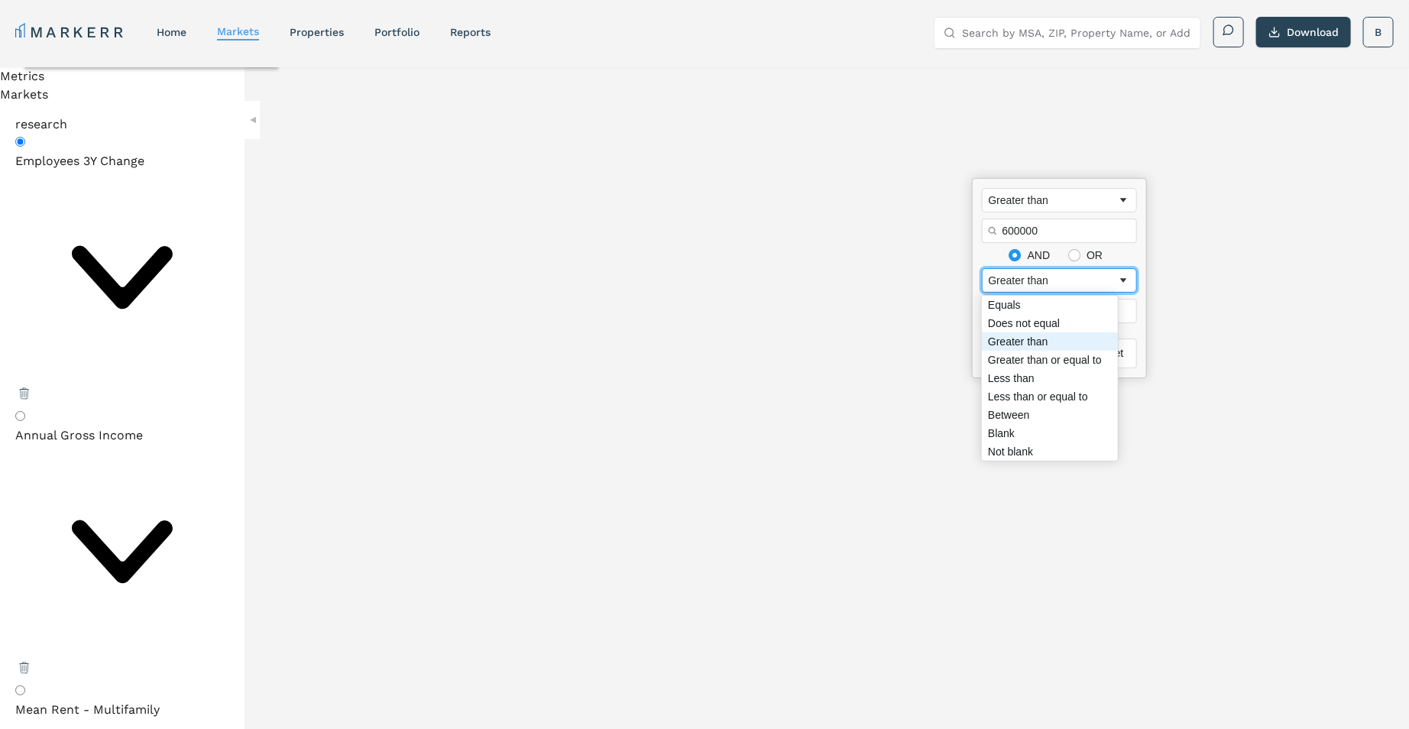
click at [1118, 280] on span "Filtering operator" at bounding box center [1124, 280] width 12 height 12
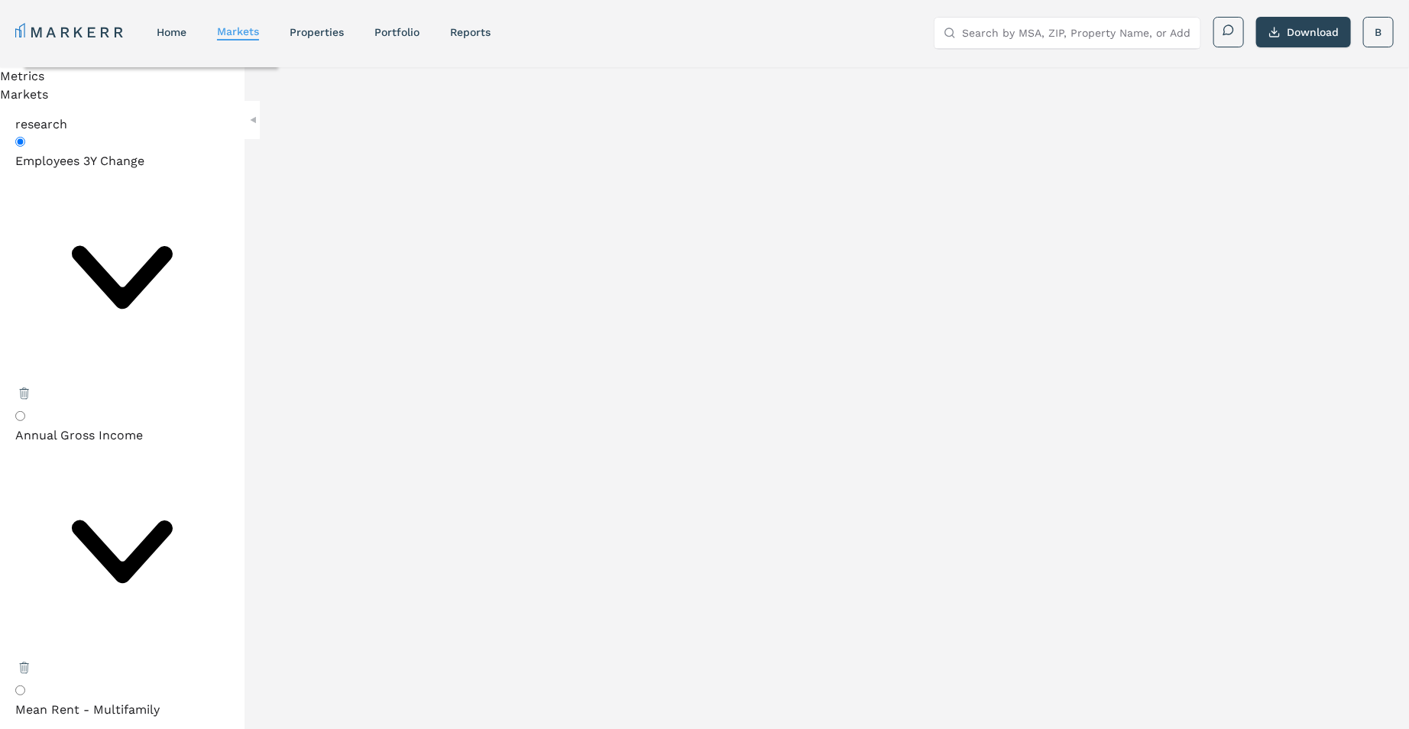
click at [798, 56] on div "MARKERR home markets properties Portfolio reports Search by MSA, ZIP, Property …" at bounding box center [704, 30] width 1409 height 61
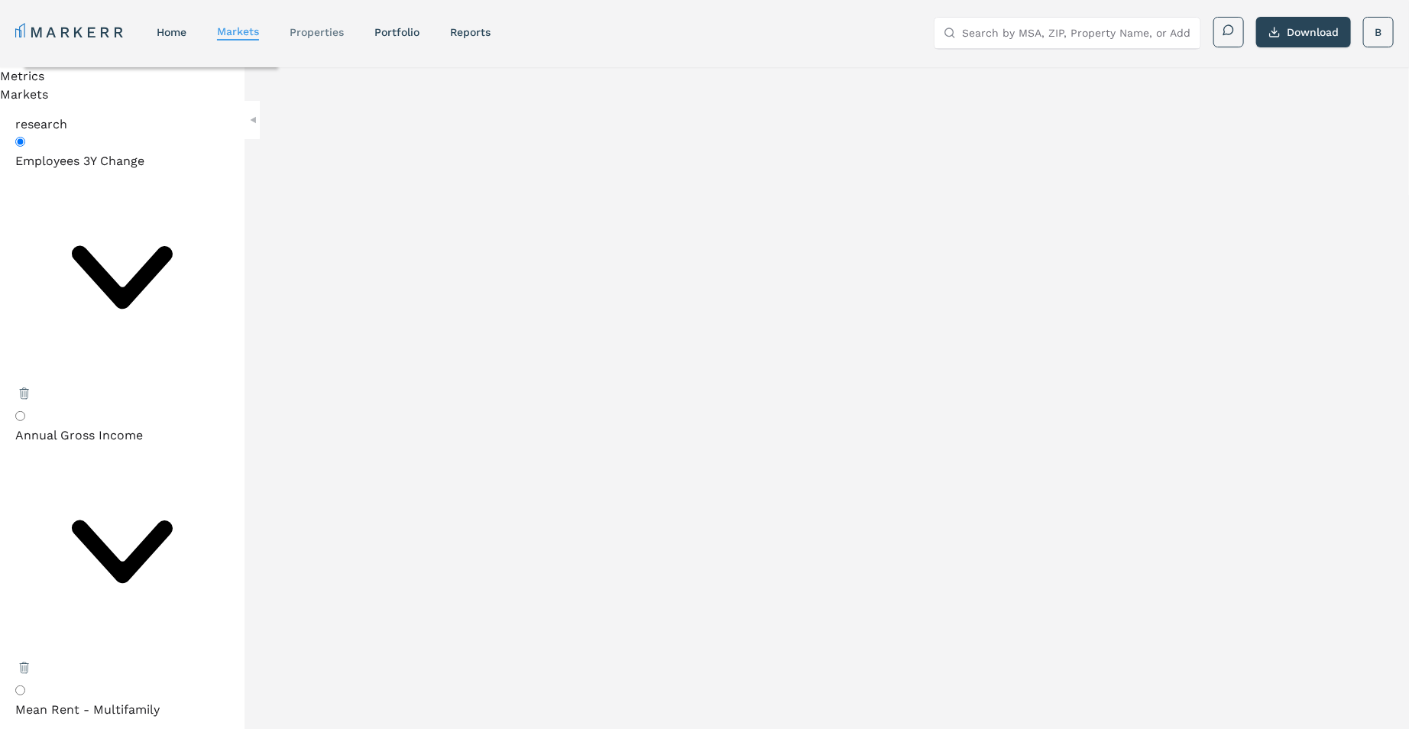
click at [309, 28] on link "properties" at bounding box center [317, 32] width 54 height 12
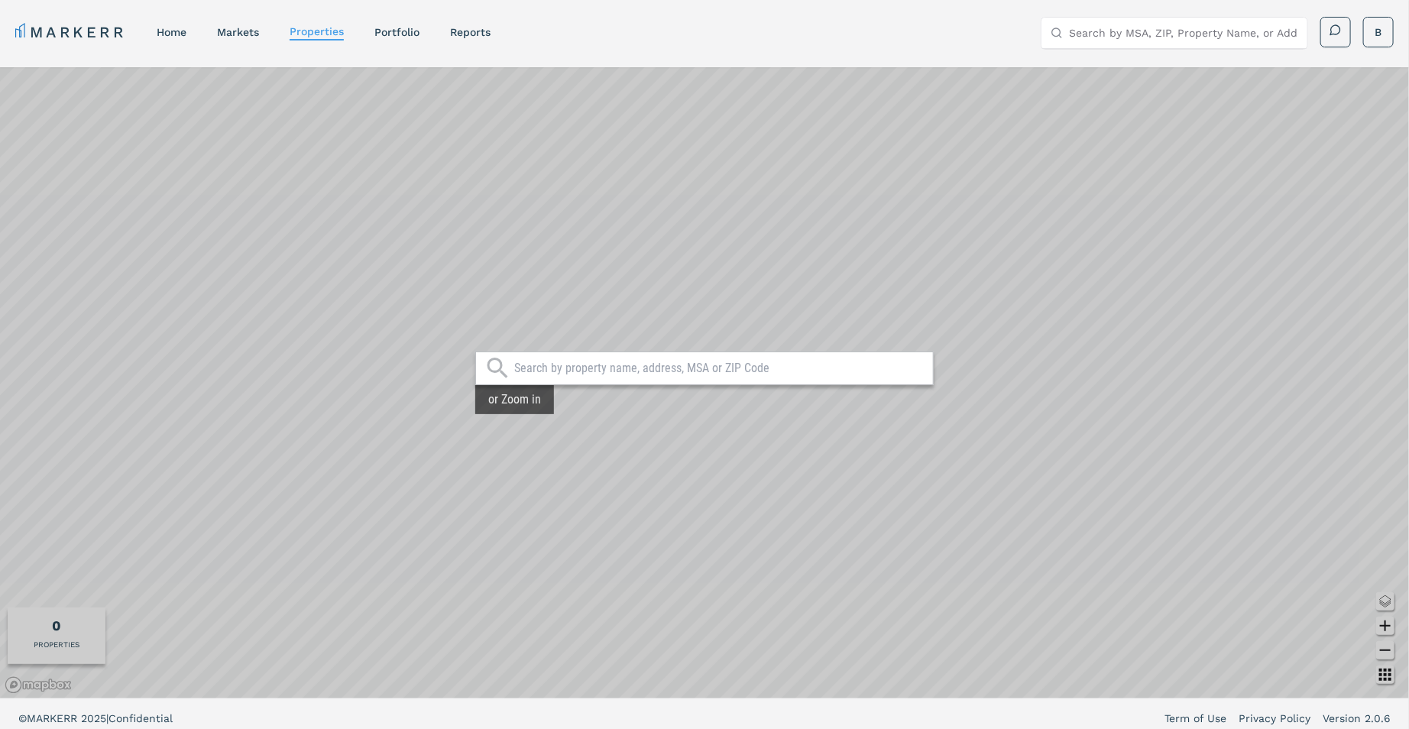
click at [406, 15] on div "MARKERR home markets properties Portfolio reports Search by MSA, ZIP, Property …" at bounding box center [704, 30] width 1409 height 61
click at [400, 31] on link "Portfolio" at bounding box center [396, 32] width 45 height 12
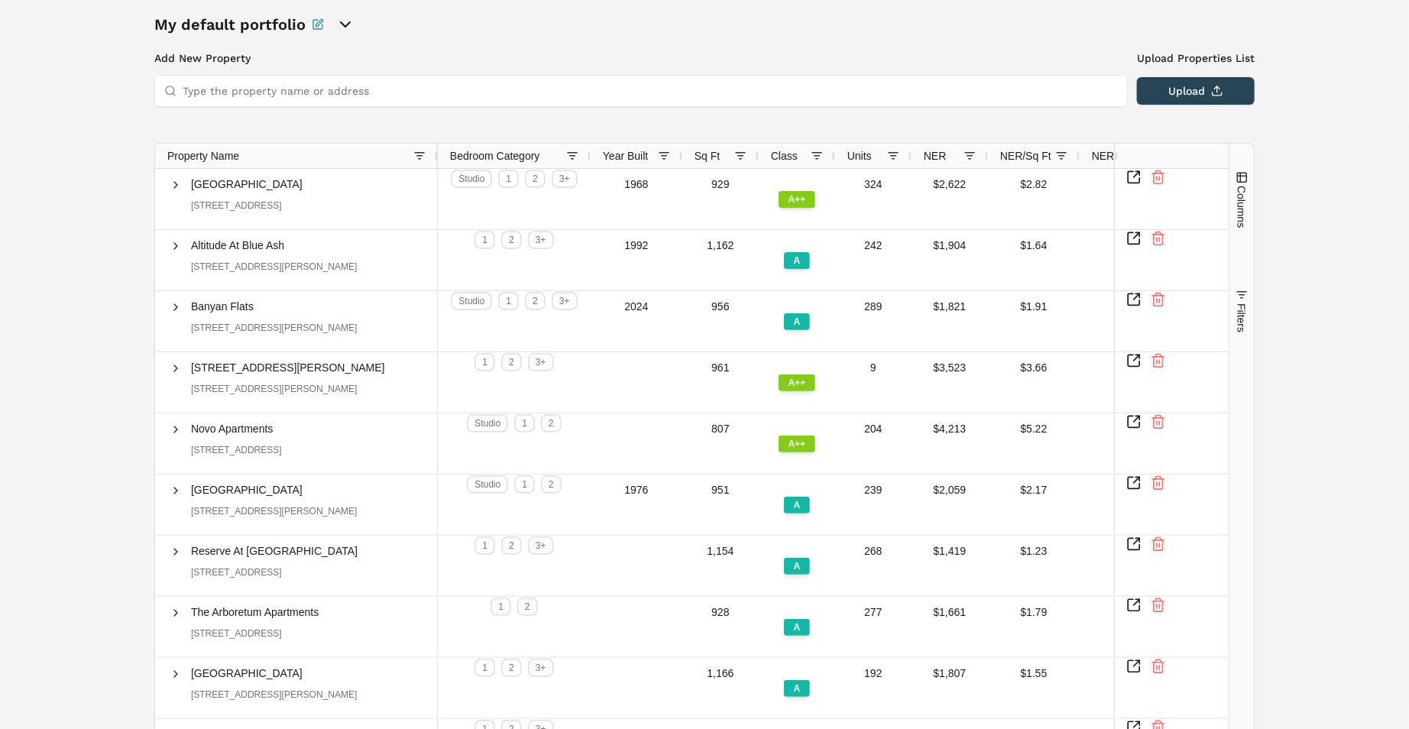
scroll to position [70, 0]
click at [105, 348] on div "My default portfolio Add New Property Upload Properties List Type the property …" at bounding box center [704, 417] width 1409 height 840
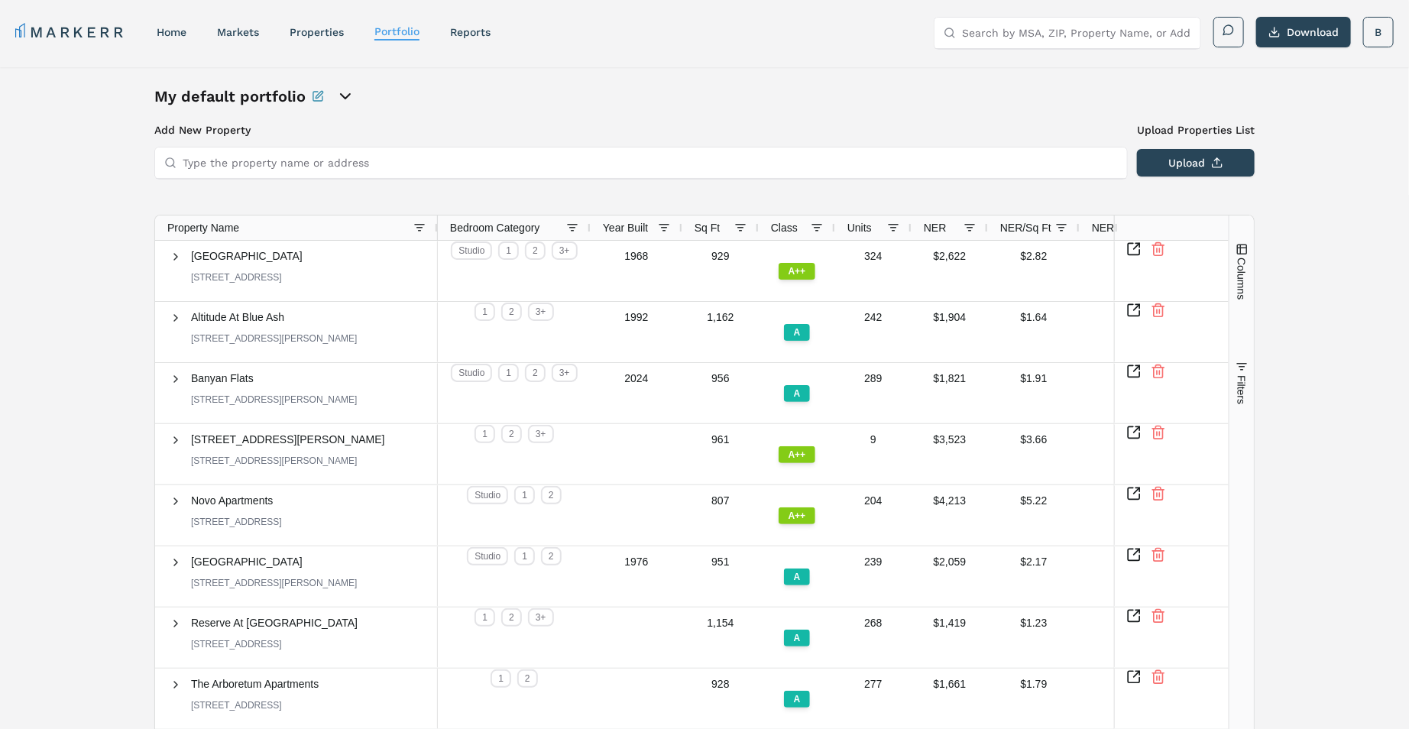
scroll to position [0, 0]
click at [92, 336] on div "My default portfolio Add New Property Upload Properties List Type the property …" at bounding box center [704, 487] width 1409 height 840
click at [34, 200] on div "My default portfolio Add New Property Upload Properties List Type the property …" at bounding box center [704, 487] width 1409 height 840
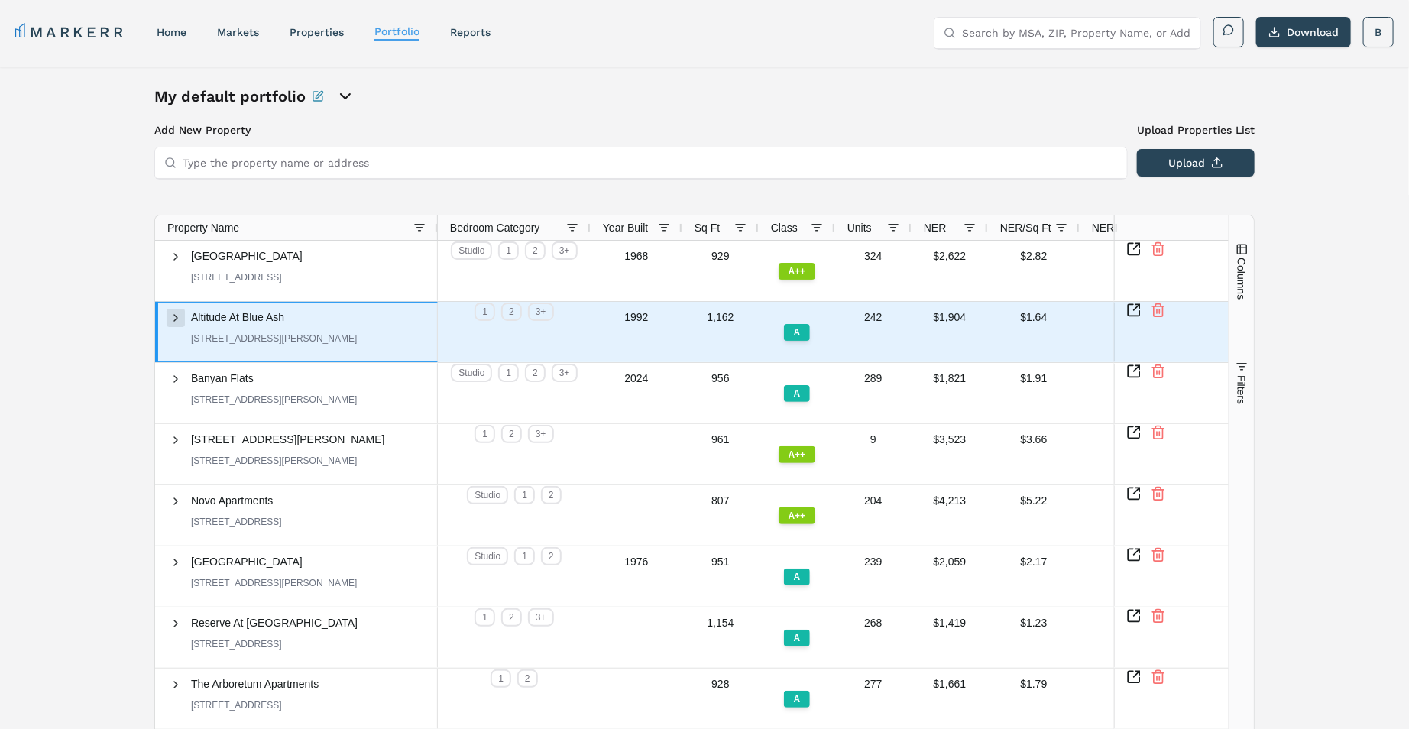
click at [179, 324] on span at bounding box center [176, 318] width 12 height 12
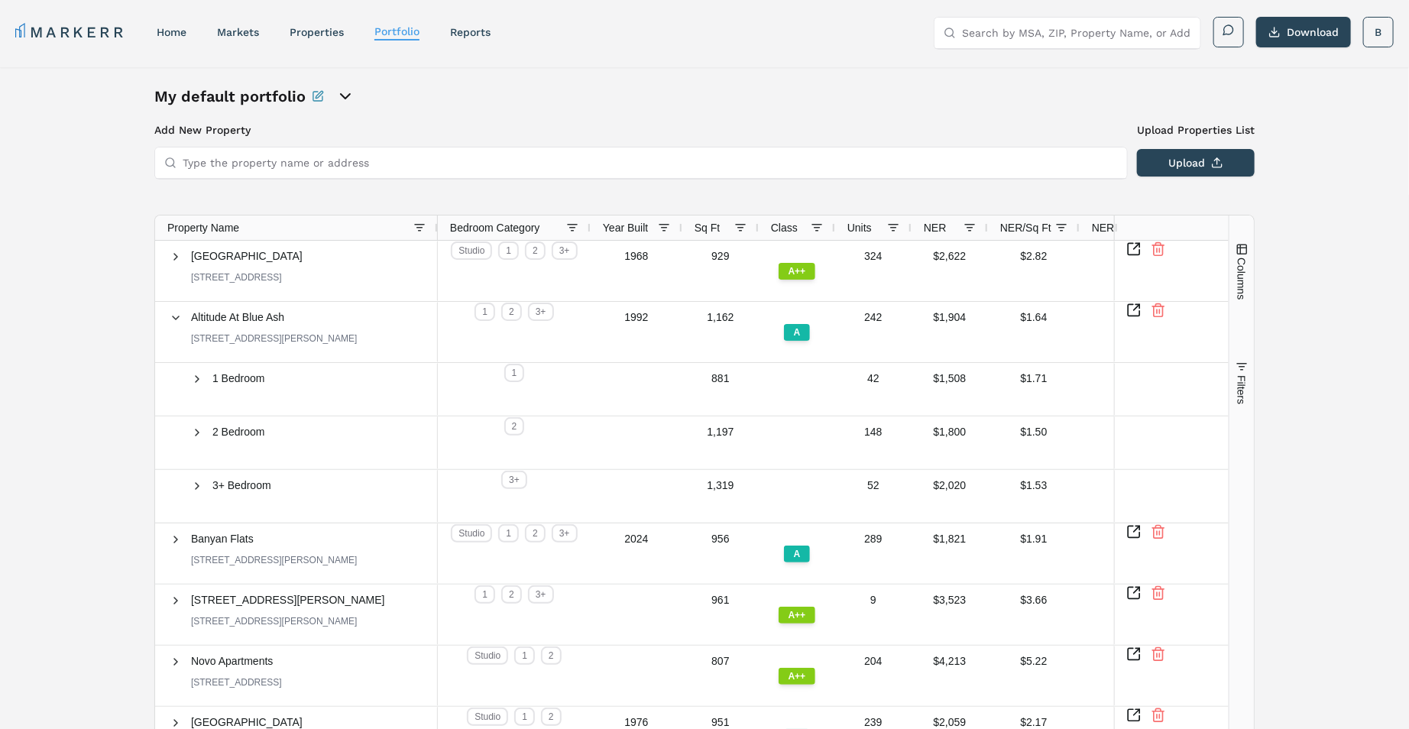
click at [59, 346] on div "My default portfolio Add New Property Upload Properties List Type the property …" at bounding box center [704, 567] width 1409 height 1001
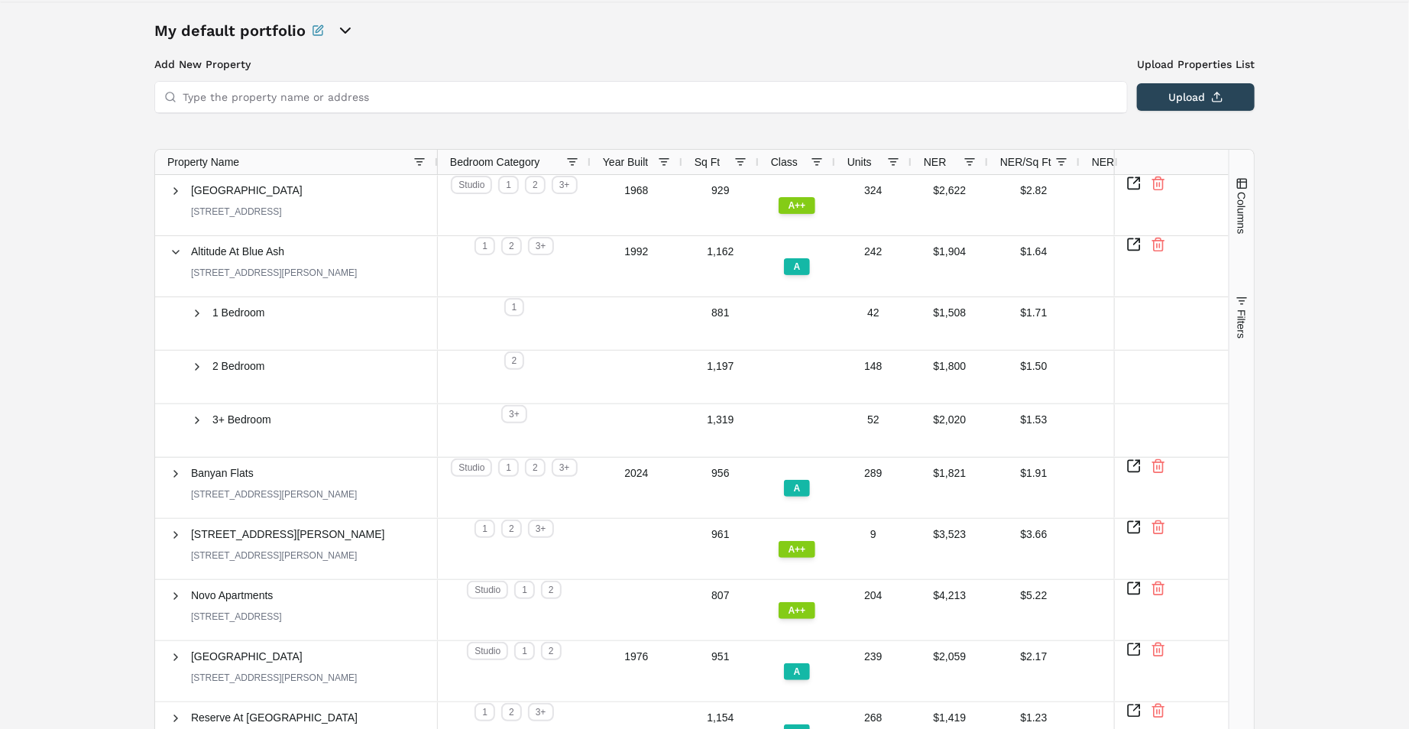
scroll to position [77, 0]
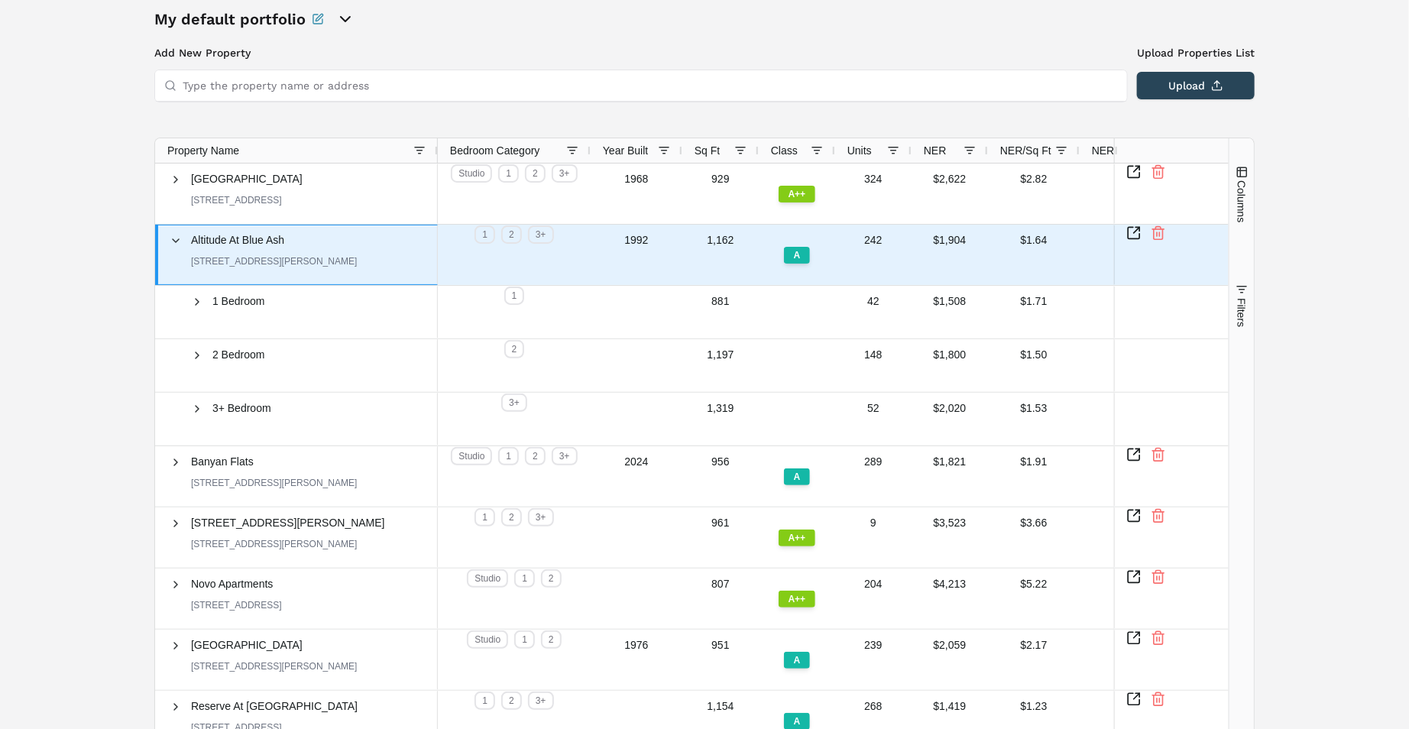
click at [212, 241] on span "Altitude At Blue Ash" at bounding box center [237, 240] width 93 height 12
click at [1138, 241] on icon "Inspect Comparable" at bounding box center [1133, 232] width 15 height 15
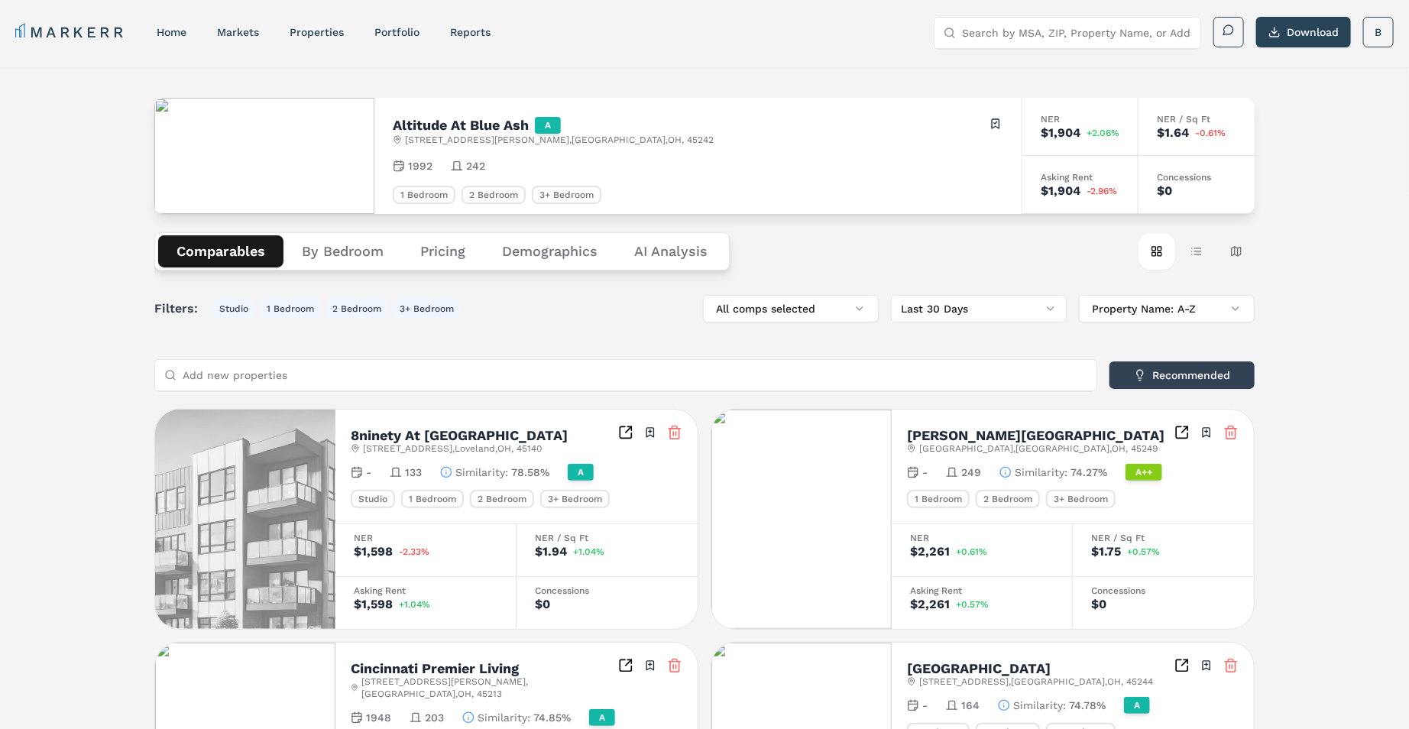
click at [230, 30] on link "markets" at bounding box center [238, 32] width 42 height 12
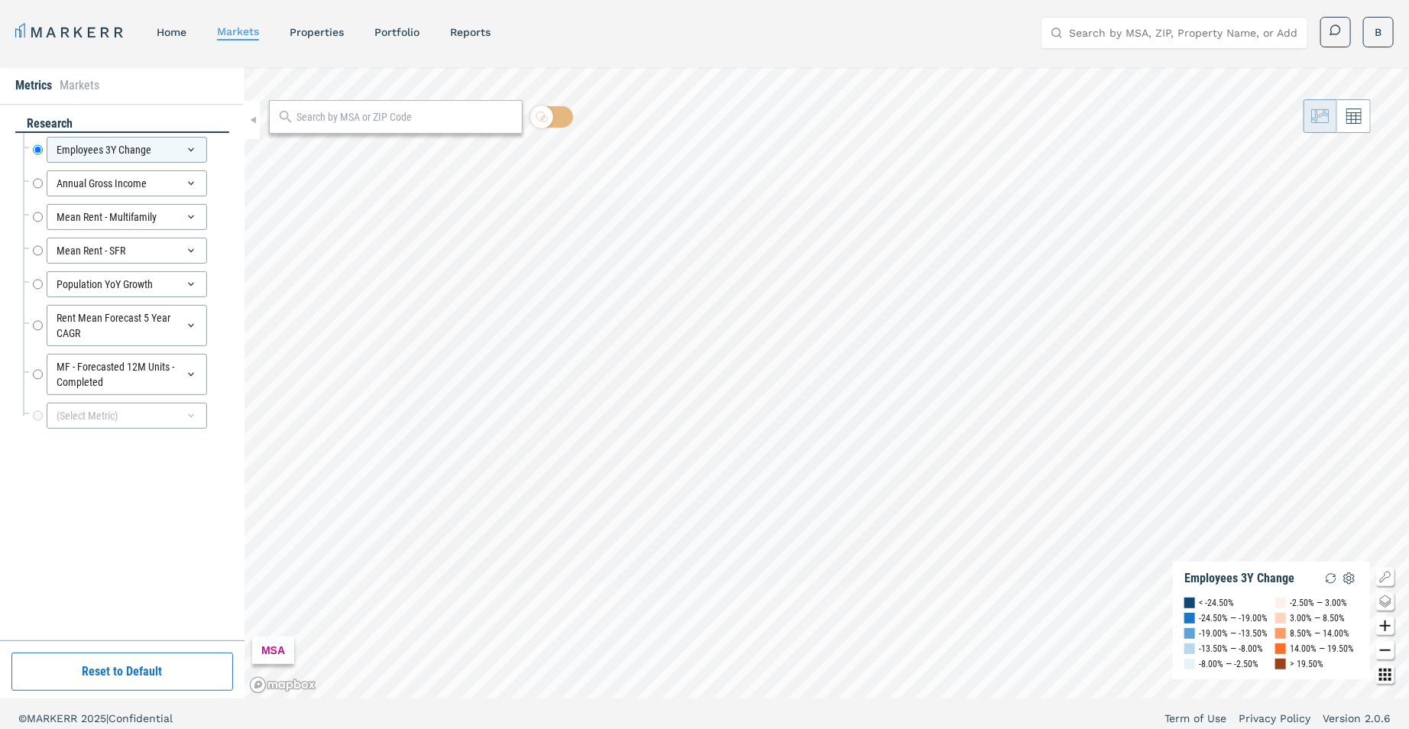
click at [389, 116] on input "text" at bounding box center [405, 117] width 218 height 16
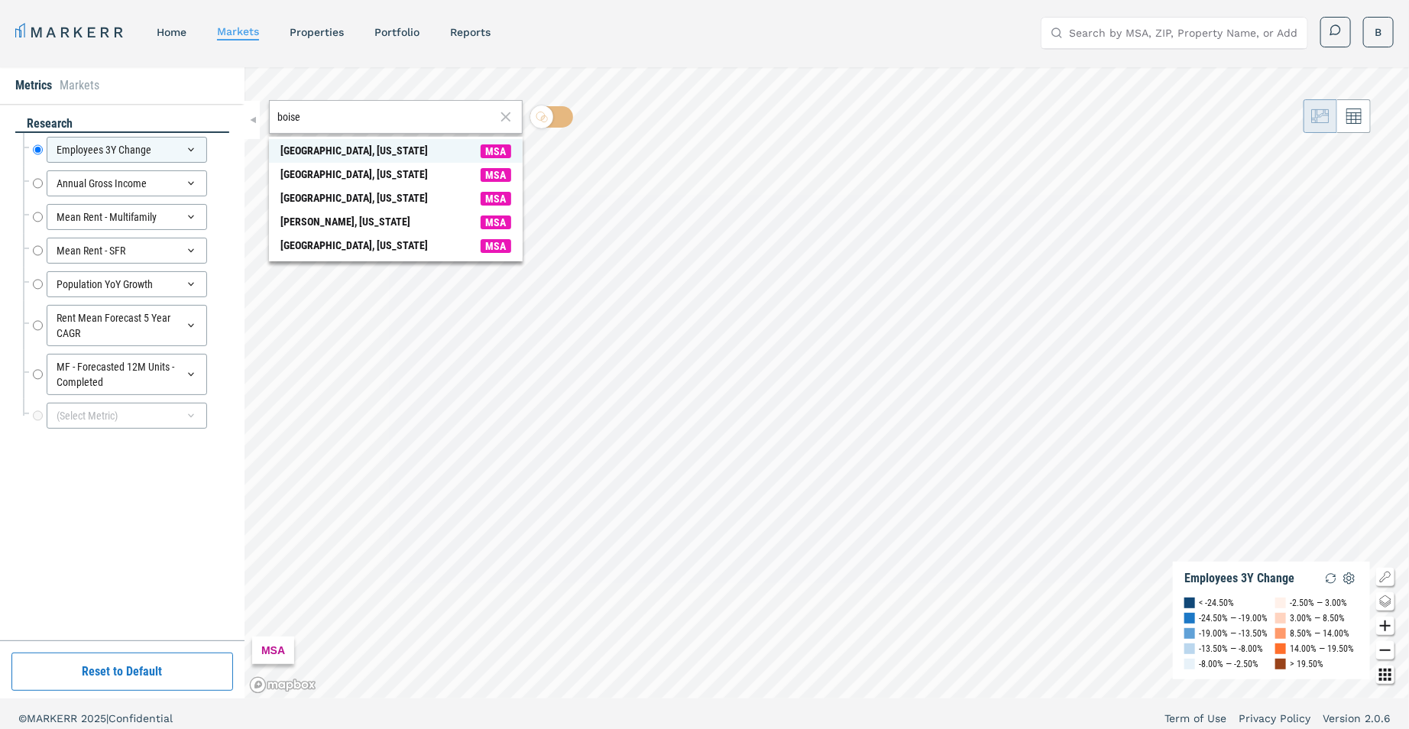
type input "boise"
click at [374, 154] on span "[GEOGRAPHIC_DATA], [US_STATE] MSA" at bounding box center [396, 151] width 254 height 24
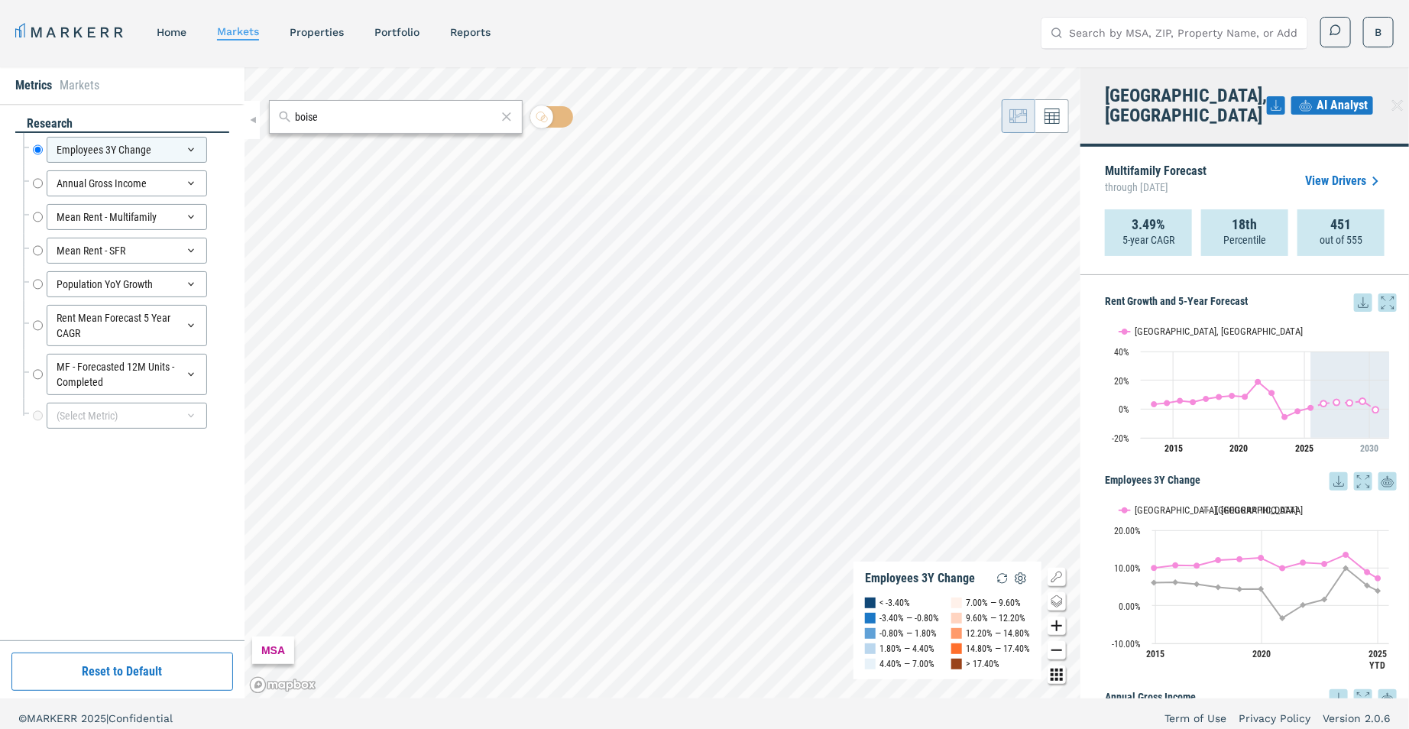
scroll to position [9, 0]
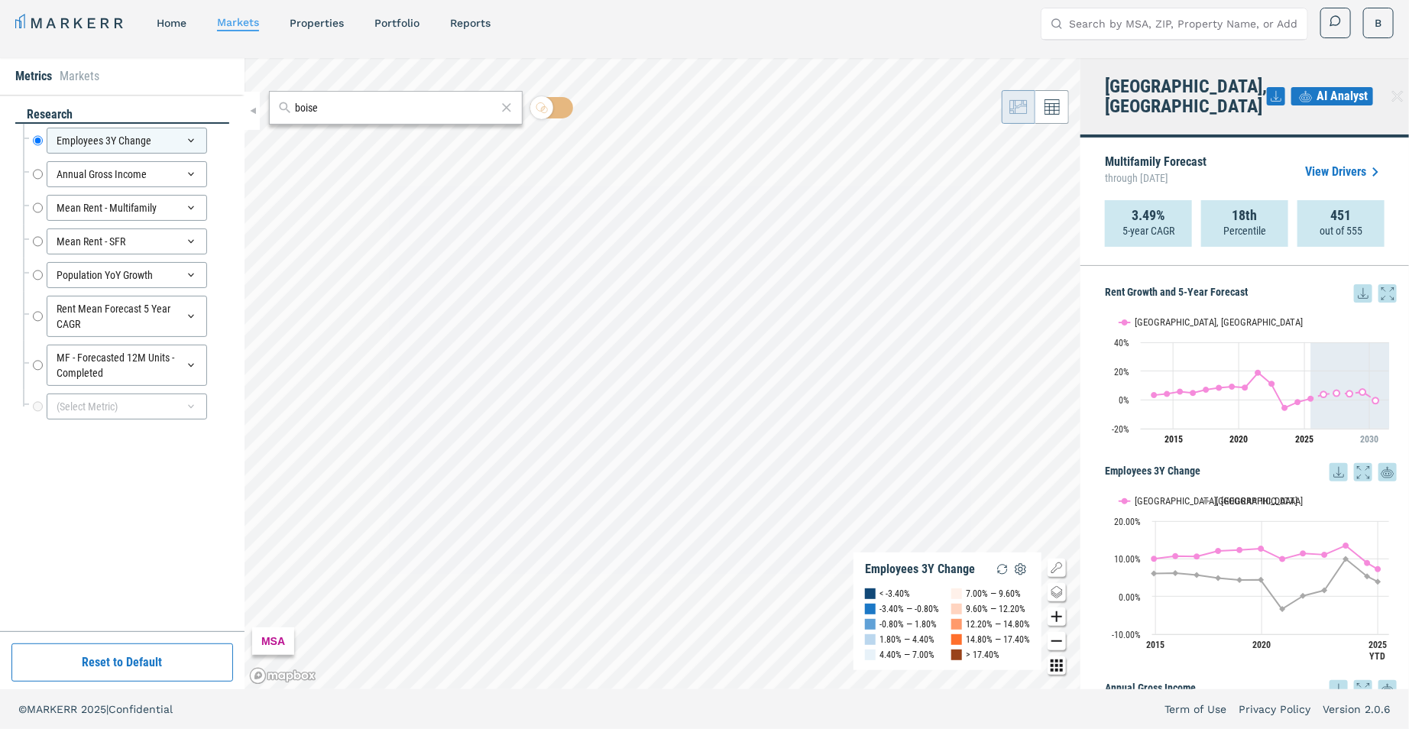
click at [1092, 299] on div "Rent Growth and 5-Year Forecast Rent Growth and 5-Year Forecast Line chart with…" at bounding box center [1244, 477] width 329 height 423
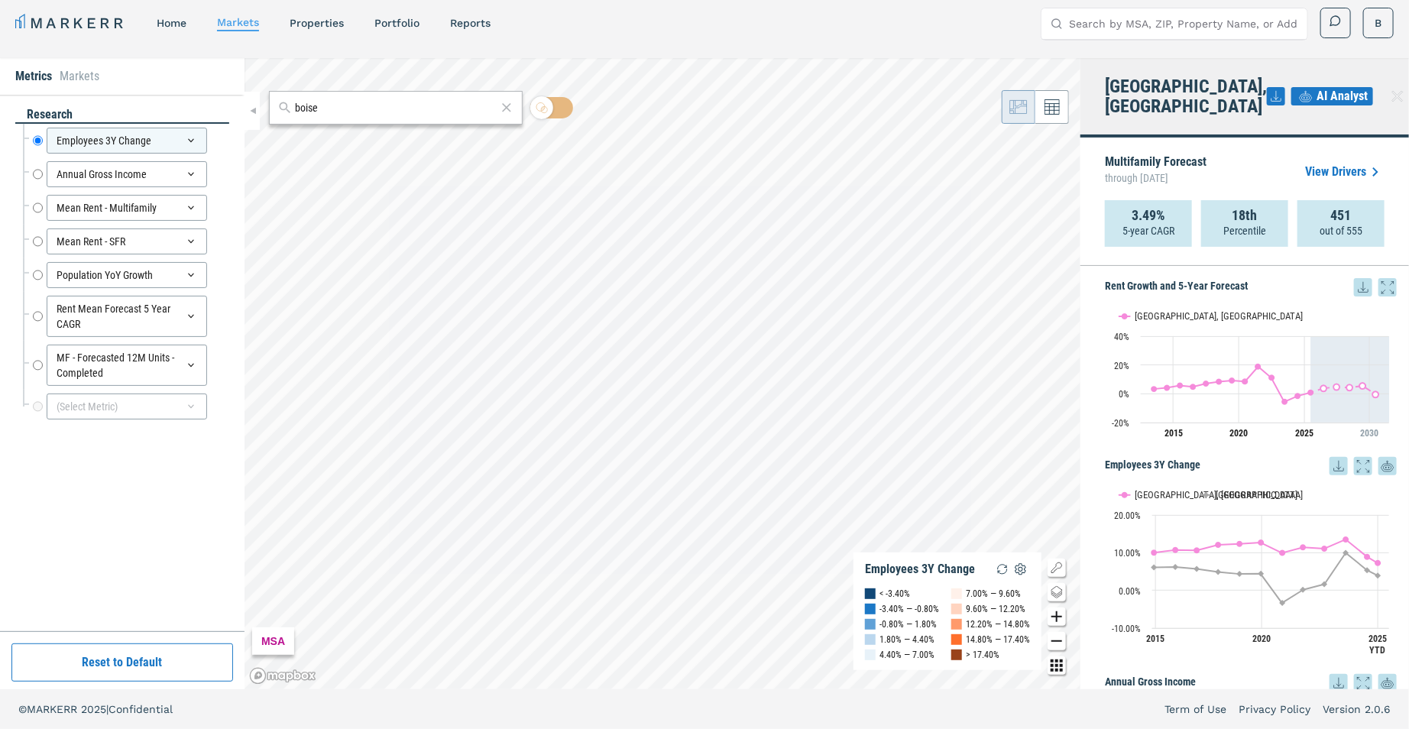
click at [1363, 163] on link "View Drivers" at bounding box center [1344, 172] width 79 height 18
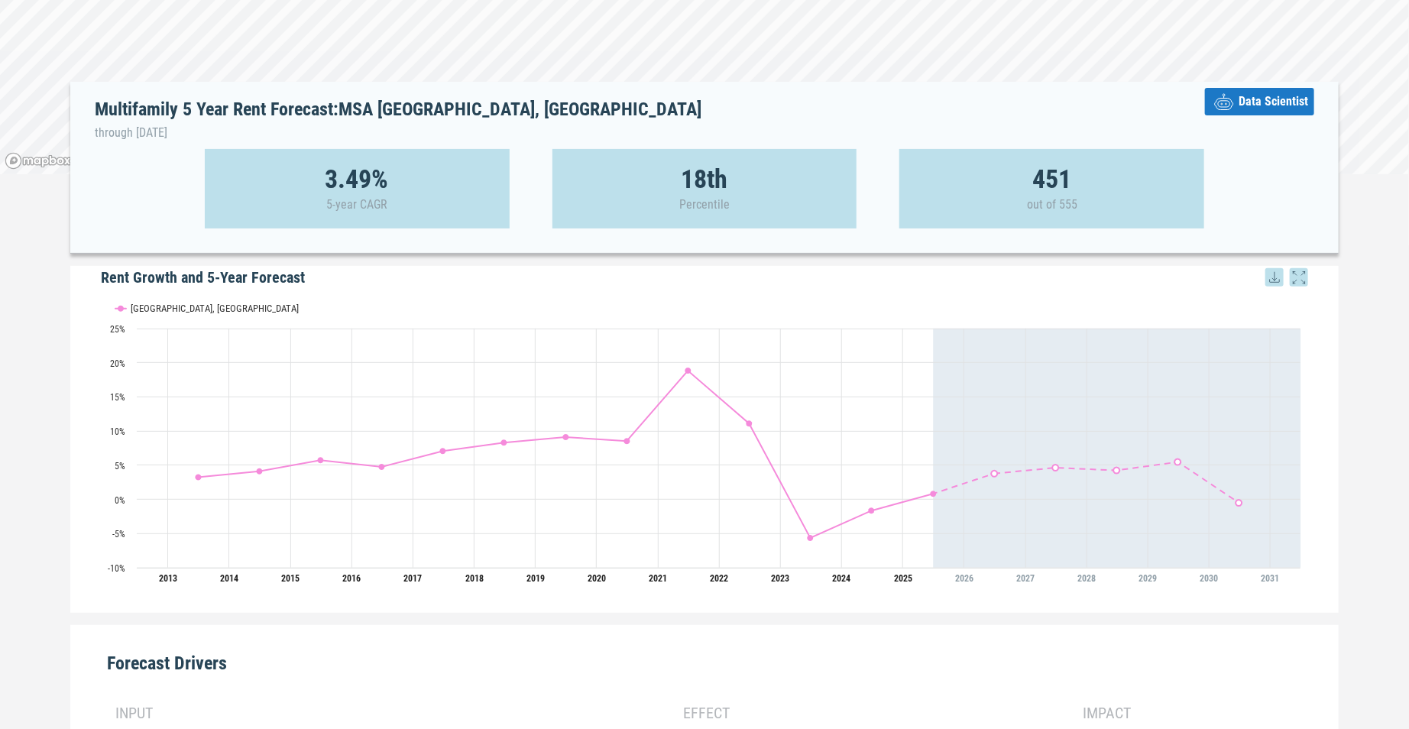
scroll to position [145, 0]
click at [1267, 102] on span "Data Scientist" at bounding box center [1274, 100] width 70 height 18
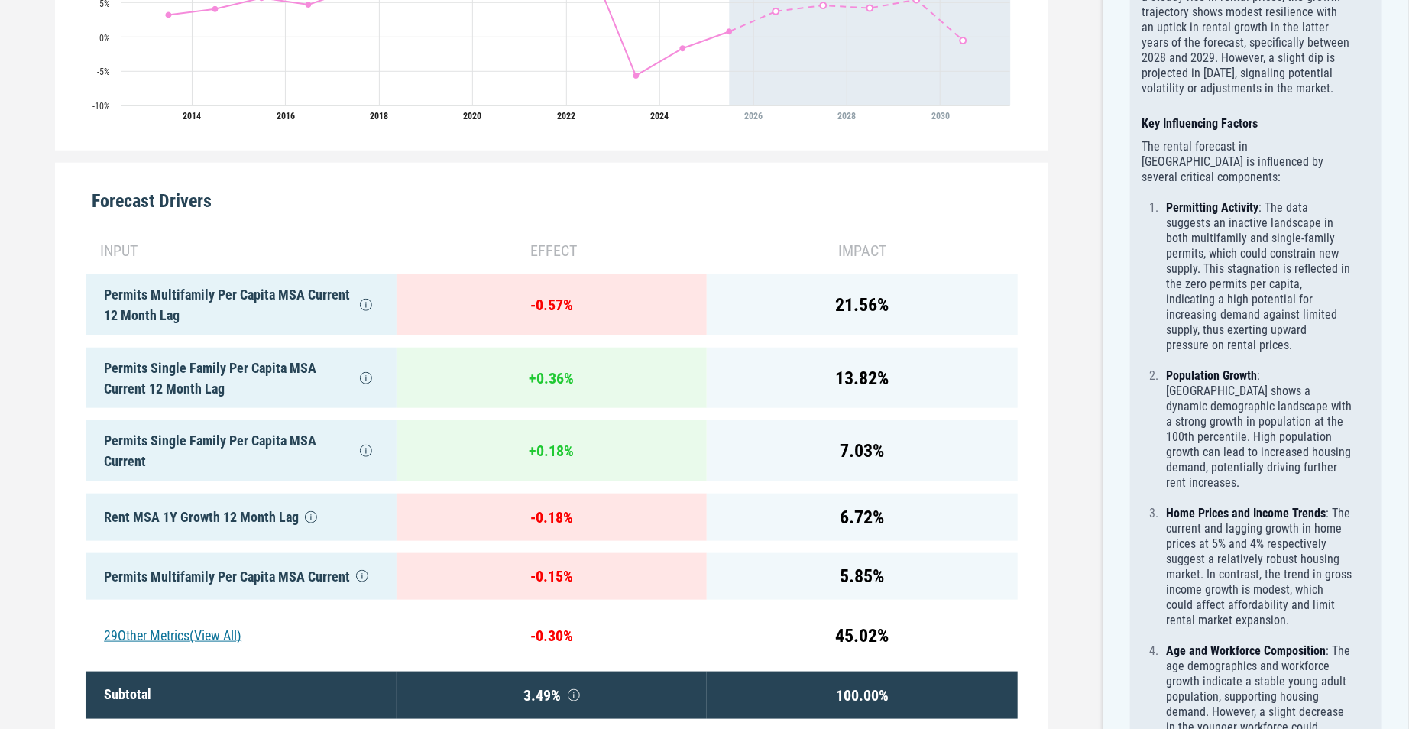
scroll to position [772, 0]
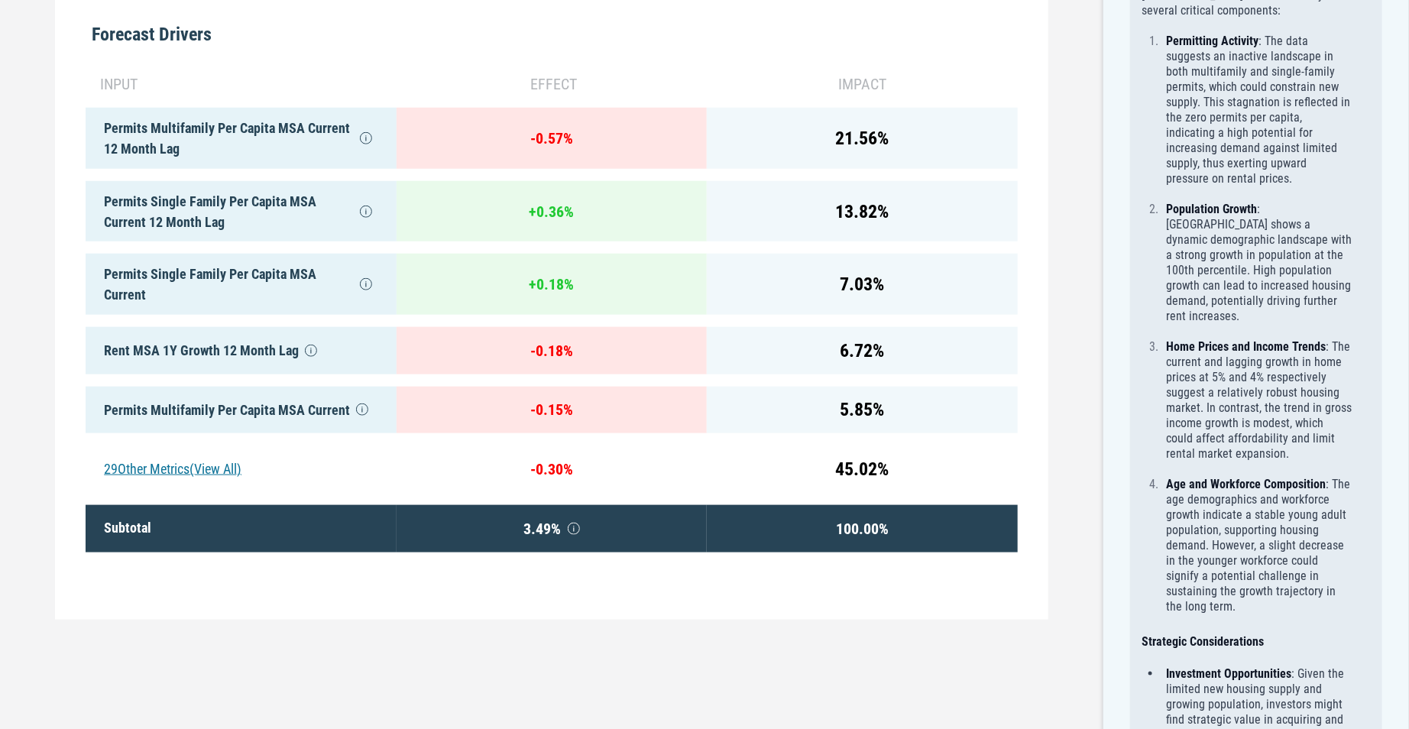
drag, startPoint x: 1103, startPoint y: 356, endPoint x: 1103, endPoint y: 345, distance: 11.5
click at [1103, 345] on div "Multifamily 5 Year Rent Forecast: MSA Boise City, ID Investment Analysis for Bo…" at bounding box center [1256, 281] width 306 height 1972
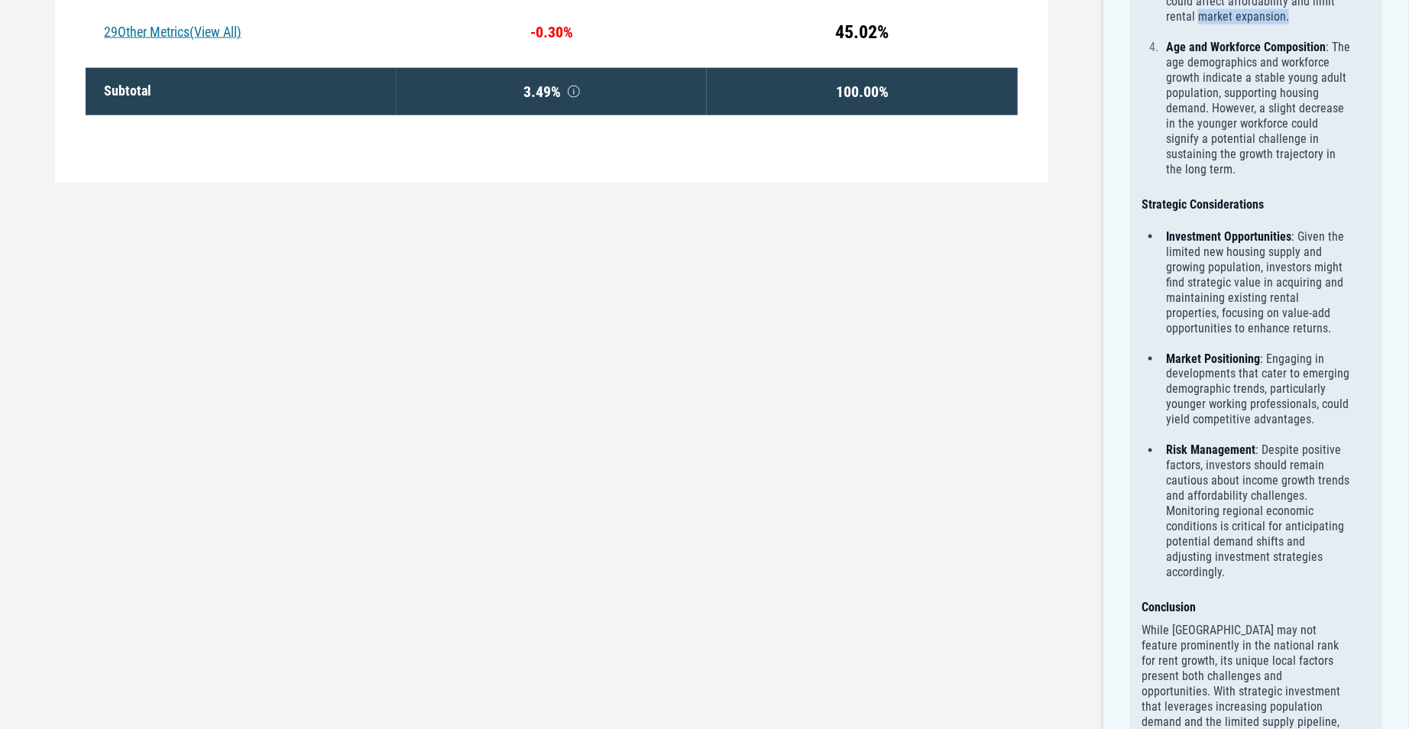
scroll to position [0, 0]
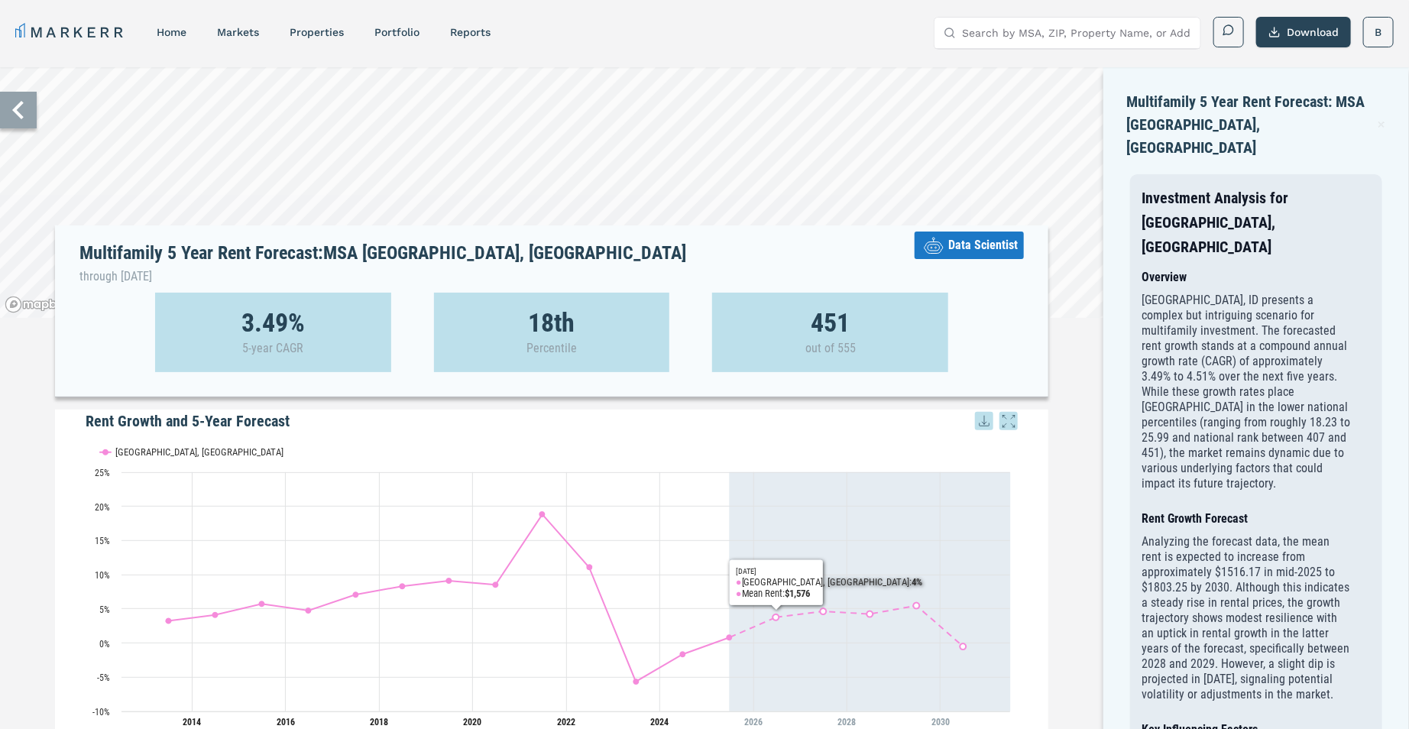
click at [237, 31] on link "markets" at bounding box center [238, 32] width 42 height 12
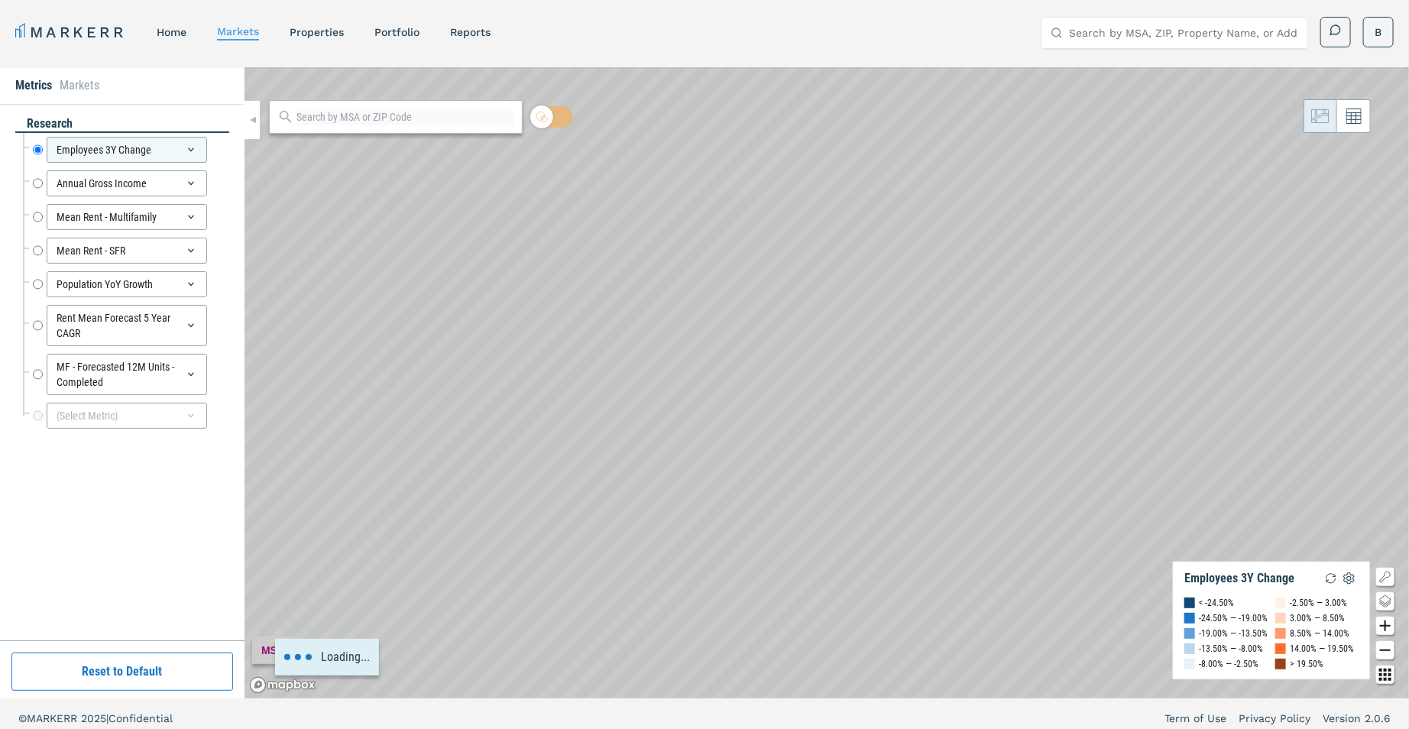
click at [355, 107] on div at bounding box center [396, 117] width 254 height 34
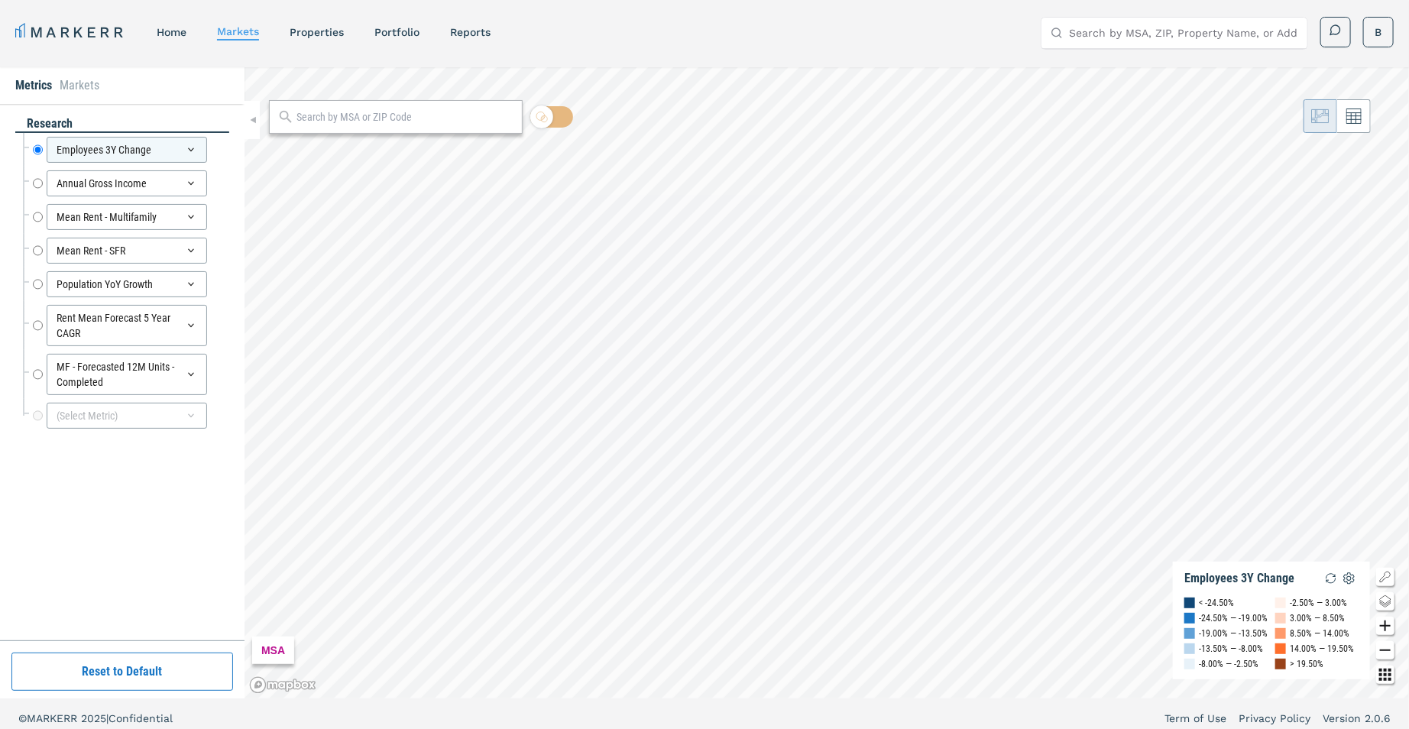
click at [358, 118] on input "text" at bounding box center [405, 117] width 218 height 16
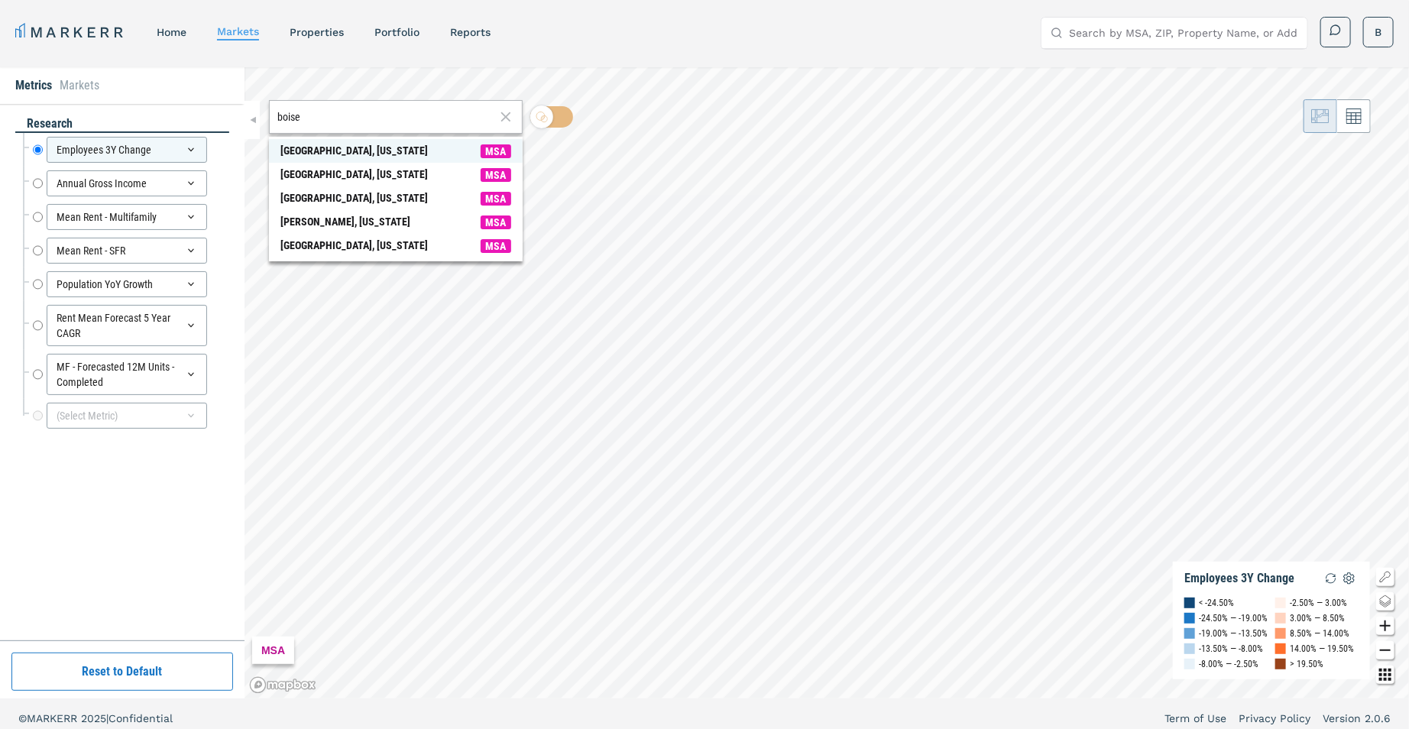
type input "boise"
click at [361, 148] on span "[GEOGRAPHIC_DATA], [US_STATE] MSA" at bounding box center [396, 151] width 254 height 24
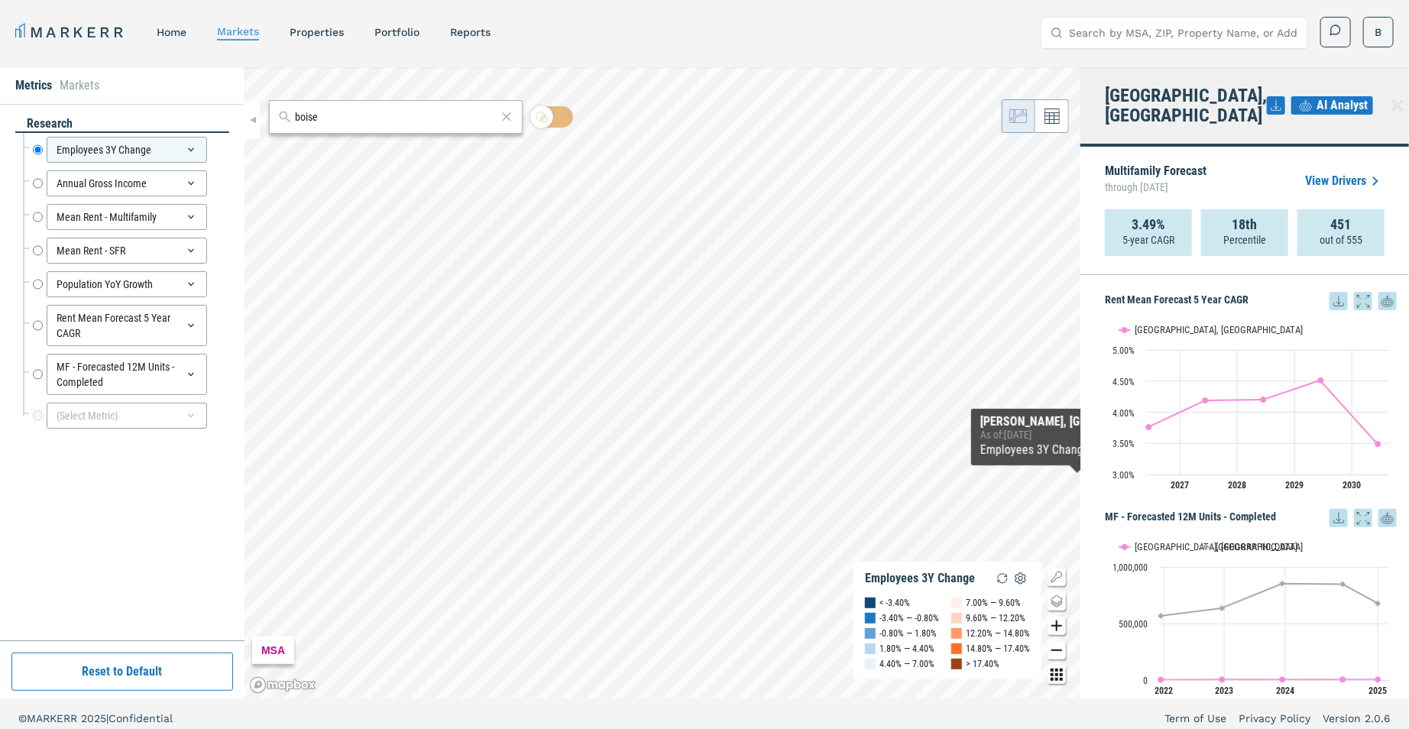
scroll to position [1287, 0]
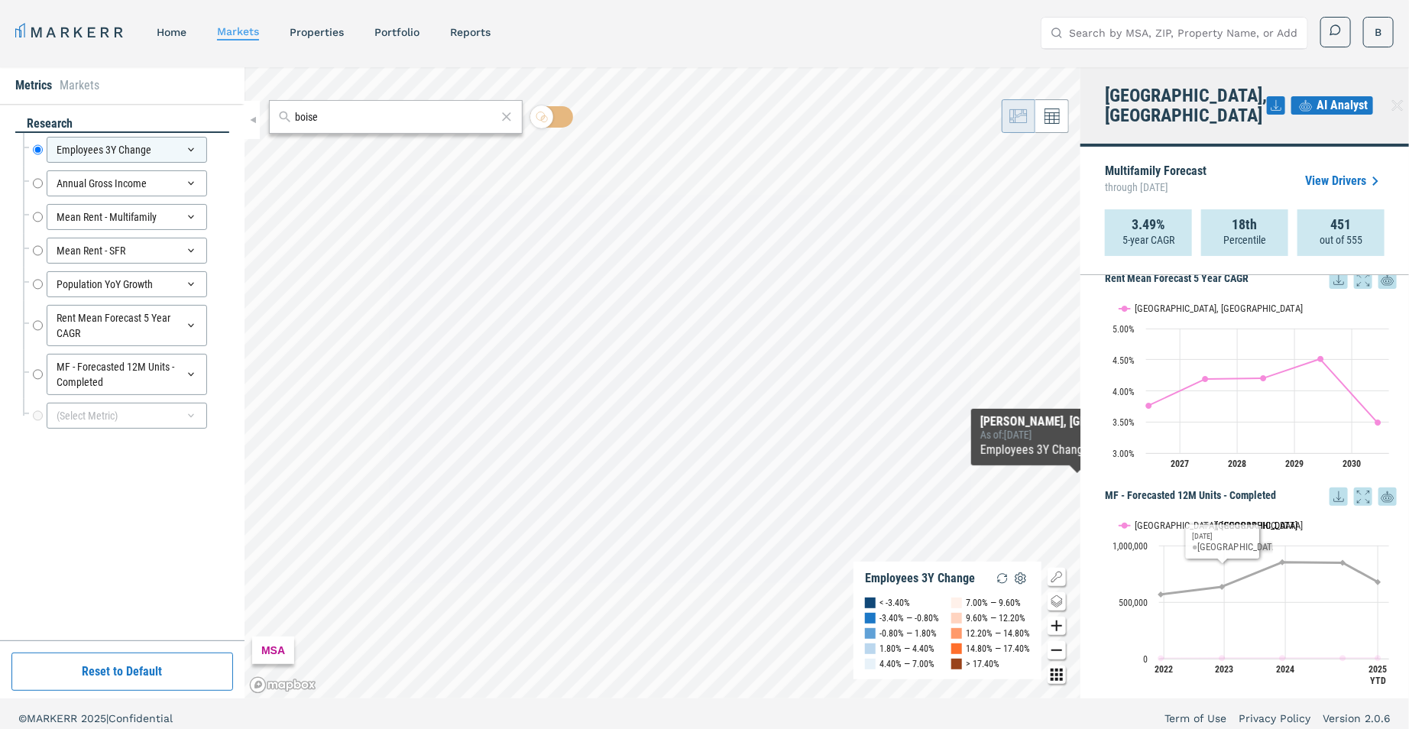
click at [1221, 520] on text "[GEOGRAPHIC_DATA]" at bounding box center [1257, 525] width 82 height 11
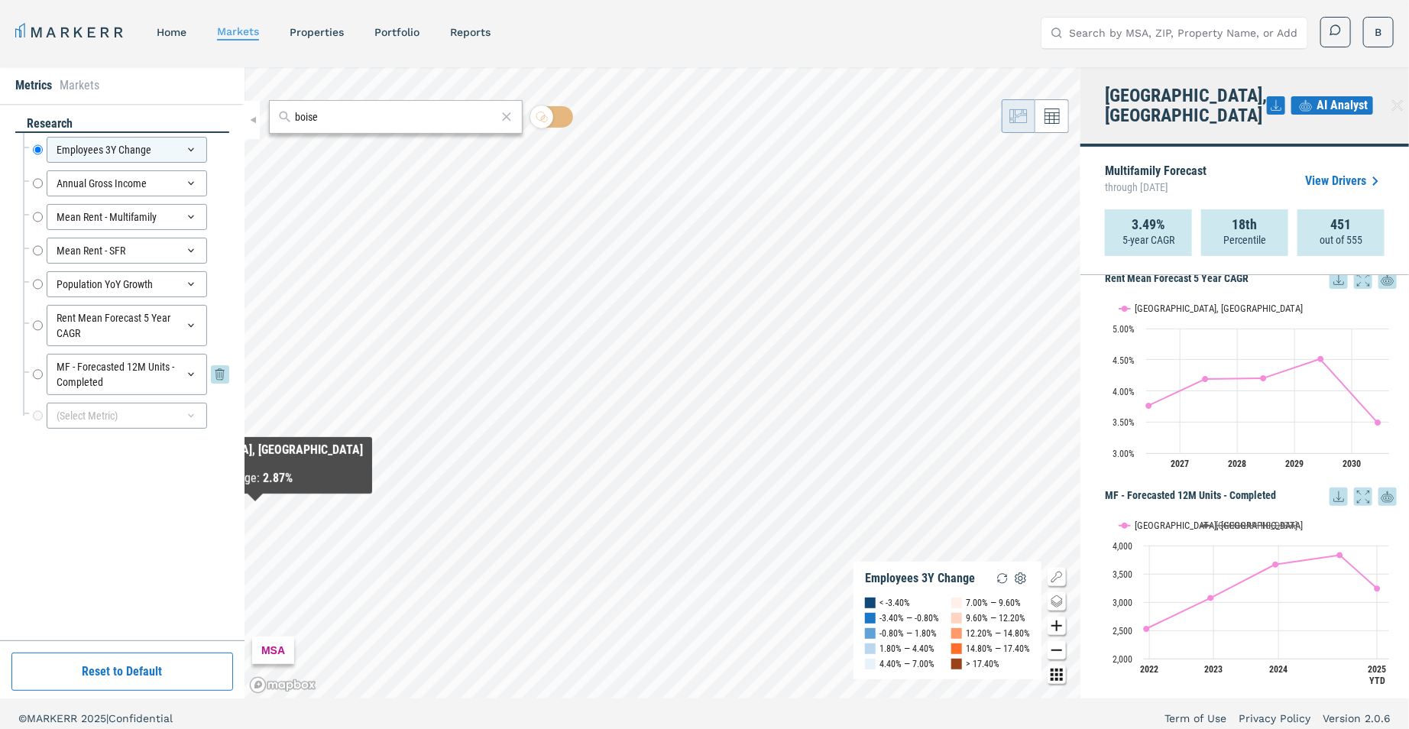
click at [191, 370] on icon at bounding box center [191, 374] width 12 height 12
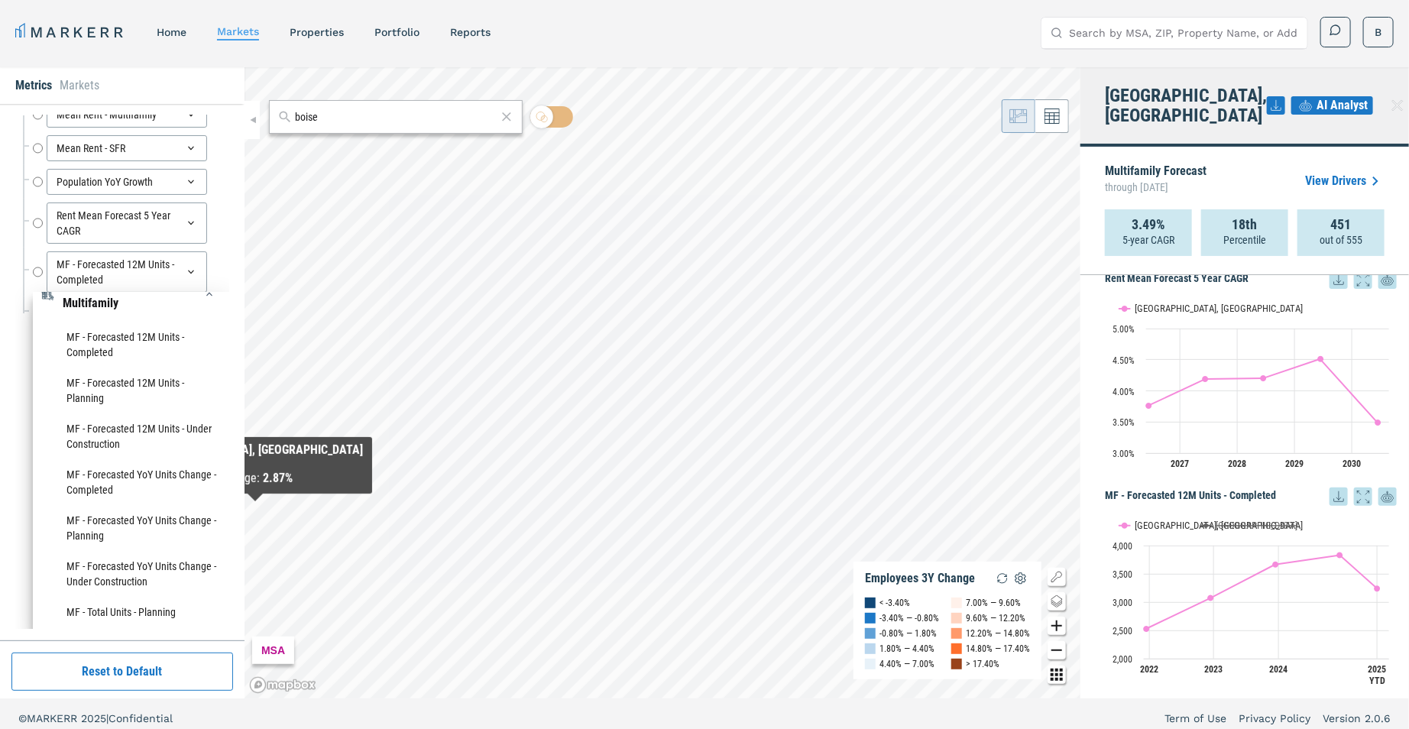
scroll to position [0, 0]
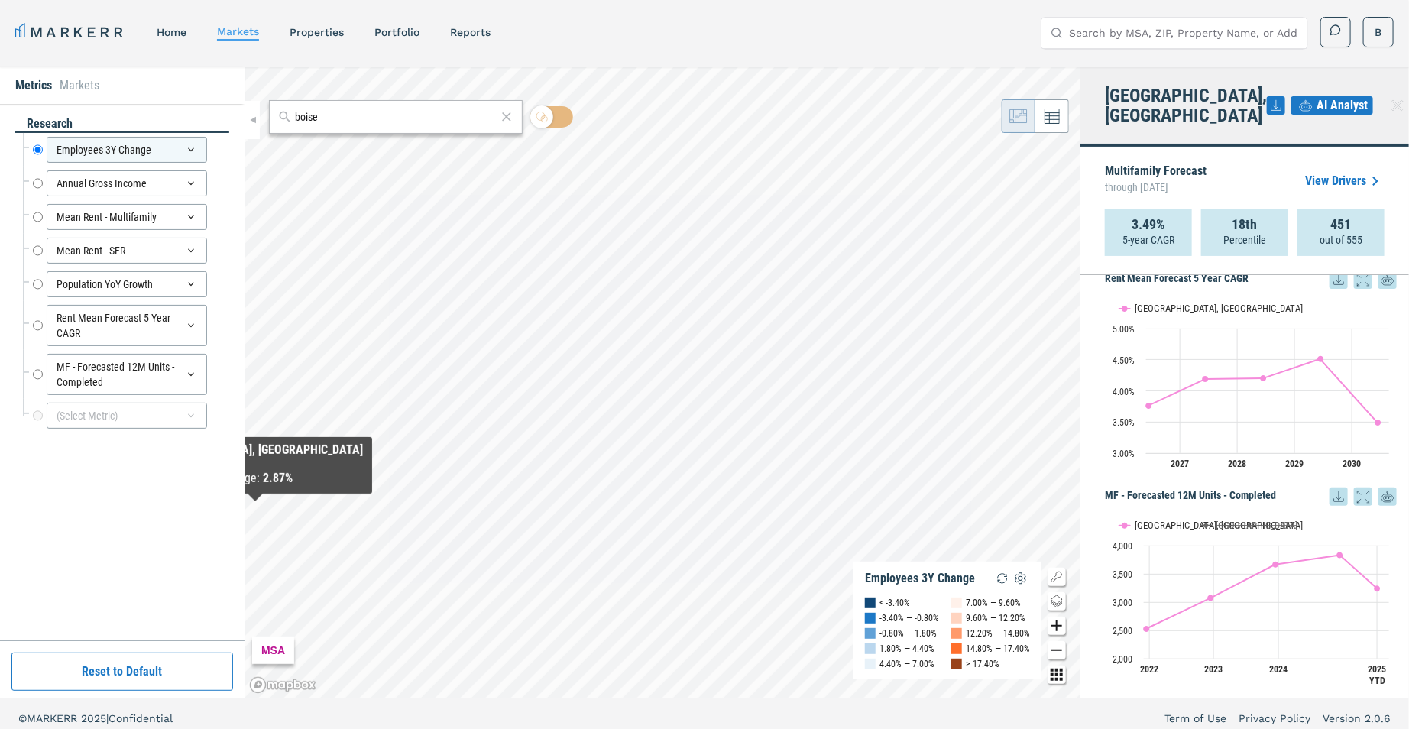
click at [3, 321] on div "research Employees 3Y Change Employees 3Y Change Annual Gross Income Annual Gro…" at bounding box center [122, 372] width 244 height 536
click at [196, 415] on icon at bounding box center [191, 415] width 12 height 12
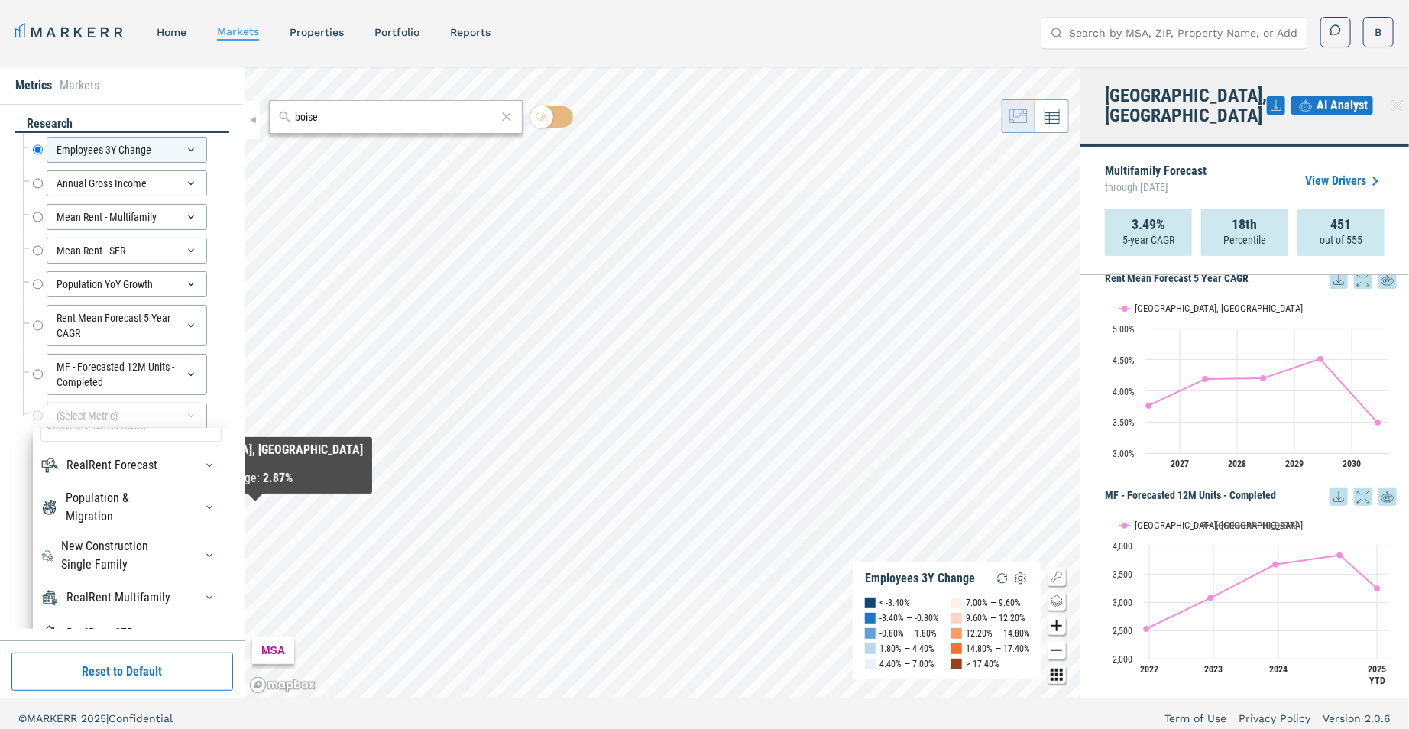
scroll to position [24, 0]
click at [965, 27] on div "MARKERR home markets properties Portfolio reports Search by MSA, ZIP, Property …" at bounding box center [704, 32] width 1378 height 31
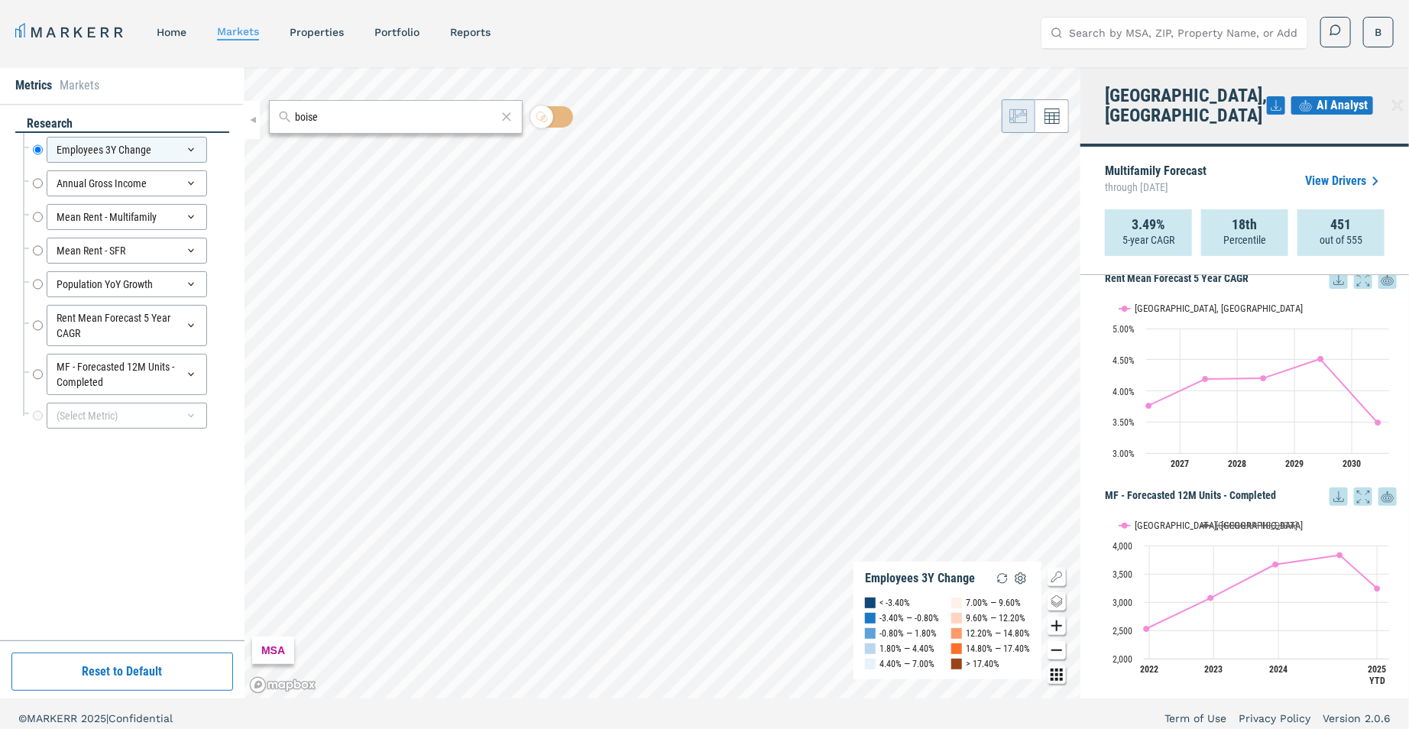
click at [965, 27] on div "MARKERR home markets properties Portfolio reports Search by MSA, ZIP, Property …" at bounding box center [704, 32] width 1378 height 31
click at [955, 32] on div "MARKERR home markets properties Portfolio reports Search by MSA, ZIP, Property …" at bounding box center [704, 32] width 1378 height 31
click at [1088, 248] on div "Multifamily Forecast through June 2030 View Drivers 3.49% 5-year CAGR 18th Perc…" at bounding box center [1244, 211] width 329 height 128
click at [189, 361] on div "MF - Forecasted 12M Units - Completed" at bounding box center [127, 374] width 160 height 41
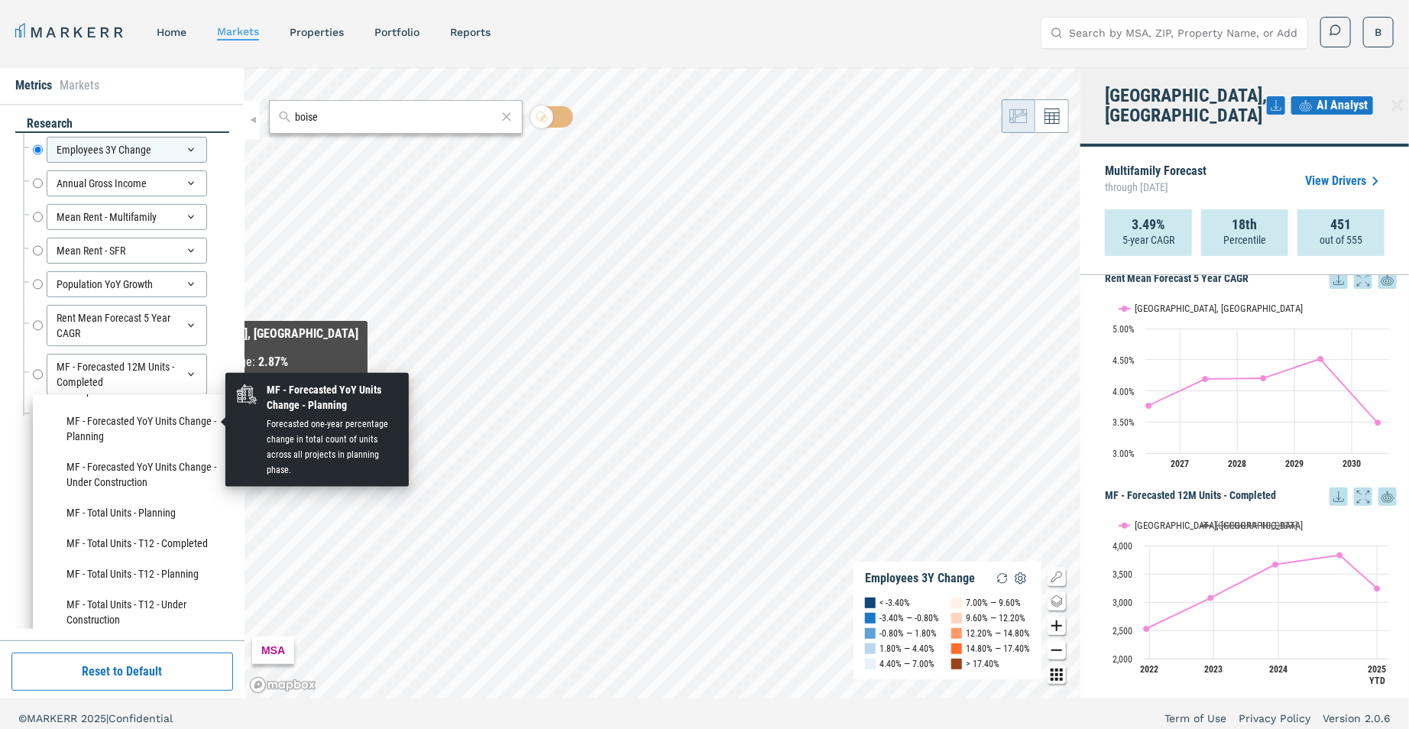
scroll to position [474, 0]
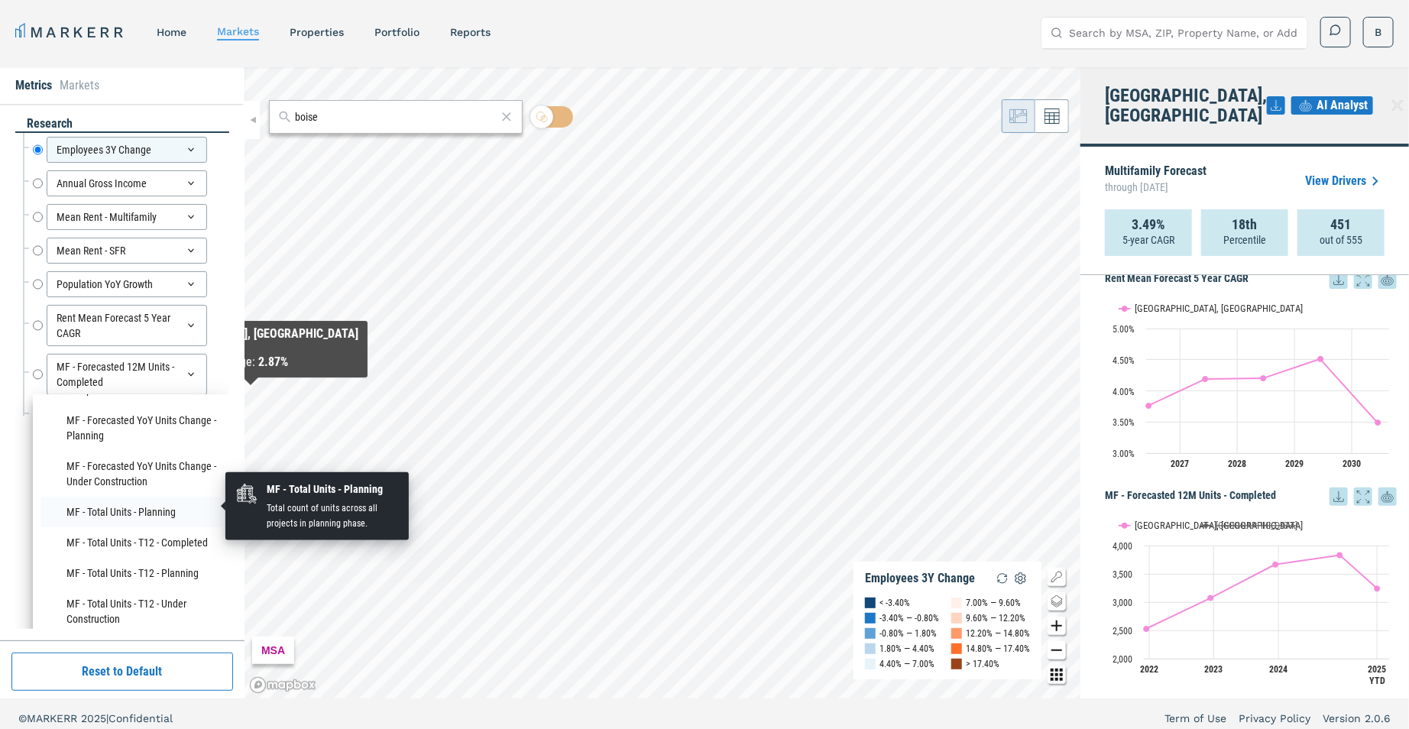
click at [155, 509] on li "MF - Total Units - Planning" at bounding box center [130, 512] width 181 height 31
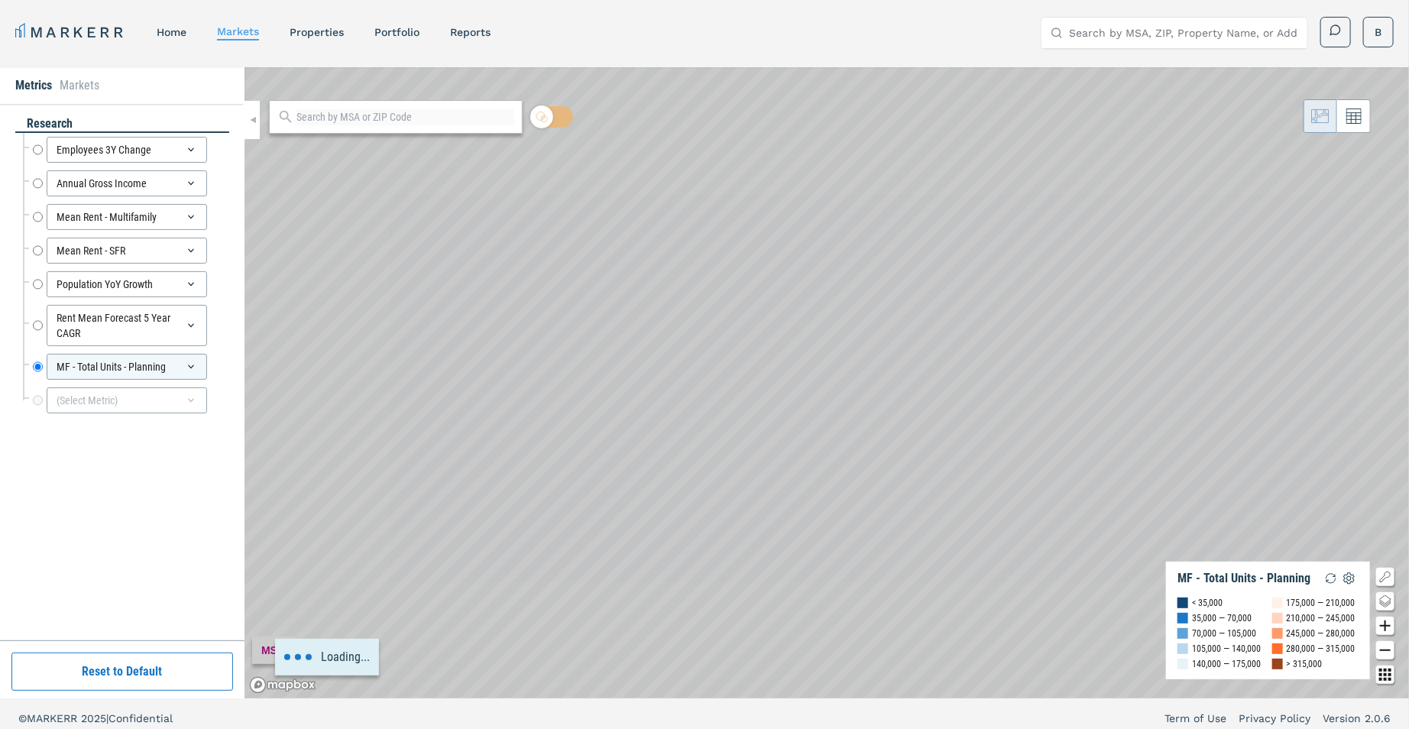
click at [384, 106] on div at bounding box center [396, 117] width 254 height 34
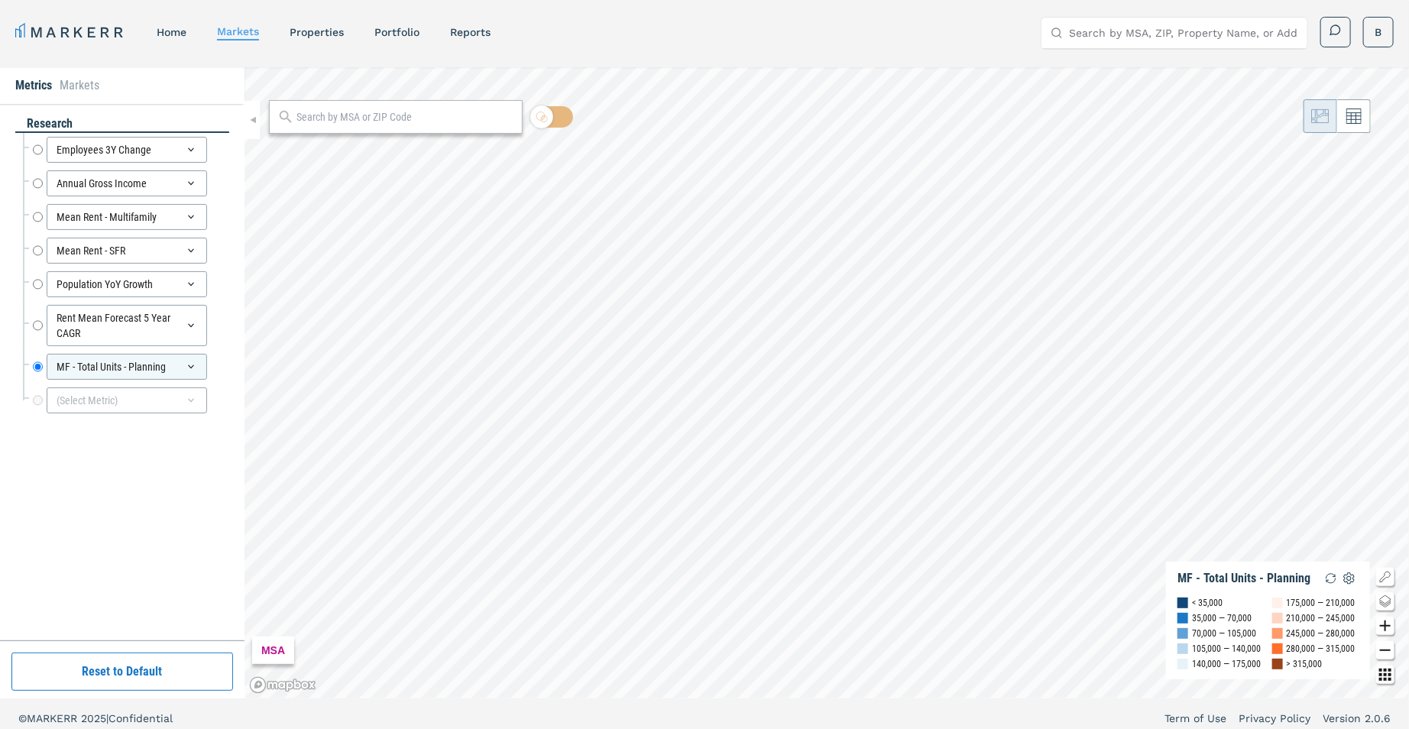
click at [370, 115] on input "text" at bounding box center [405, 117] width 218 height 16
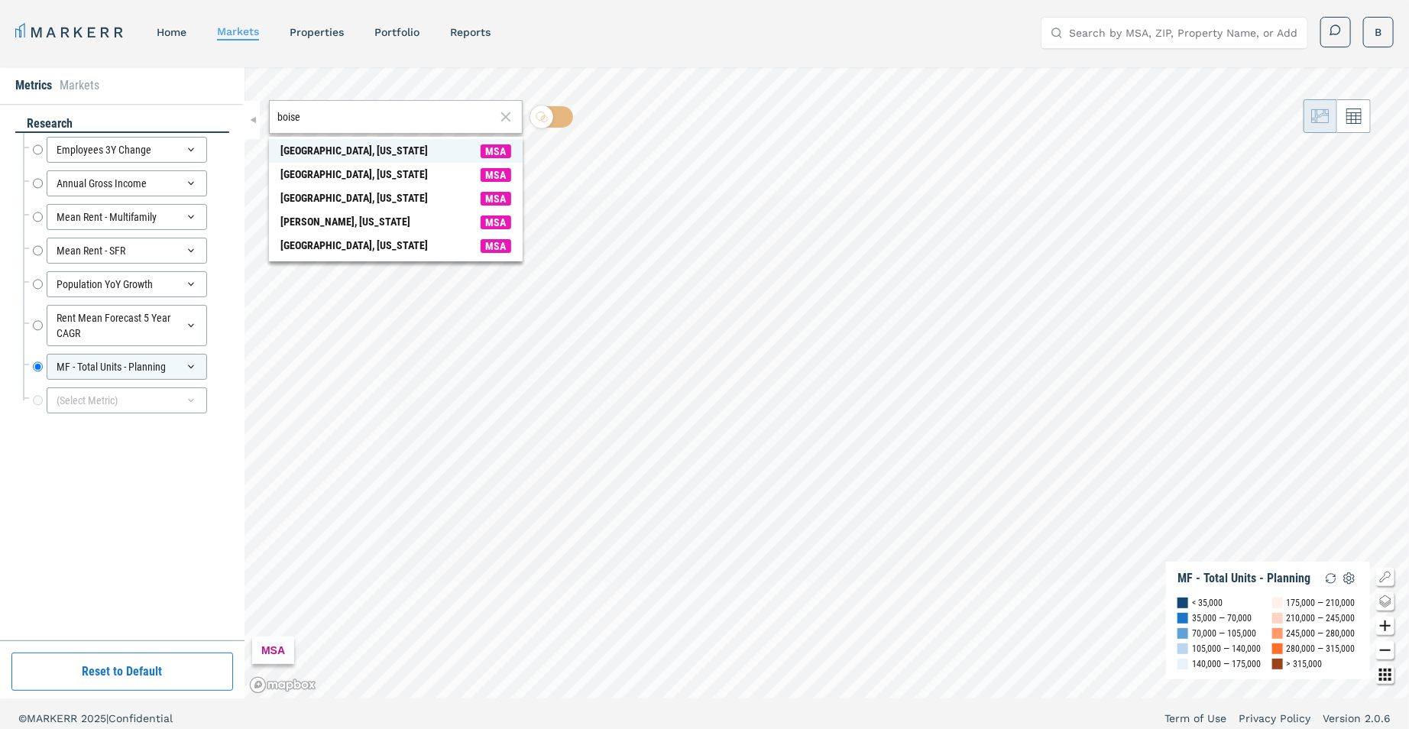
type input "boise"
click at [359, 151] on span "[GEOGRAPHIC_DATA], [US_STATE] MSA" at bounding box center [396, 151] width 254 height 24
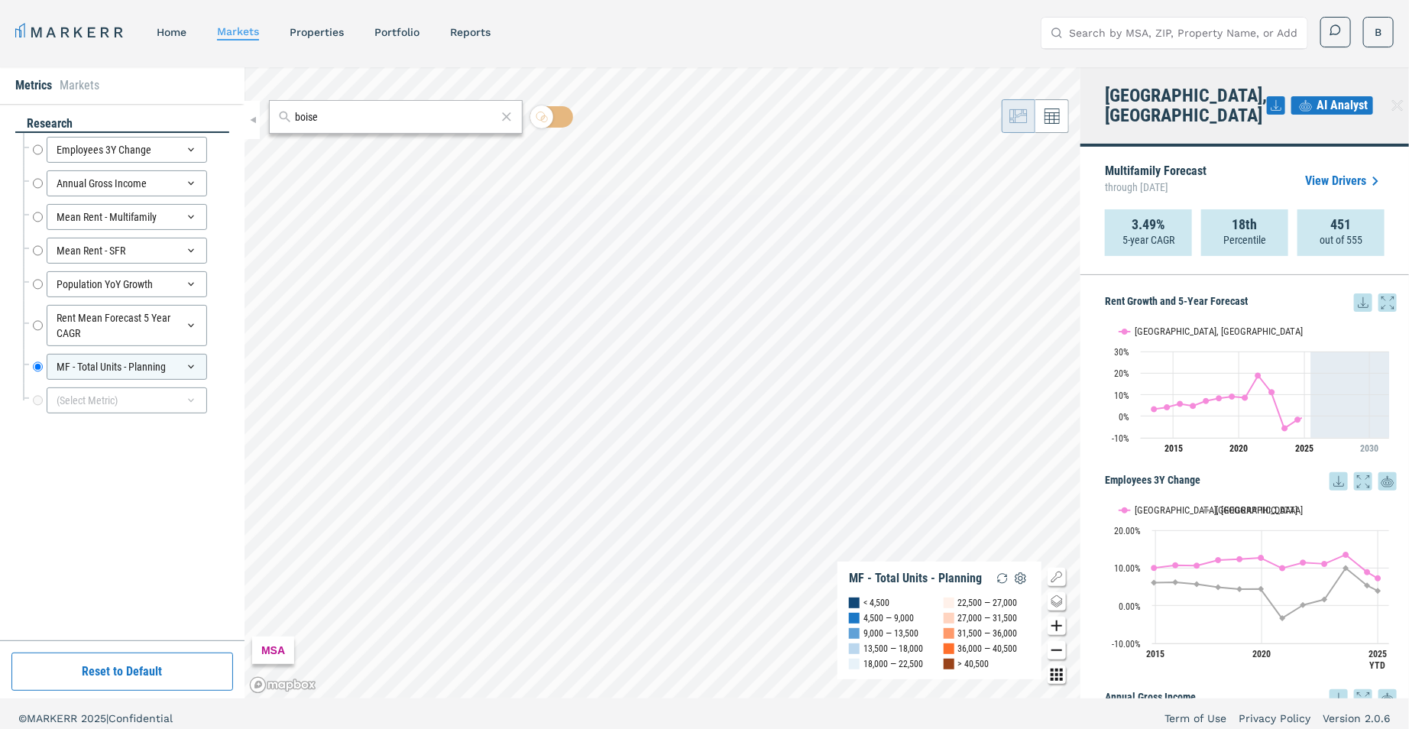
scroll to position [1287, 0]
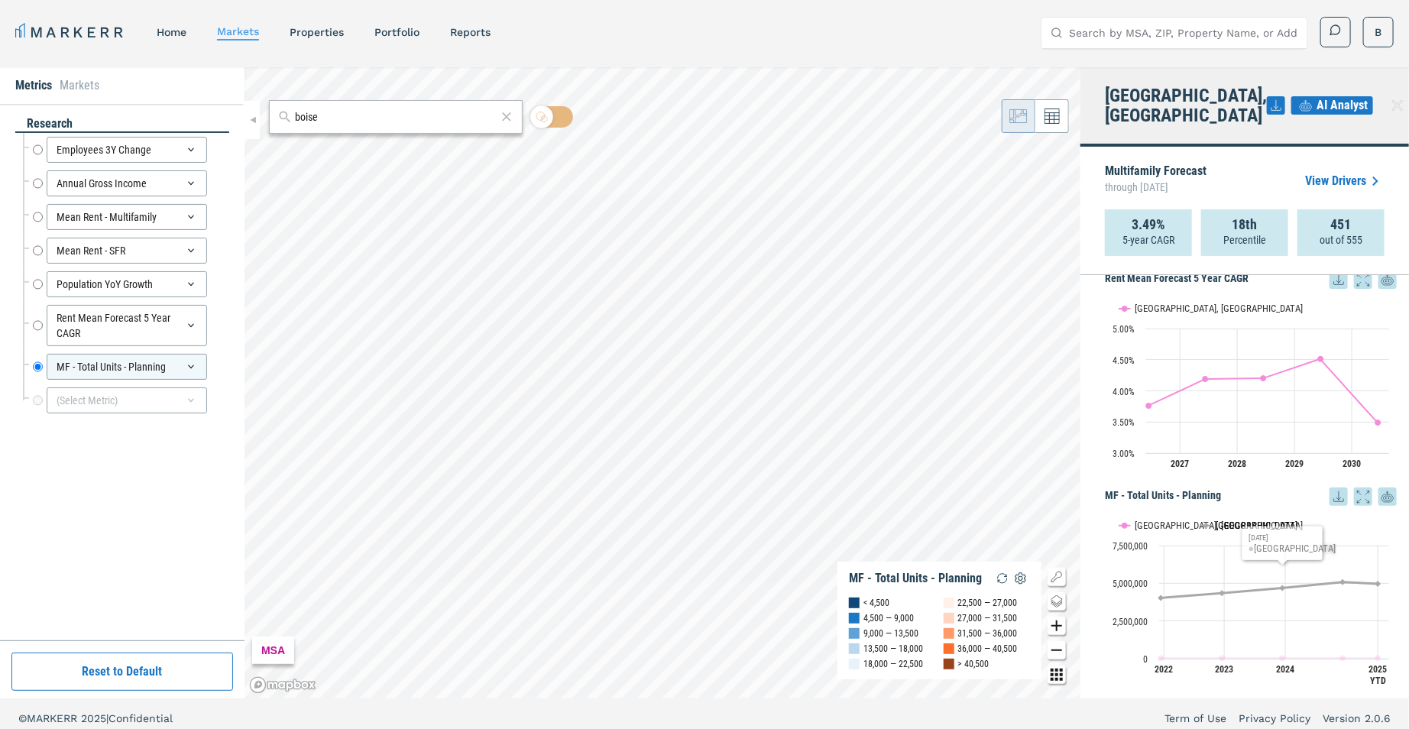
click at [1220, 520] on text "[GEOGRAPHIC_DATA]" at bounding box center [1257, 525] width 82 height 11
click at [1087, 471] on div "Rent Growth and 5-Year Forecast Rent Growth and 5-Year Forecast Line chart with…" at bounding box center [1244, 486] width 329 height 423
click at [1085, 536] on div "Rent Growth and 5-Year Forecast Rent Growth and 5-Year Forecast Line chart with…" at bounding box center [1244, 486] width 329 height 423
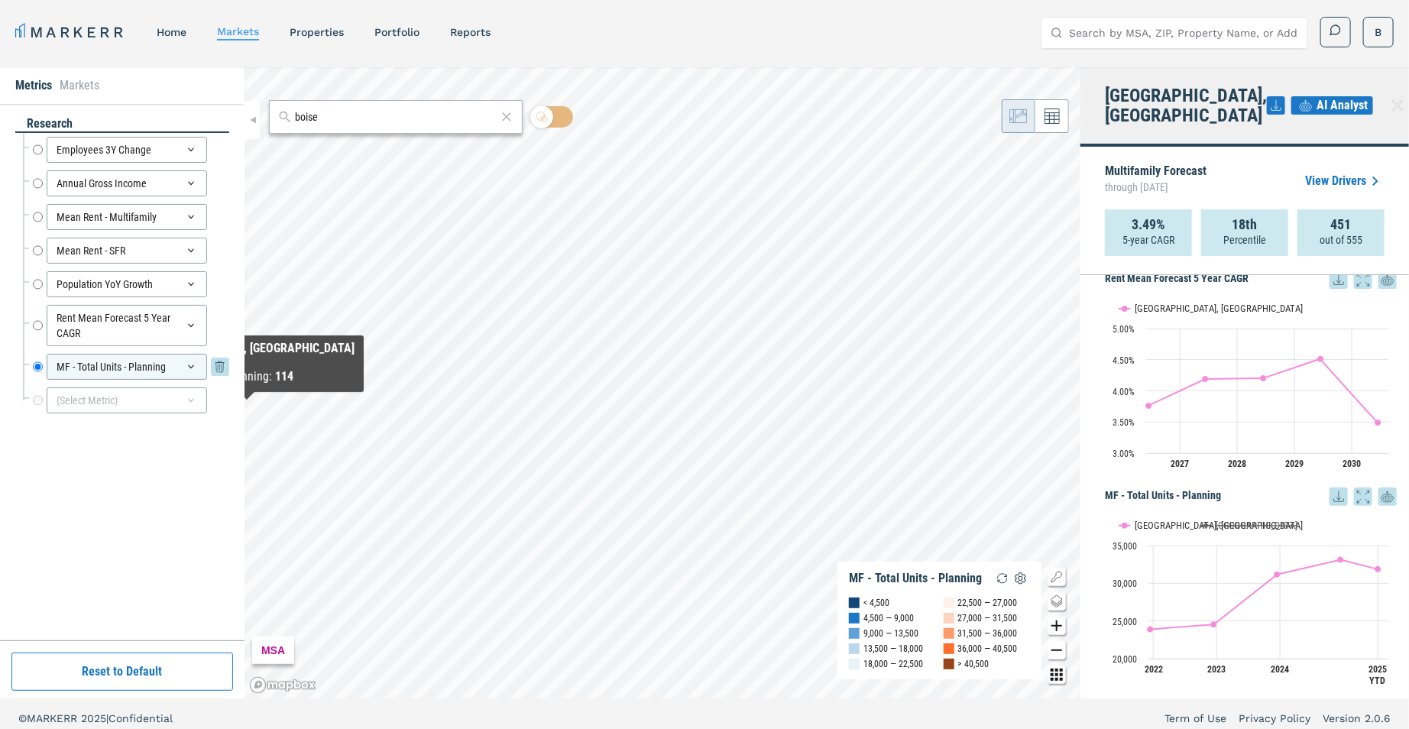
click at [190, 364] on icon at bounding box center [191, 367] width 12 height 12
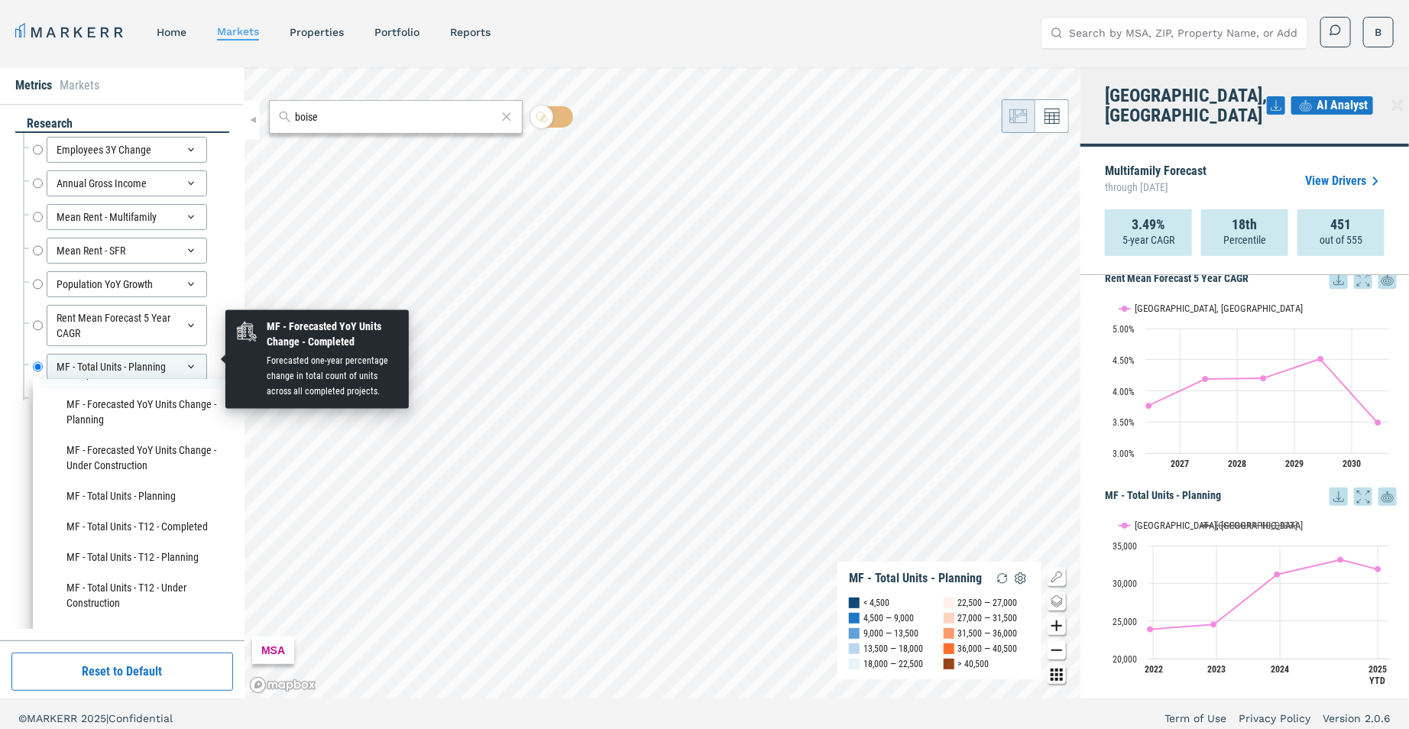
scroll to position [476, 0]
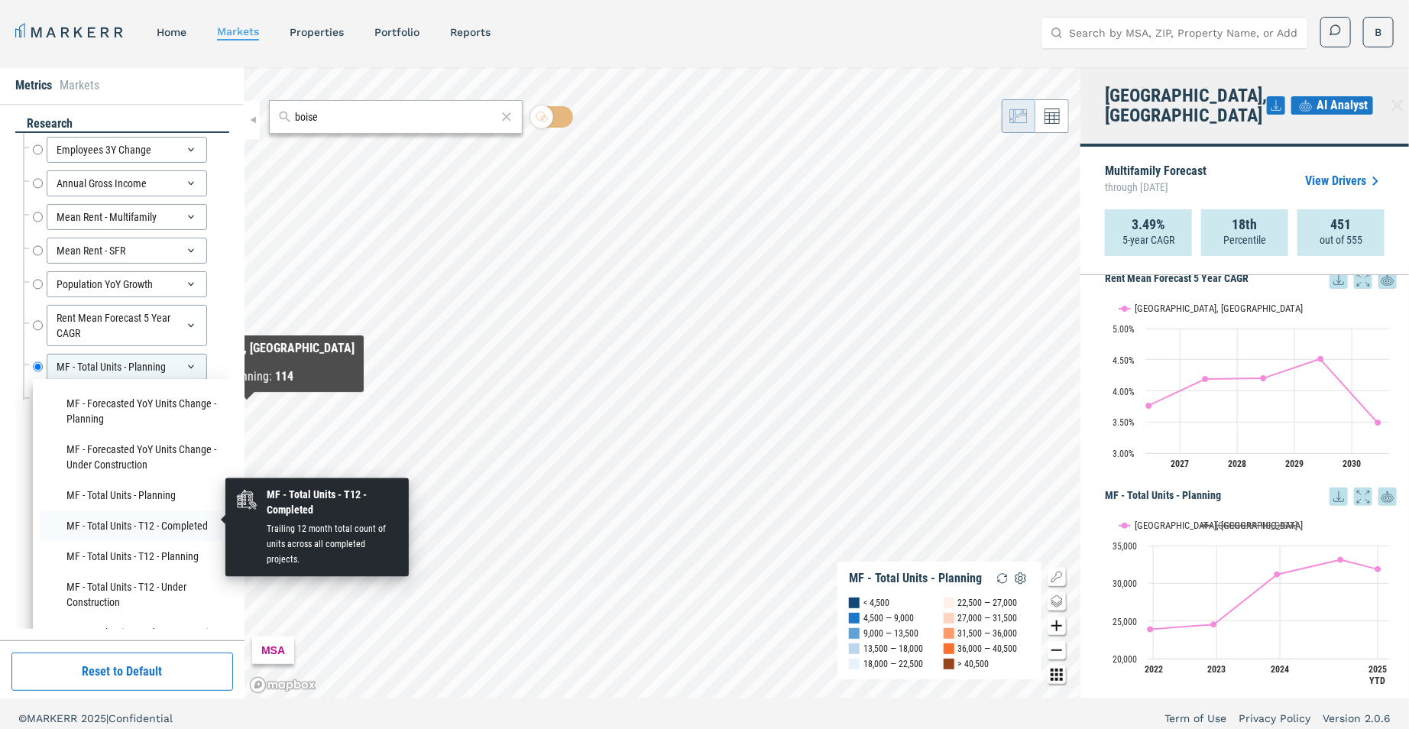
click at [128, 519] on li "MF - Total Units - T12 - Completed" at bounding box center [130, 525] width 181 height 31
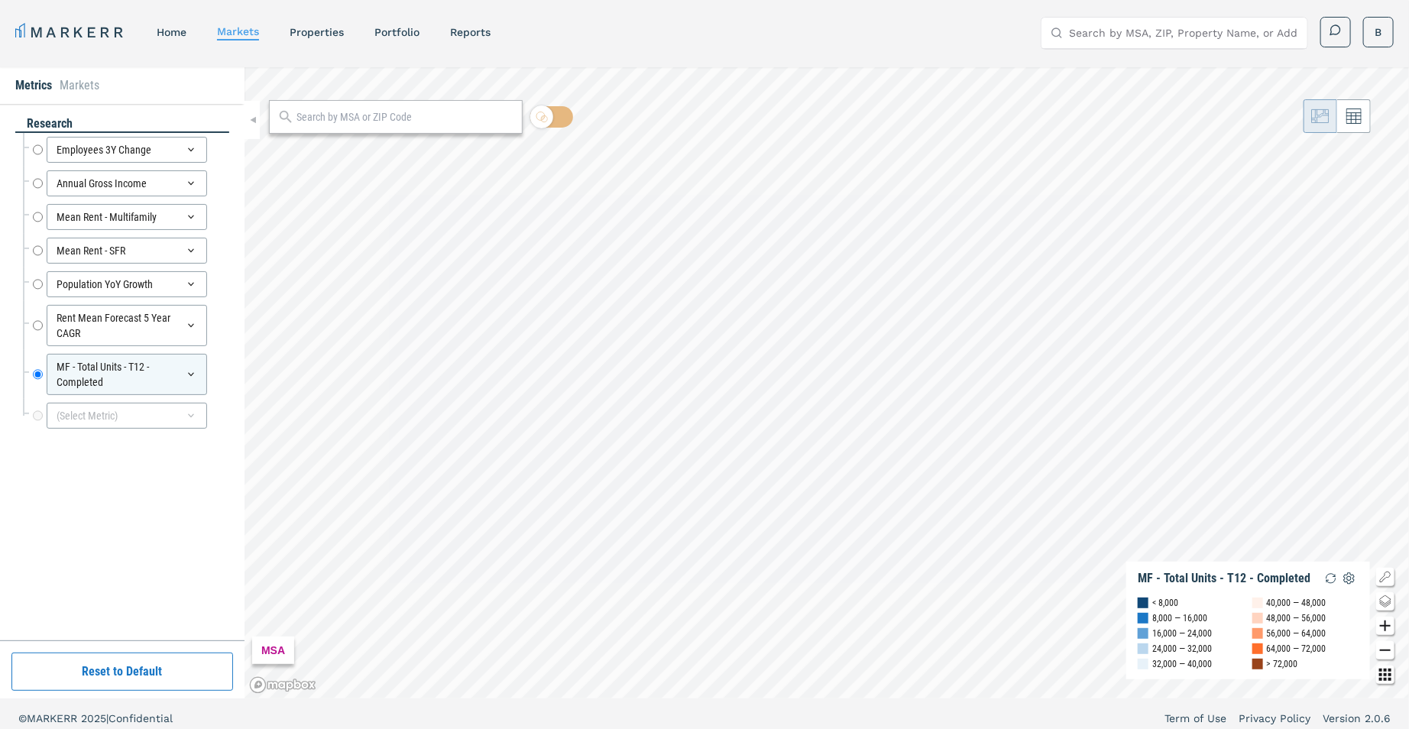
click at [369, 115] on input "text" at bounding box center [405, 117] width 218 height 16
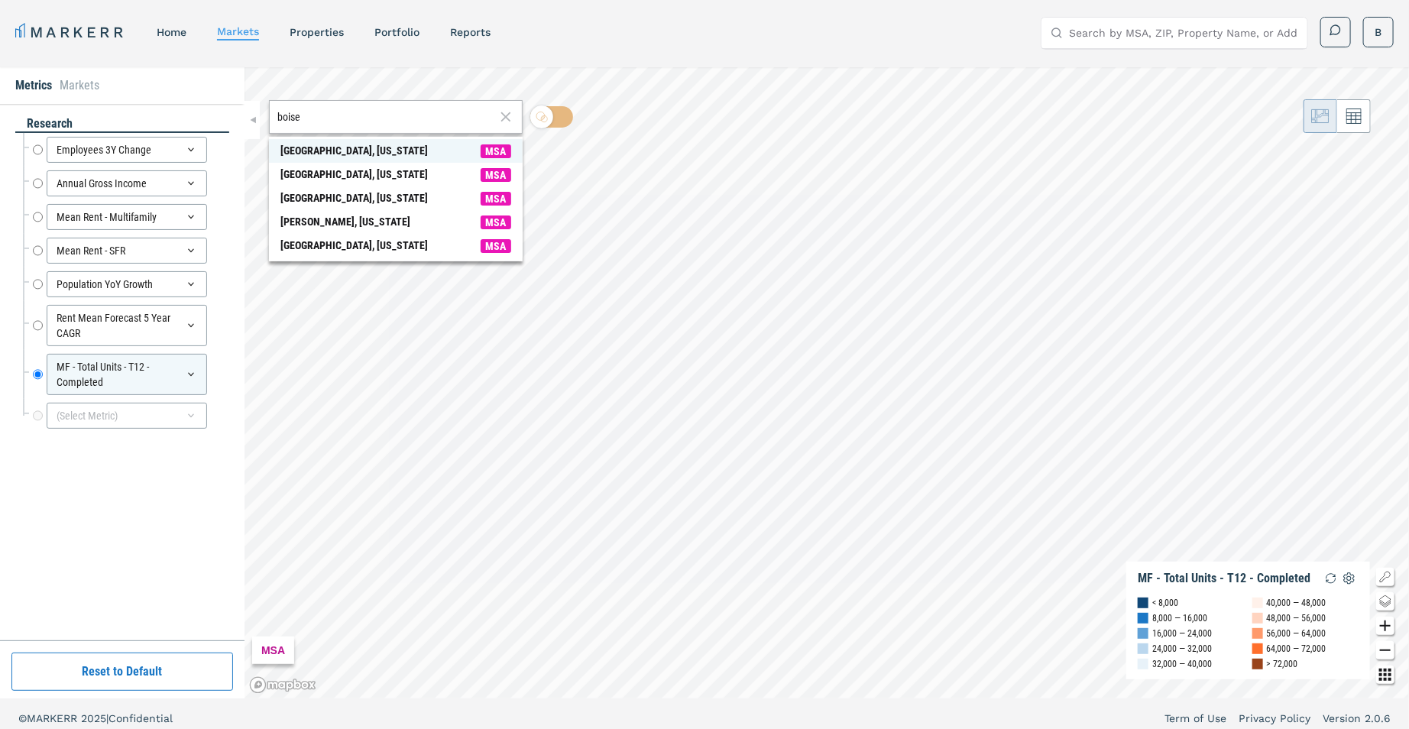
type input "boise"
click at [356, 145] on span "[GEOGRAPHIC_DATA], [US_STATE] MSA" at bounding box center [396, 151] width 254 height 24
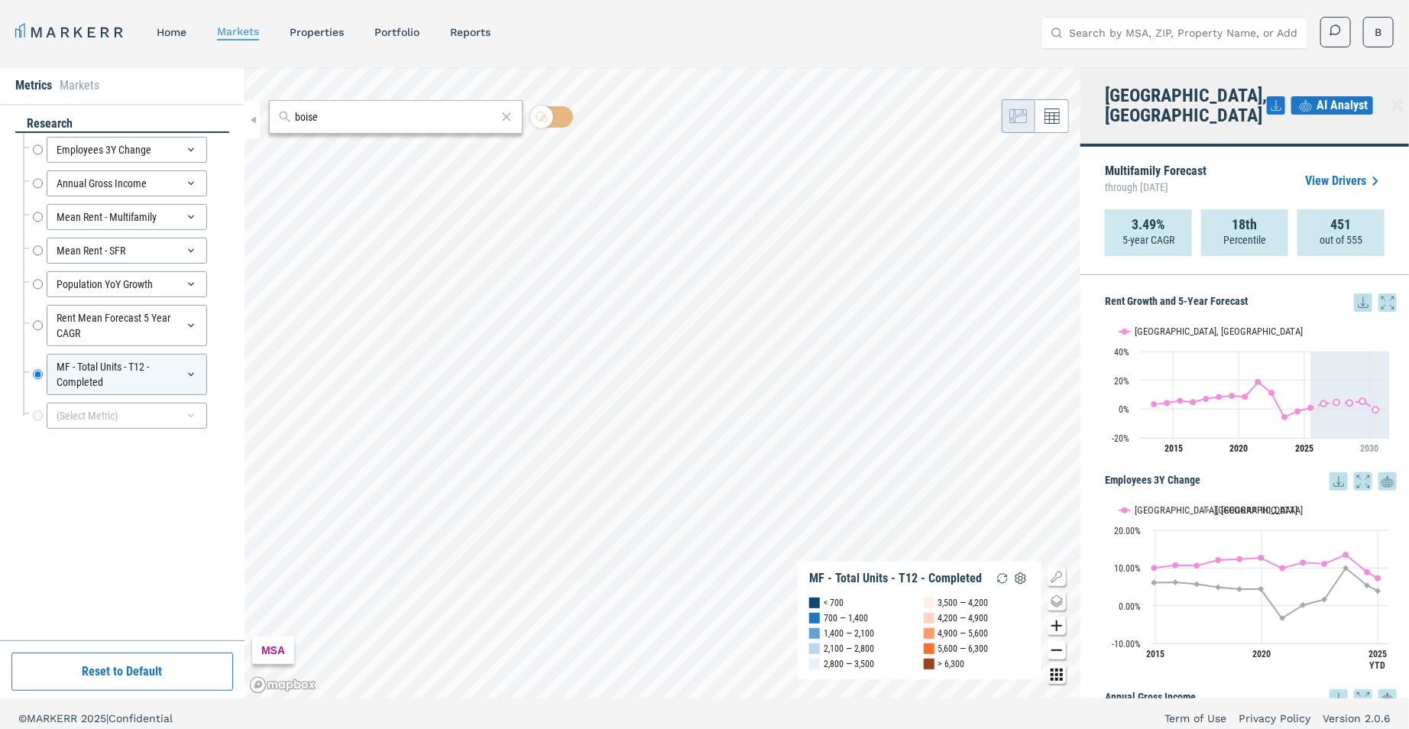
click at [1096, 339] on div "Rent Growth and 5-Year Forecast Rent Growth and 5-Year Forecast Line chart with…" at bounding box center [1244, 486] width 329 height 423
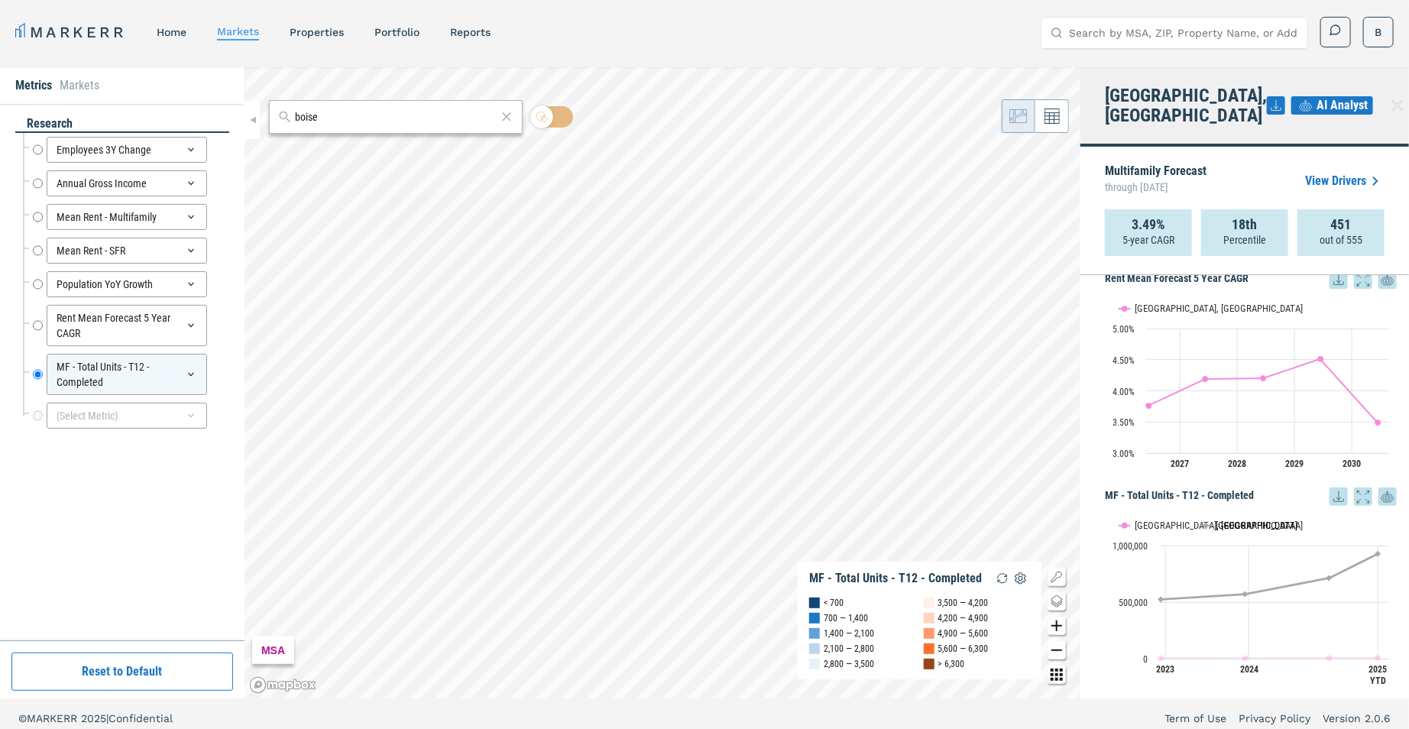
click at [1225, 520] on text "[GEOGRAPHIC_DATA]" at bounding box center [1257, 525] width 82 height 11
click at [1081, 450] on div "Rent Growth and 5-Year Forecast Rent Growth and 5-Year Forecast Line chart with…" at bounding box center [1244, 486] width 329 height 423
click at [1091, 452] on div "Rent Growth and 5-Year Forecast Rent Growth and 5-Year Forecast Line chart with…" at bounding box center [1244, 486] width 329 height 423
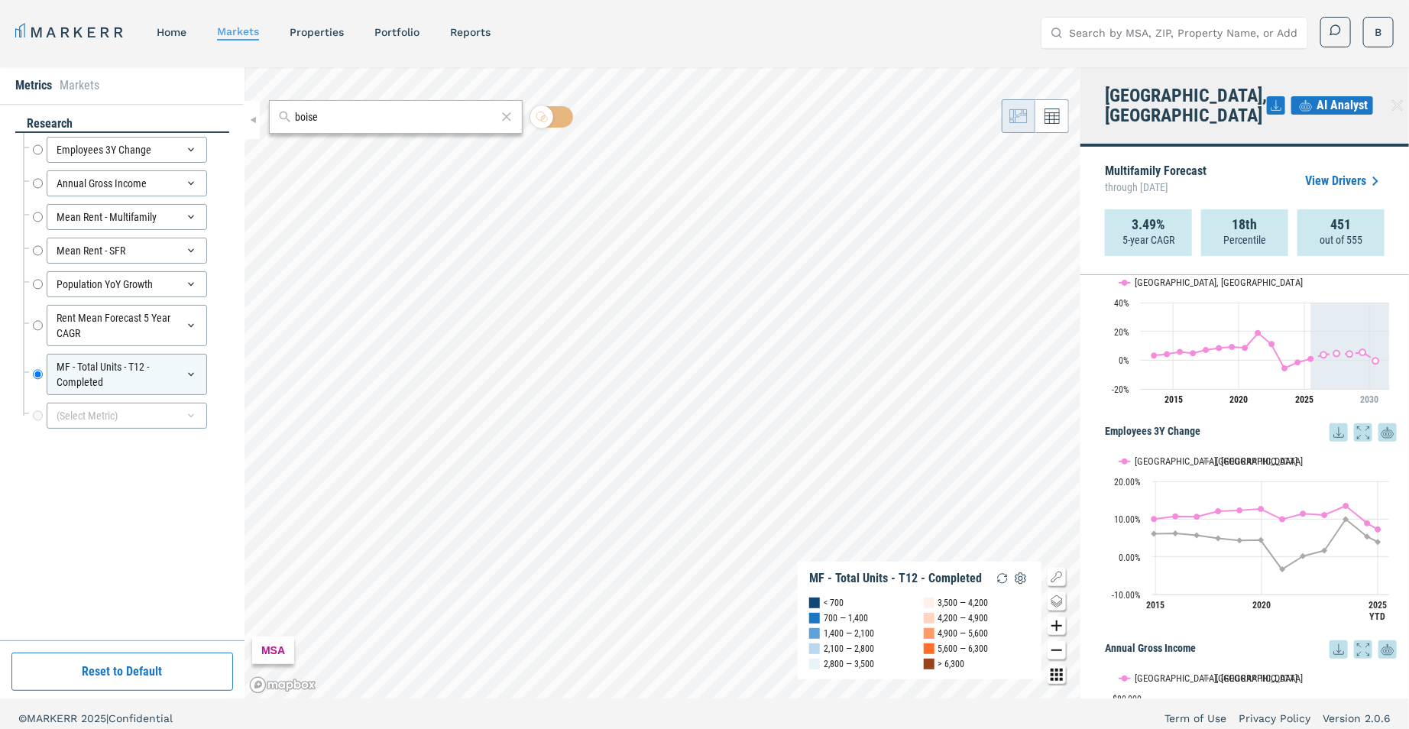
scroll to position [0, 0]
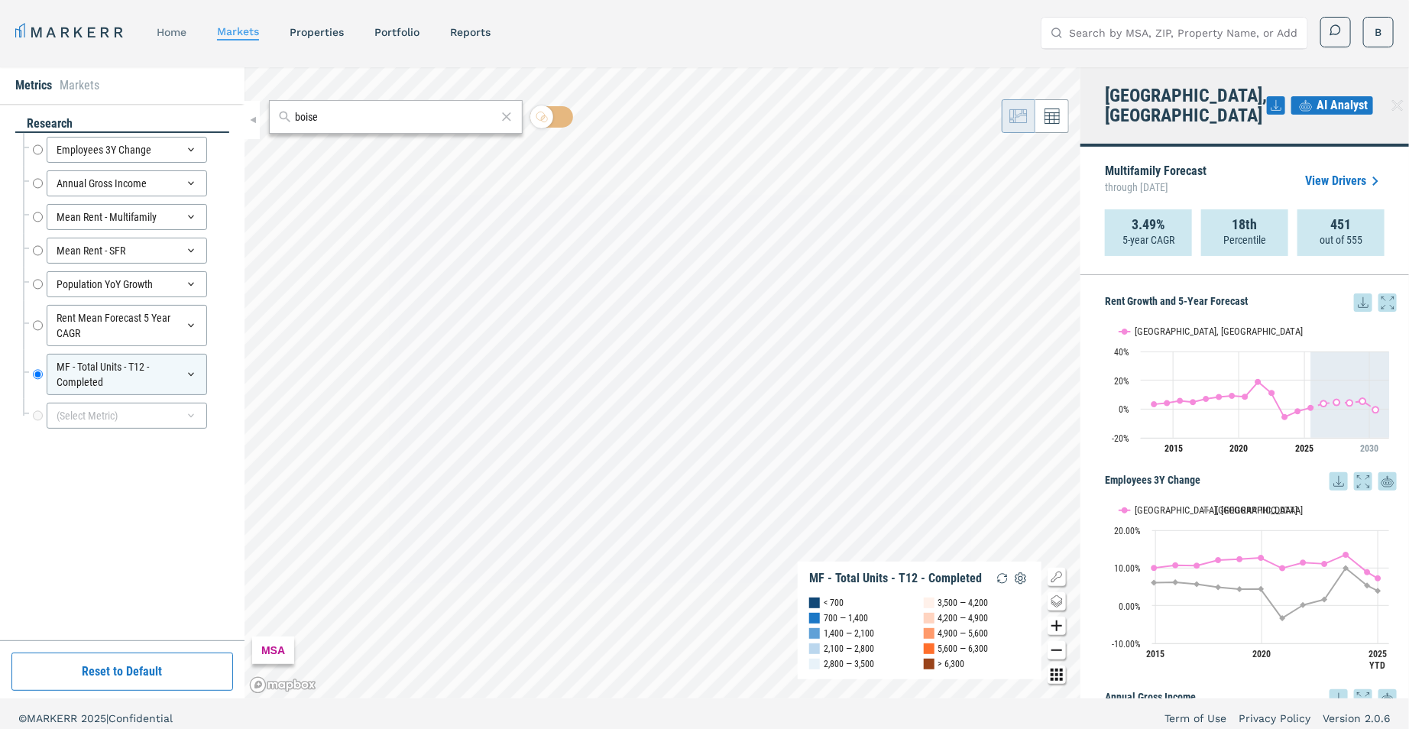
click at [175, 35] on link "home" at bounding box center [172, 32] width 30 height 12
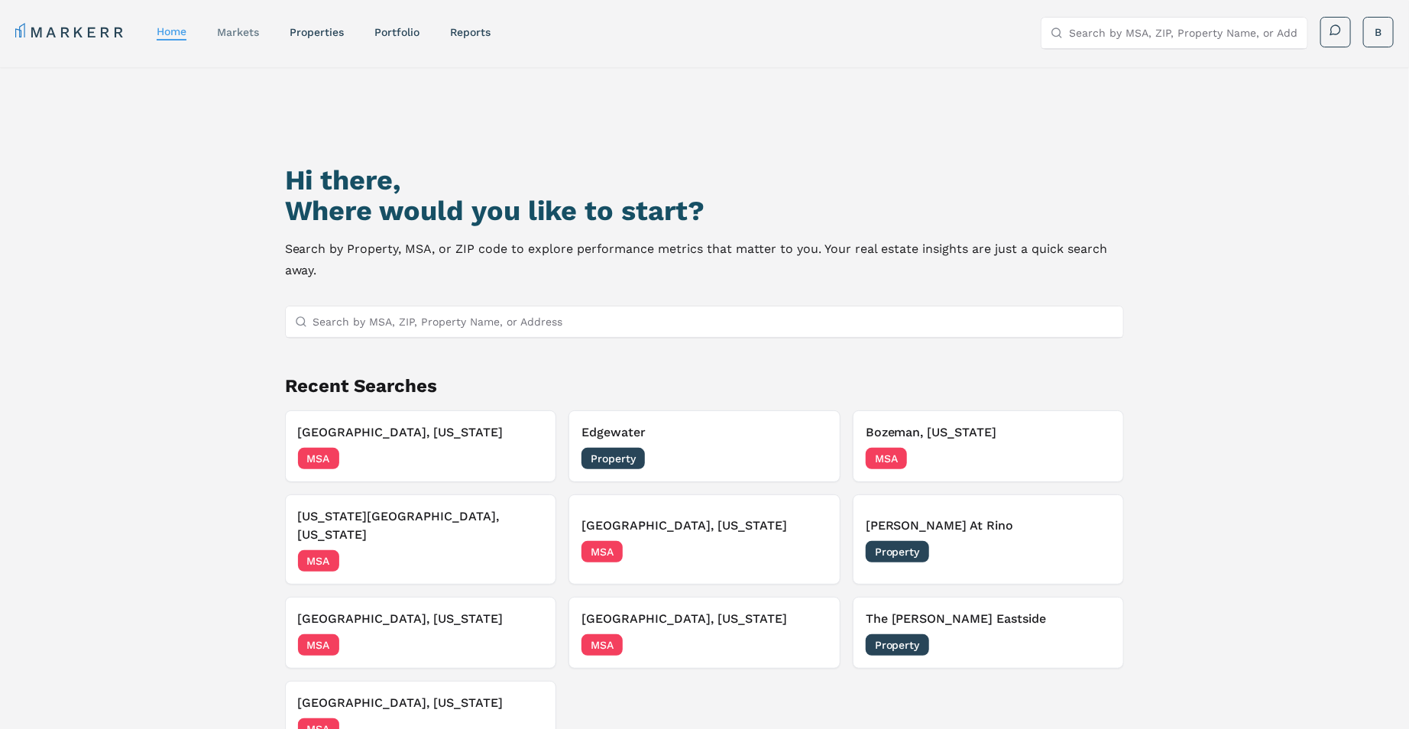
click at [238, 36] on link "markets" at bounding box center [238, 32] width 42 height 12
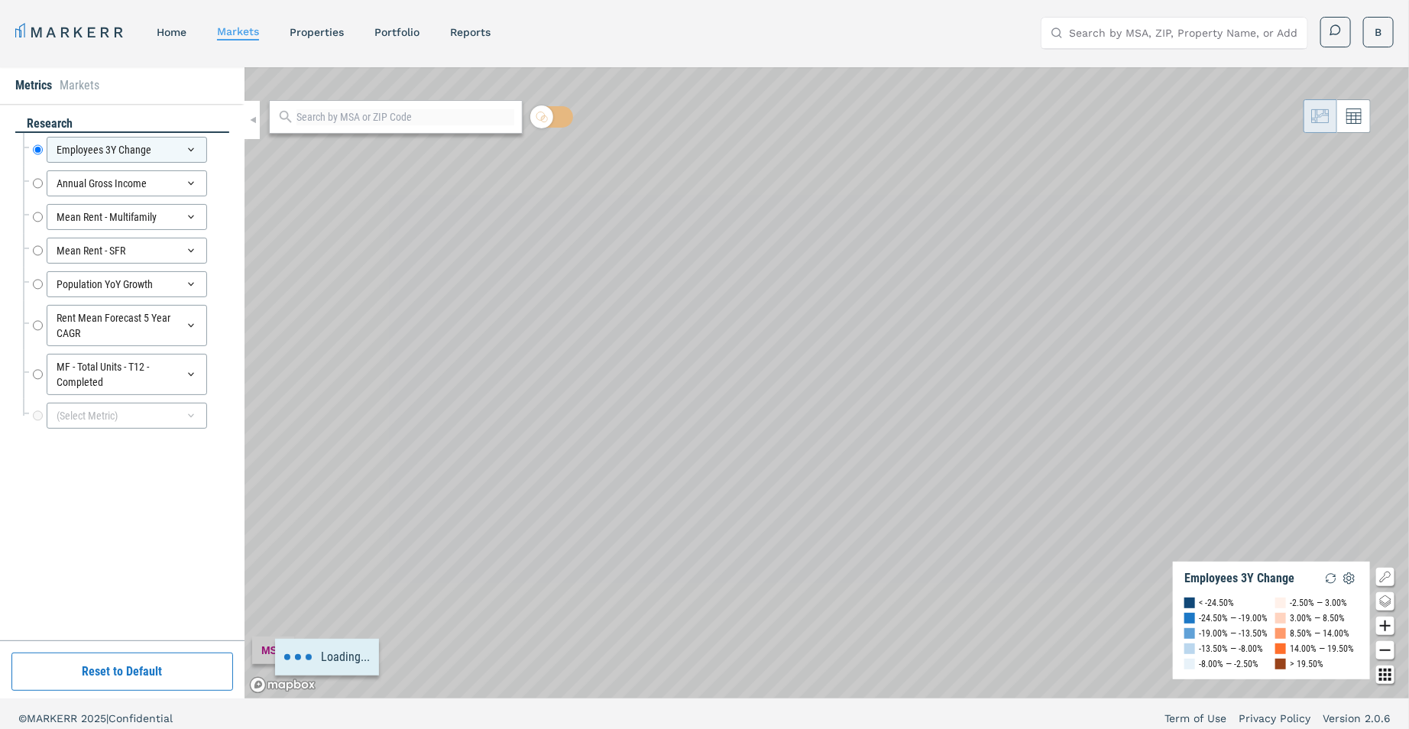
click at [1129, 31] on input "Search by MSA, ZIP, Property Name, or Address" at bounding box center [1183, 33] width 229 height 31
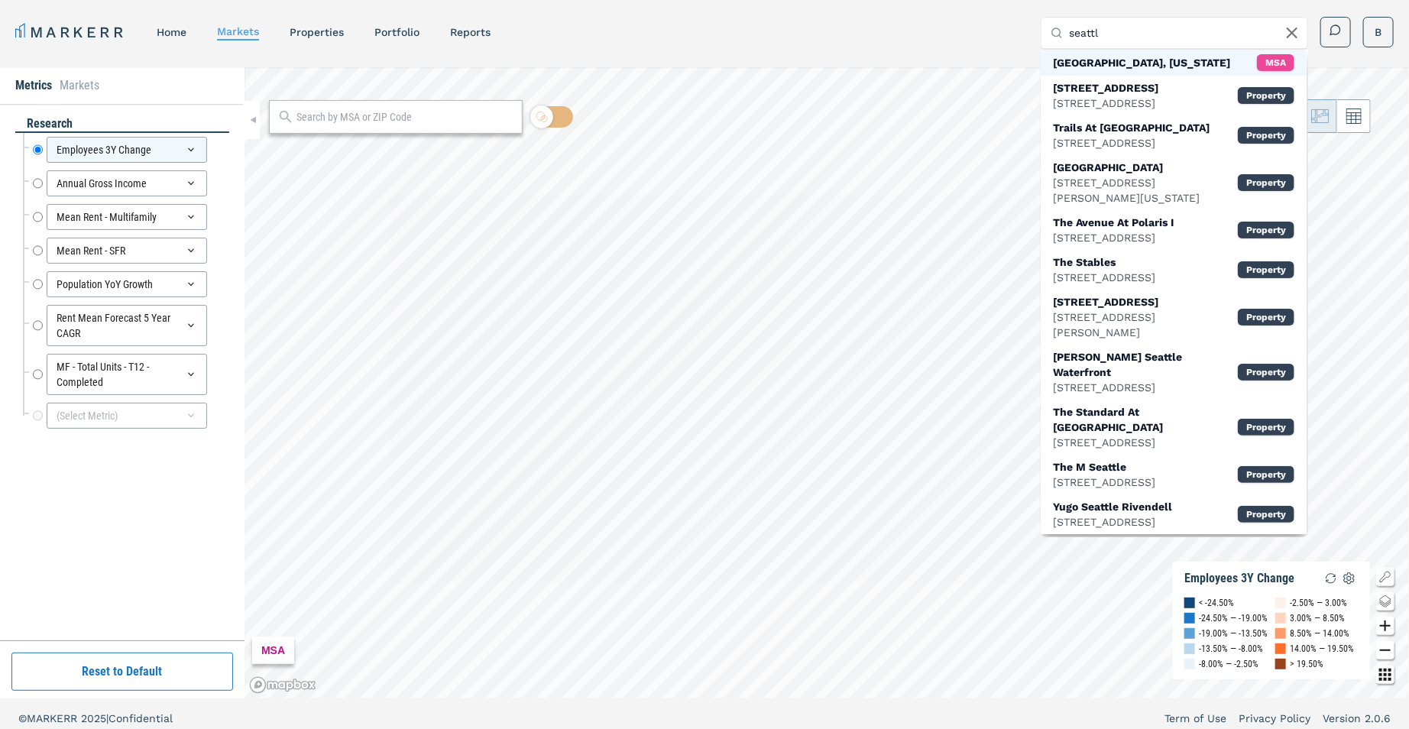
type input "seattl"
click at [1112, 64] on div "Seattle, Washington" at bounding box center [1141, 62] width 177 height 15
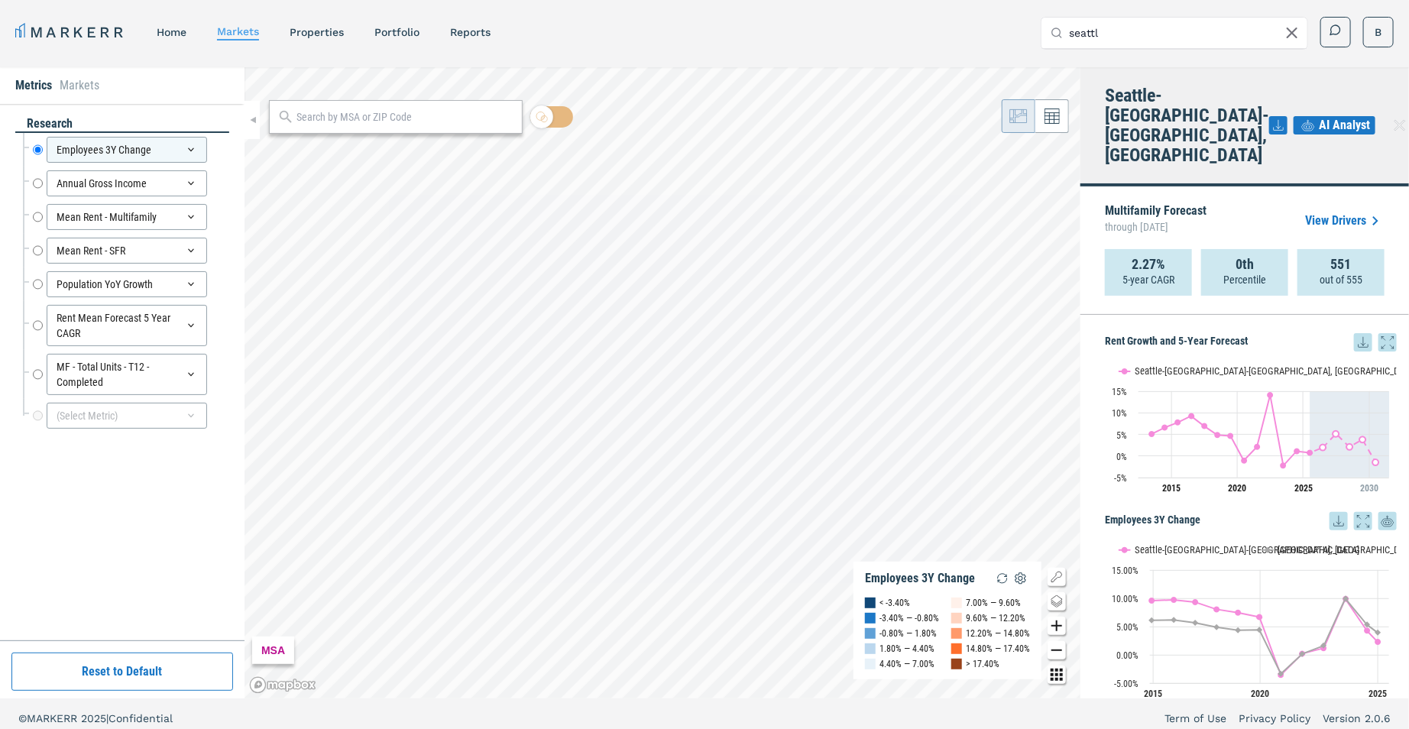
click at [1054, 628] on icon "Zoom in map button" at bounding box center [1056, 626] width 18 height 18
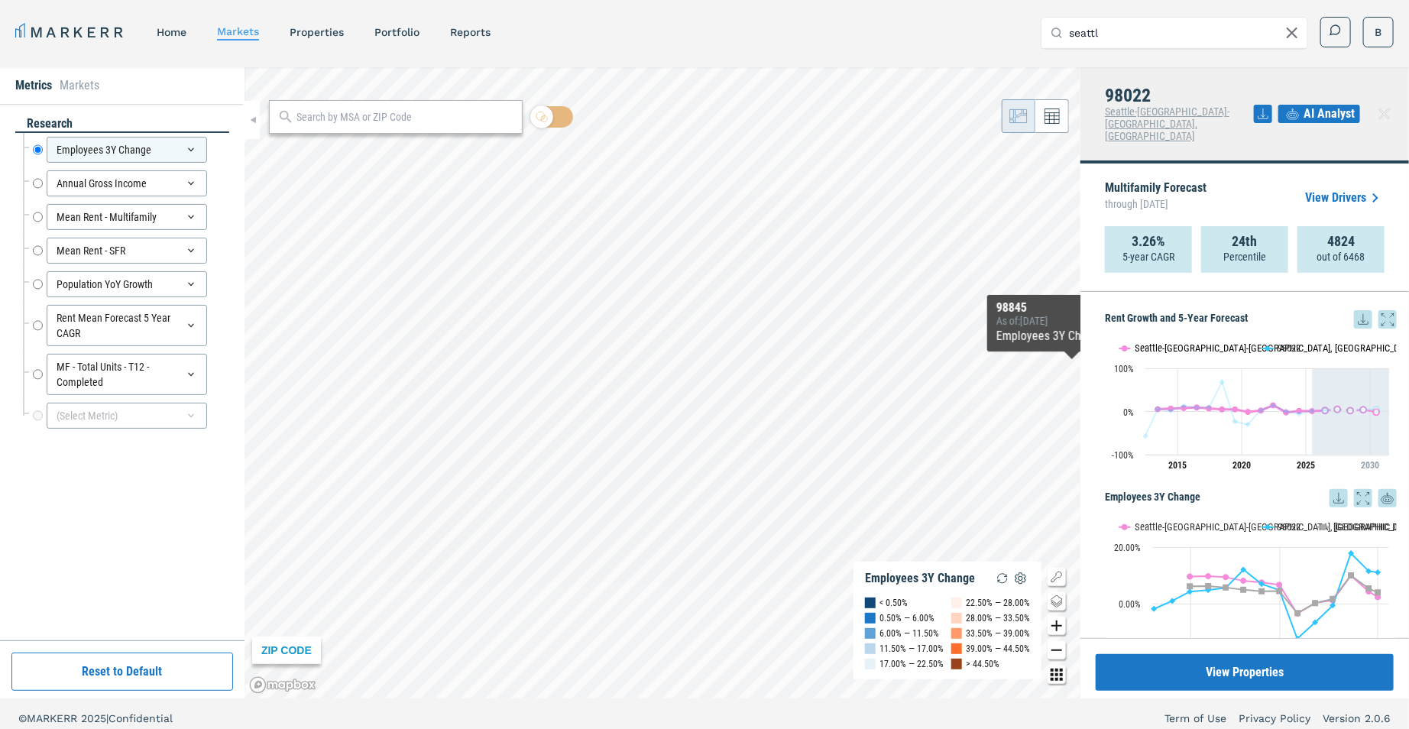
click at [1149, 342] on button "Show Seattle-Tacoma-Bellevue, WA" at bounding box center [1182, 347] width 127 height 11
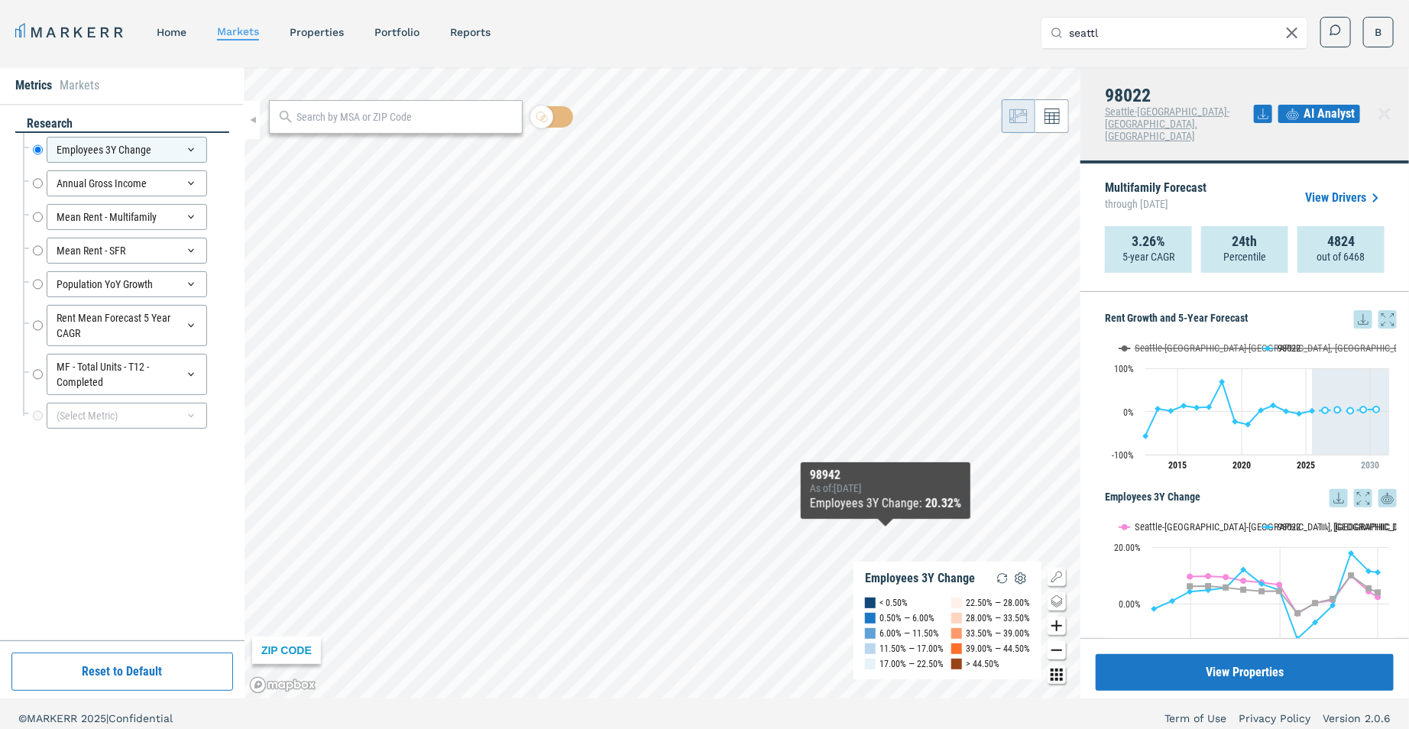
click at [1057, 623] on icon "Zoom in map button" at bounding box center [1056, 626] width 18 height 18
